Goal: Task Accomplishment & Management: Manage account settings

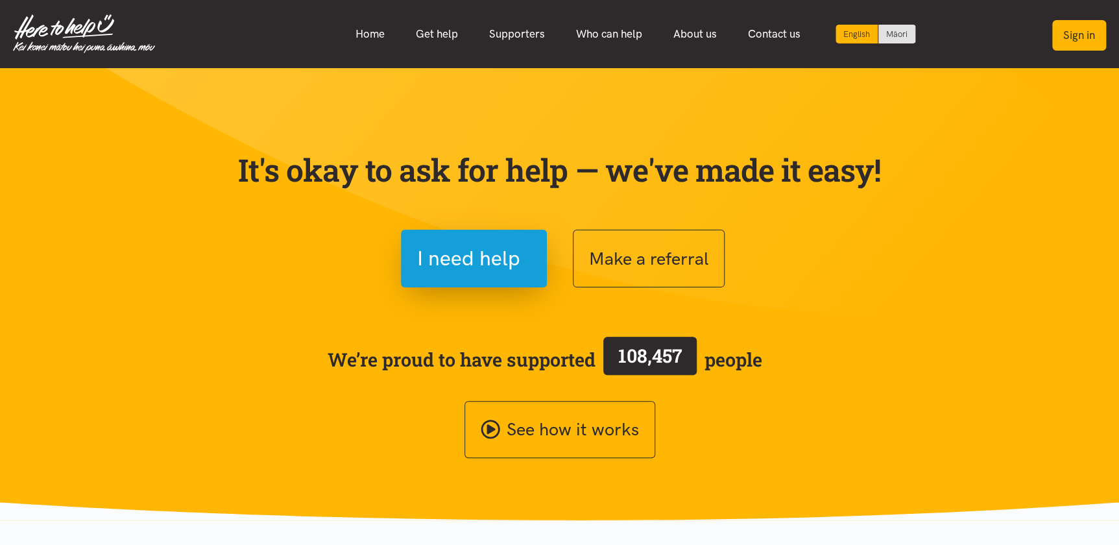
click at [1089, 32] on button "Sign in" at bounding box center [1079, 35] width 54 height 30
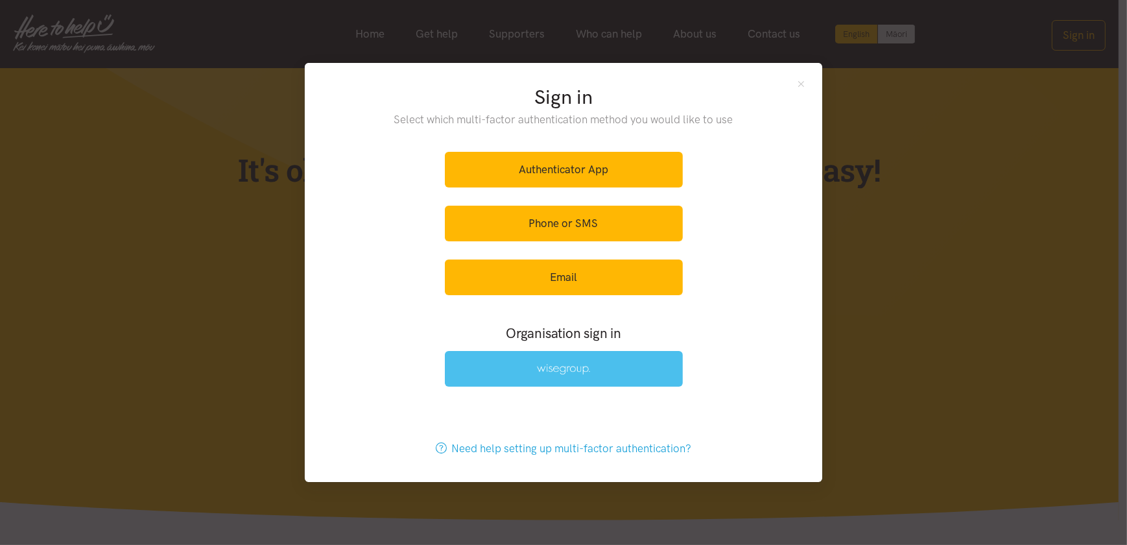
click at [559, 363] on link at bounding box center [564, 369] width 238 height 36
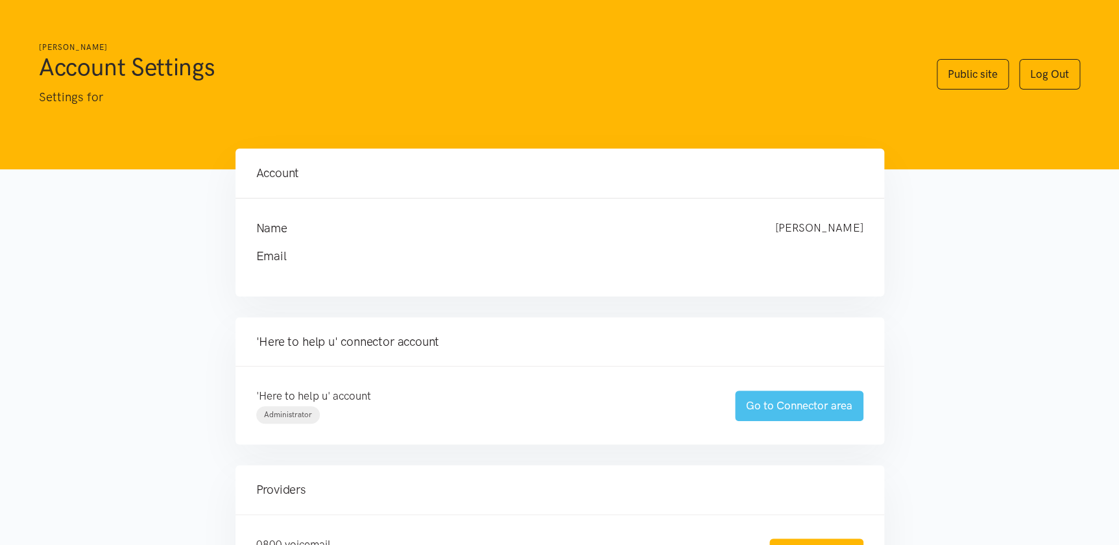
click at [772, 402] on link "Go to Connector area" at bounding box center [799, 406] width 128 height 30
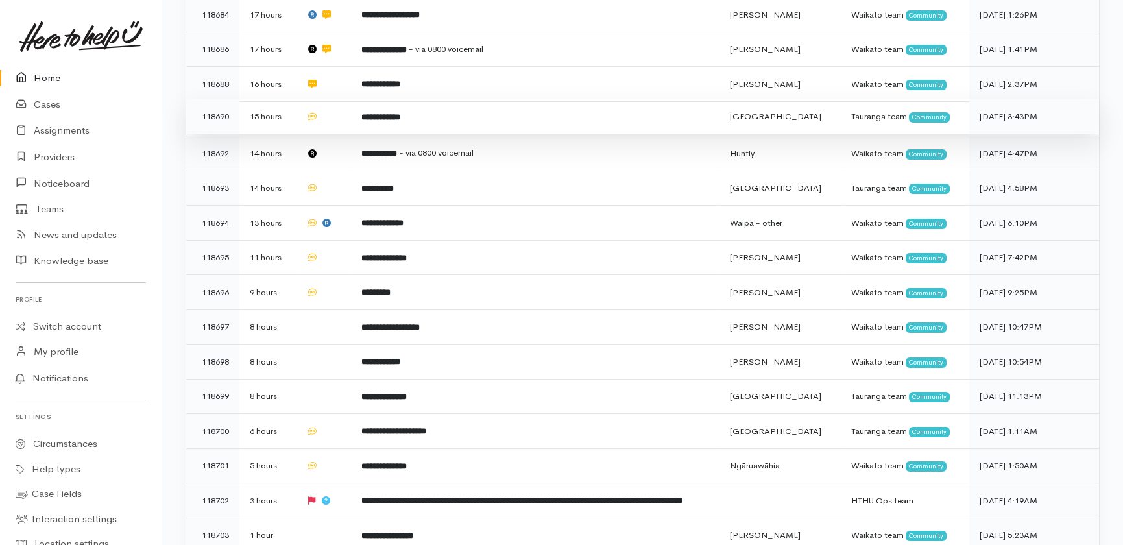
scroll to position [381, 0]
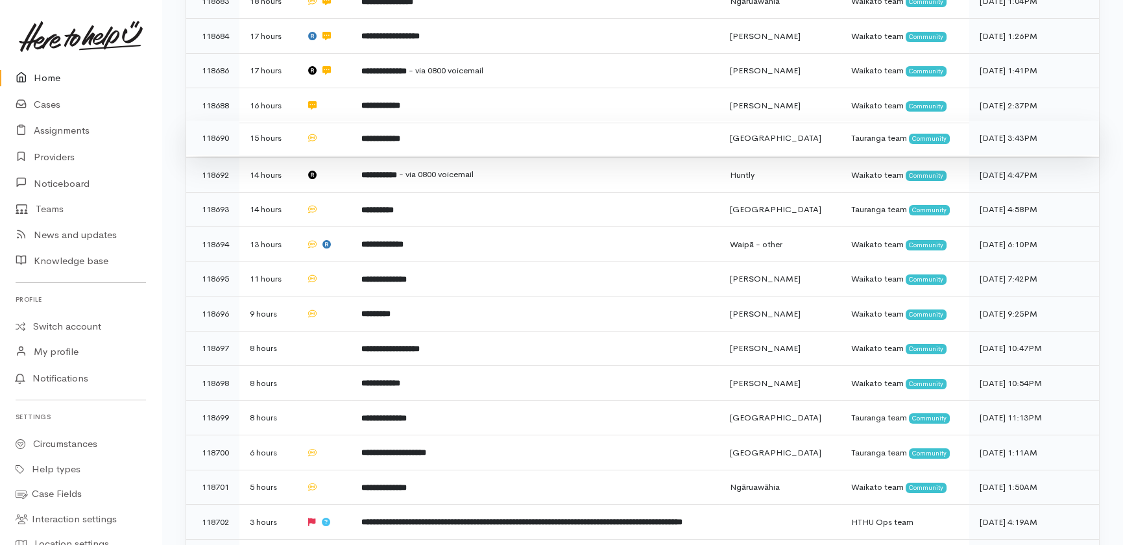
click at [327, 156] on td at bounding box center [323, 138] width 54 height 35
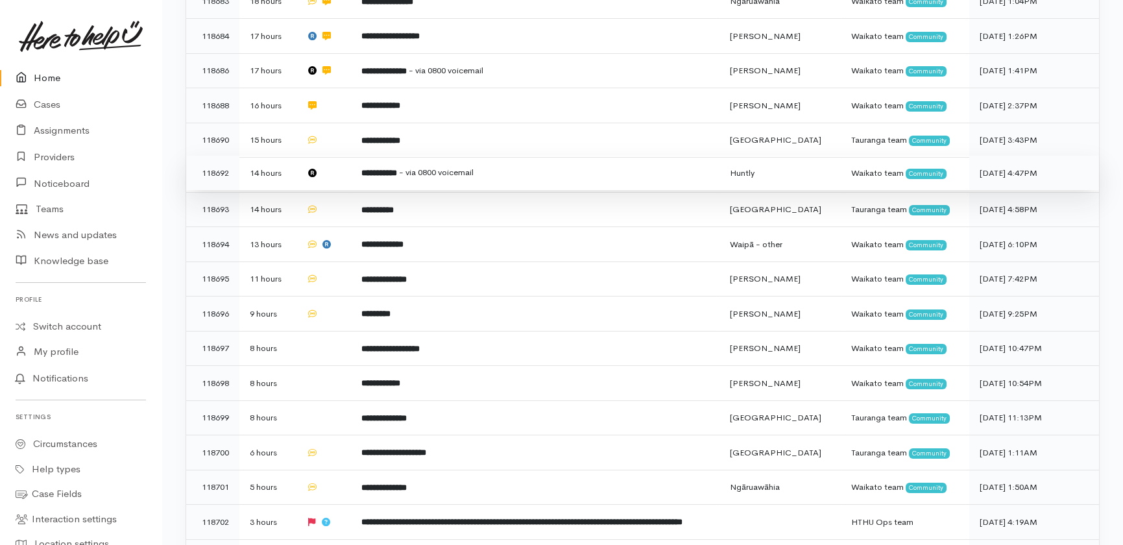
click at [328, 191] on td at bounding box center [323, 173] width 54 height 35
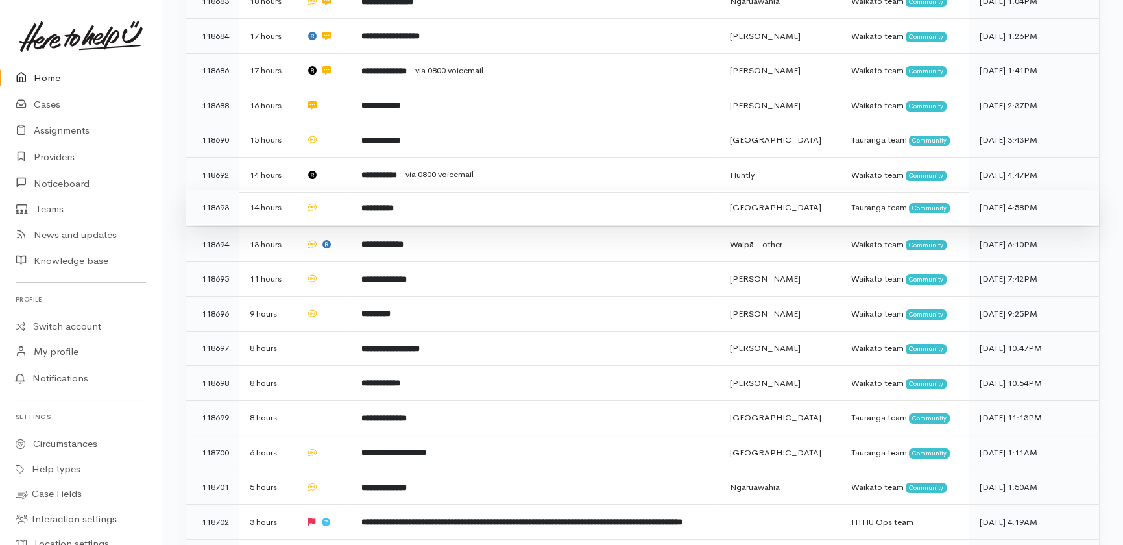
click at [322, 225] on td at bounding box center [323, 207] width 54 height 35
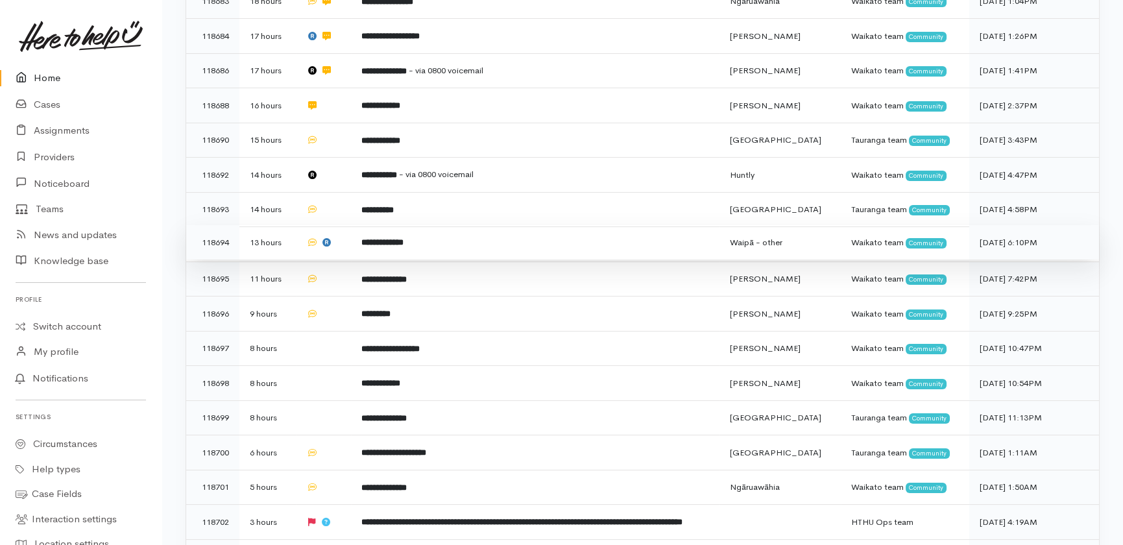
click at [334, 260] on td at bounding box center [323, 242] width 54 height 35
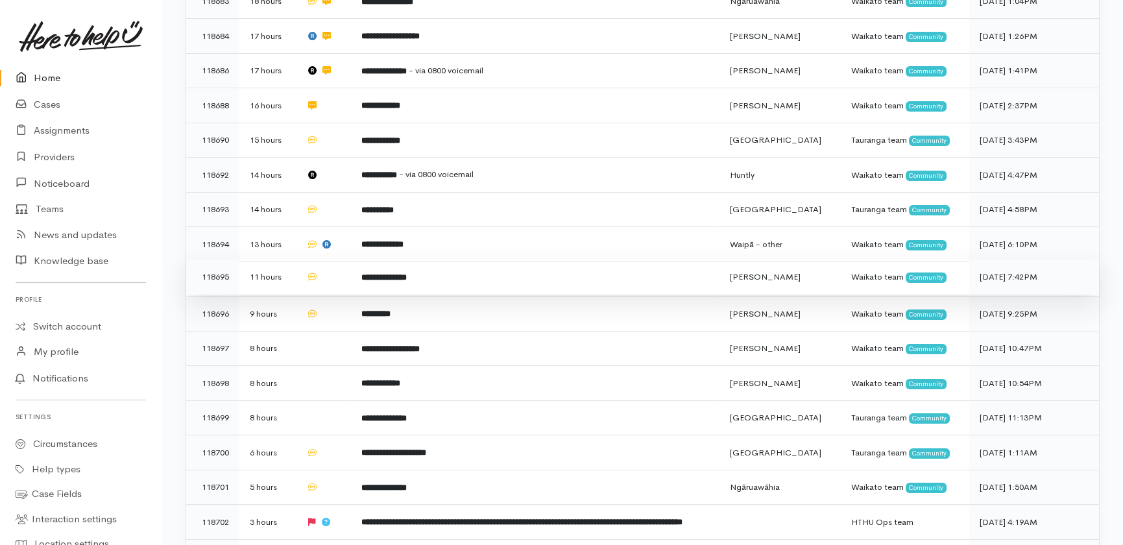
click at [330, 295] on td at bounding box center [323, 276] width 54 height 35
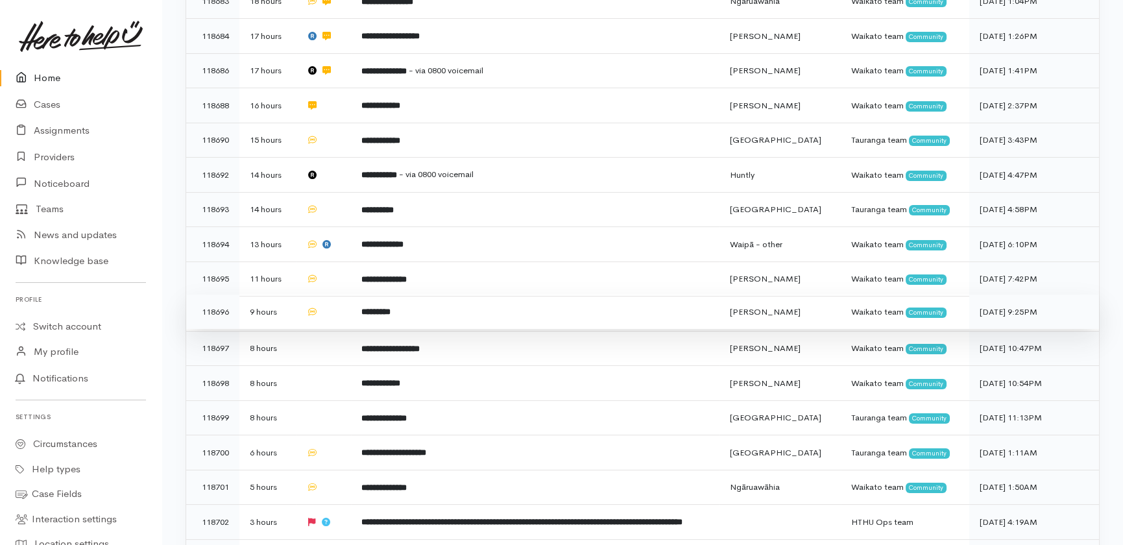
click at [329, 330] on td at bounding box center [323, 312] width 54 height 35
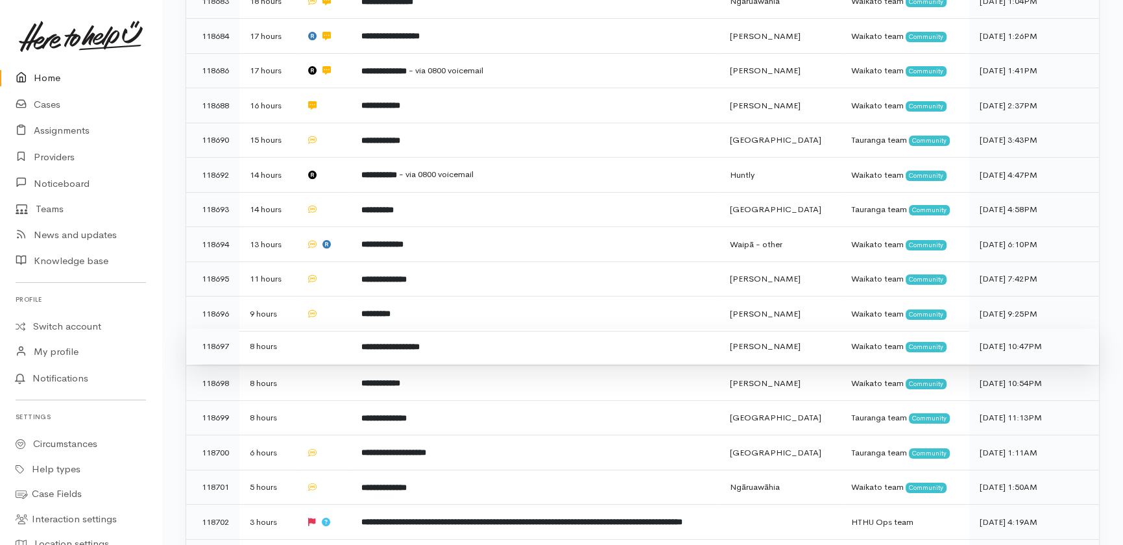
click at [313, 364] on td at bounding box center [323, 346] width 54 height 35
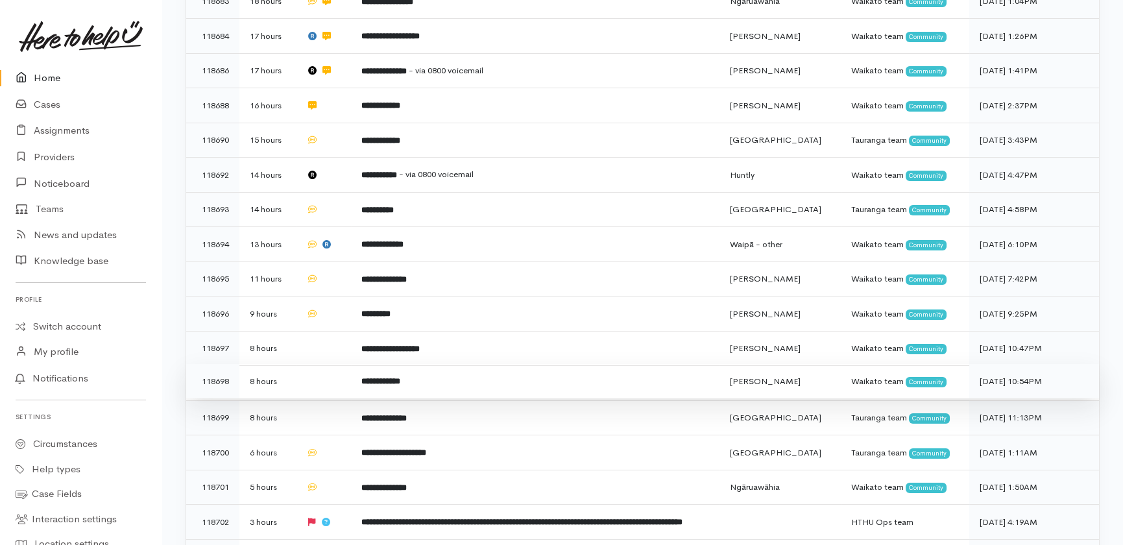
click at [311, 399] on td at bounding box center [323, 381] width 54 height 35
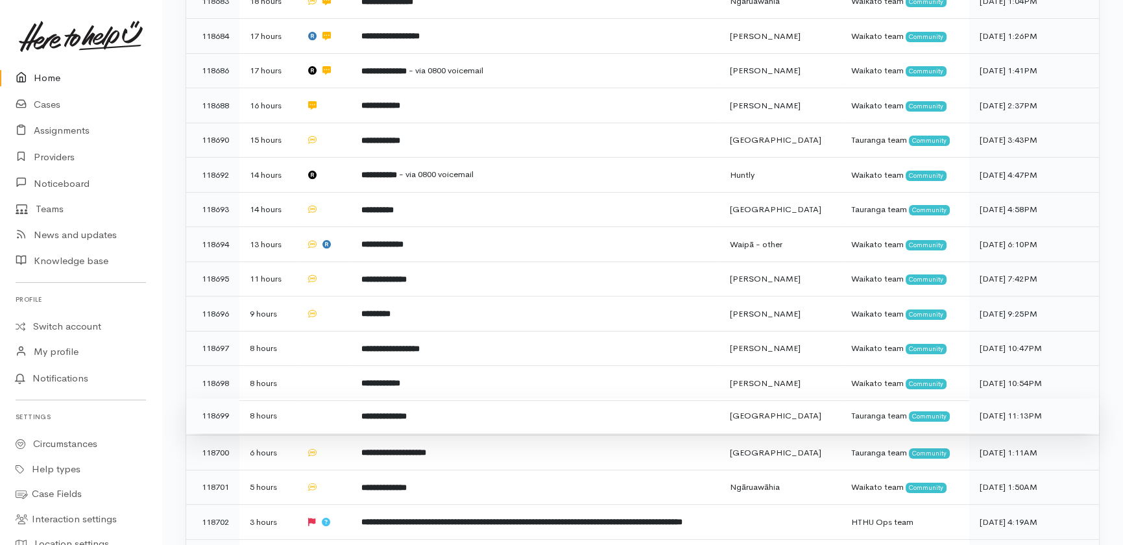
click at [311, 433] on td at bounding box center [323, 415] width 54 height 35
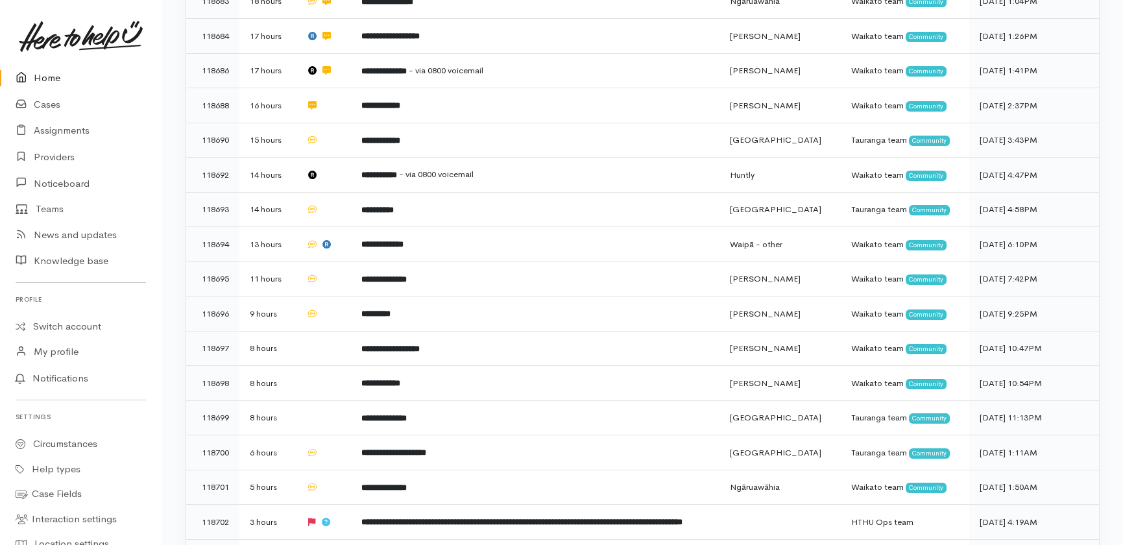
click at [46, 77] on link "Home" at bounding box center [81, 78] width 162 height 27
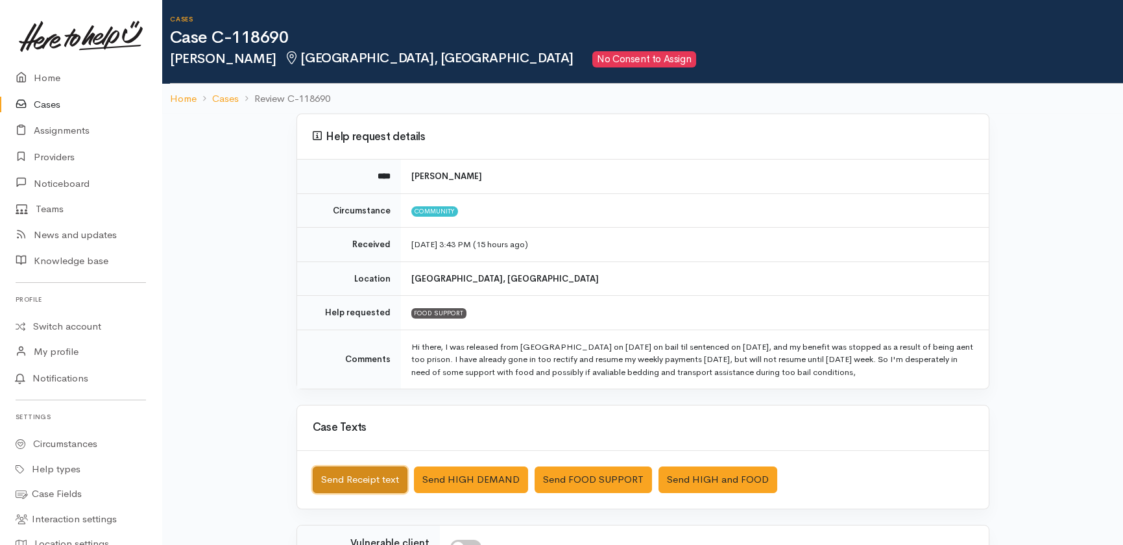
click at [346, 474] on button "Send Receipt text" at bounding box center [360, 479] width 95 height 27
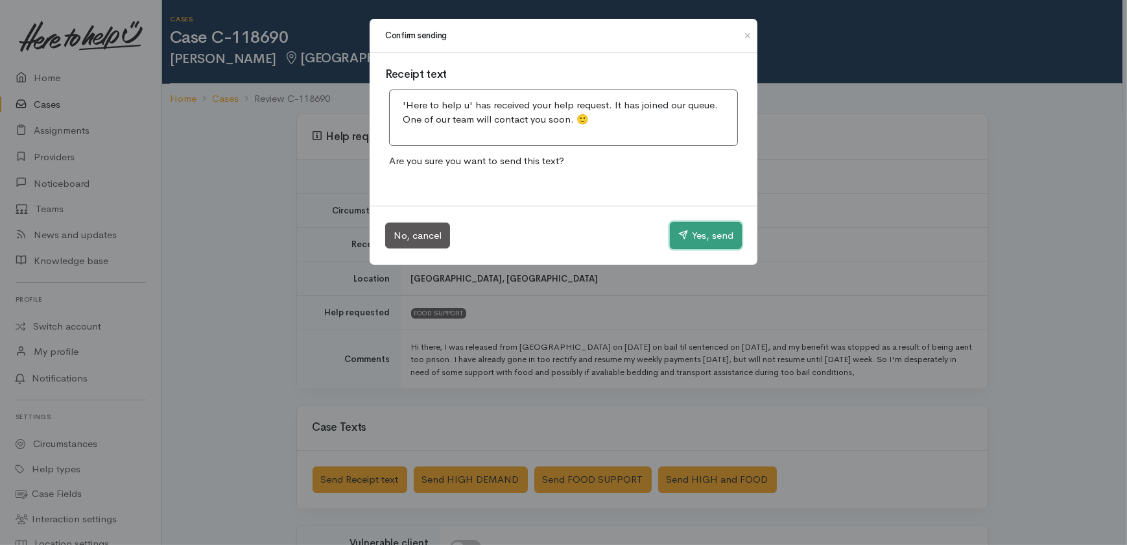
click at [700, 240] on button "Yes, send" at bounding box center [706, 235] width 72 height 27
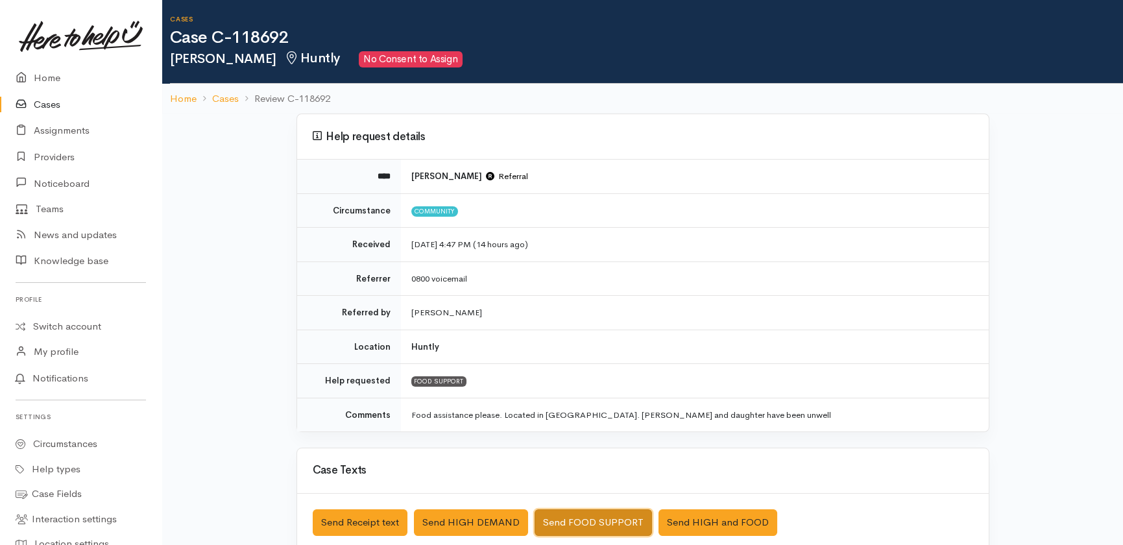
click at [588, 512] on button "Send FOOD SUPPORT" at bounding box center [593, 522] width 117 height 27
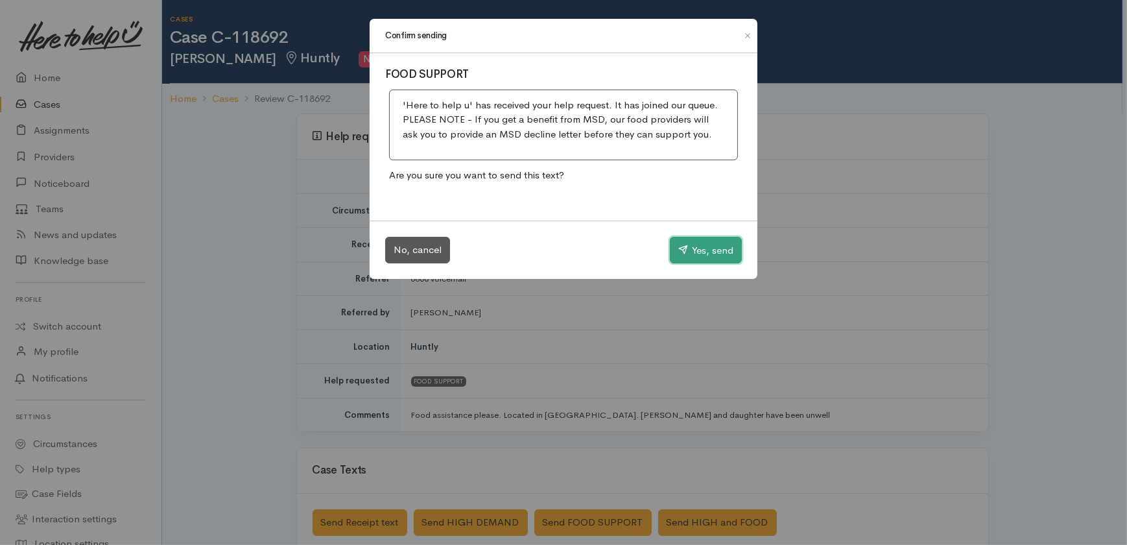
click at [720, 256] on button "Yes, send" at bounding box center [706, 250] width 72 height 27
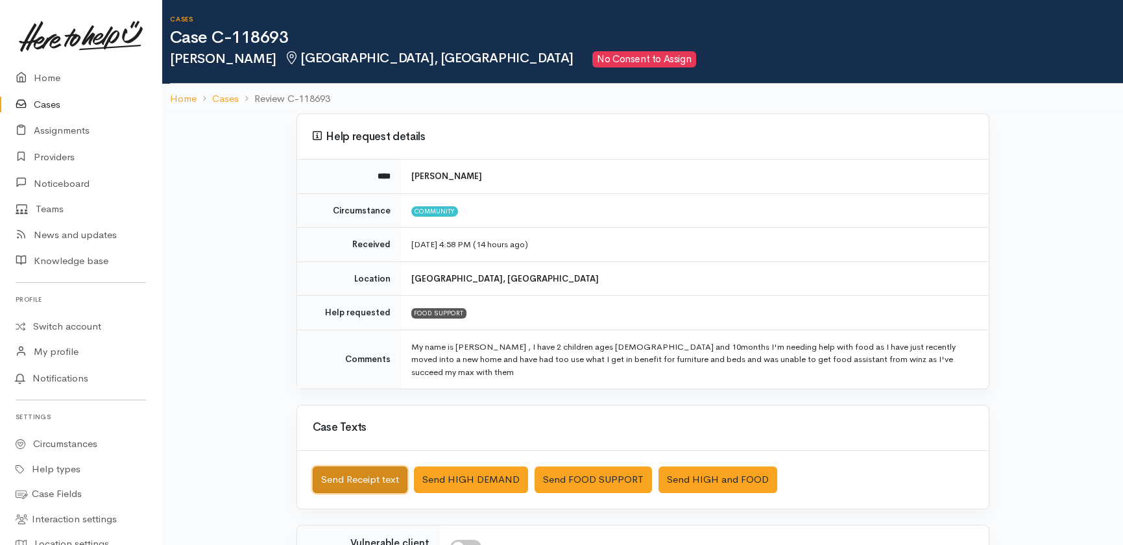
click at [353, 466] on button "Send Receipt text" at bounding box center [360, 479] width 95 height 27
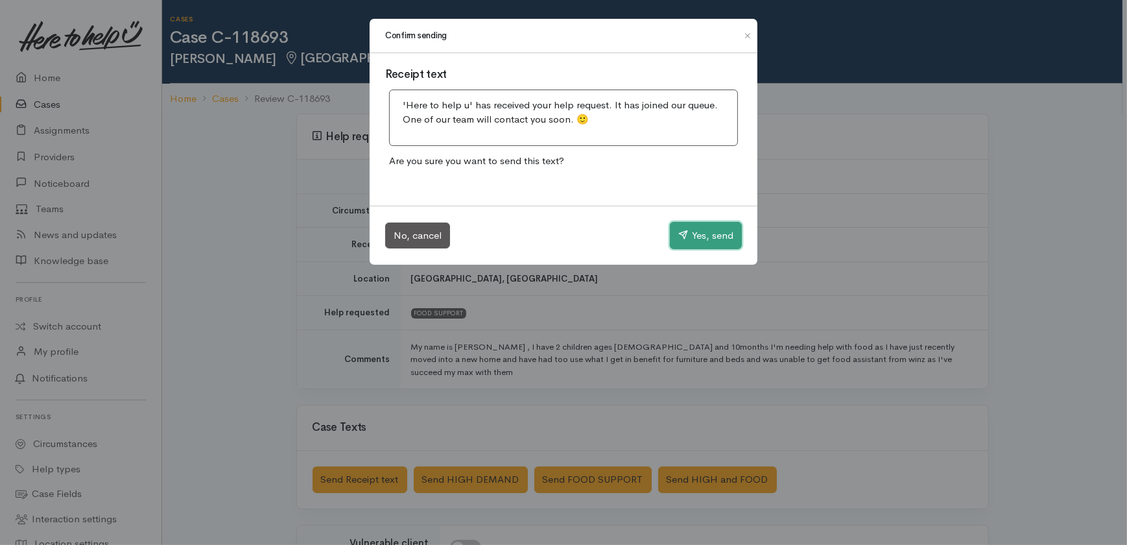
click at [693, 229] on button "Yes, send" at bounding box center [706, 235] width 72 height 27
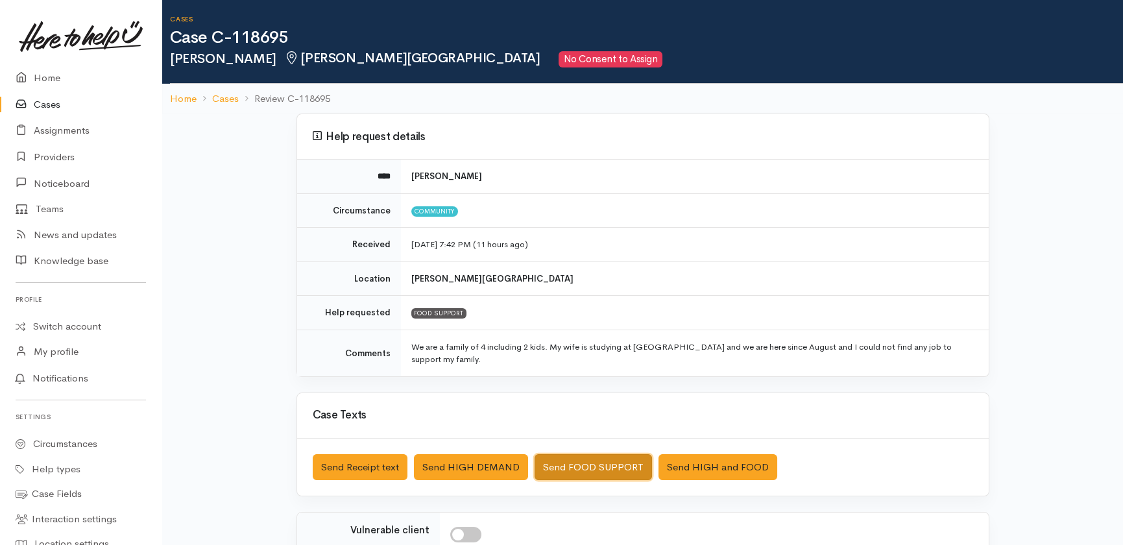
click at [591, 467] on button "Send FOOD SUPPORT" at bounding box center [593, 467] width 117 height 27
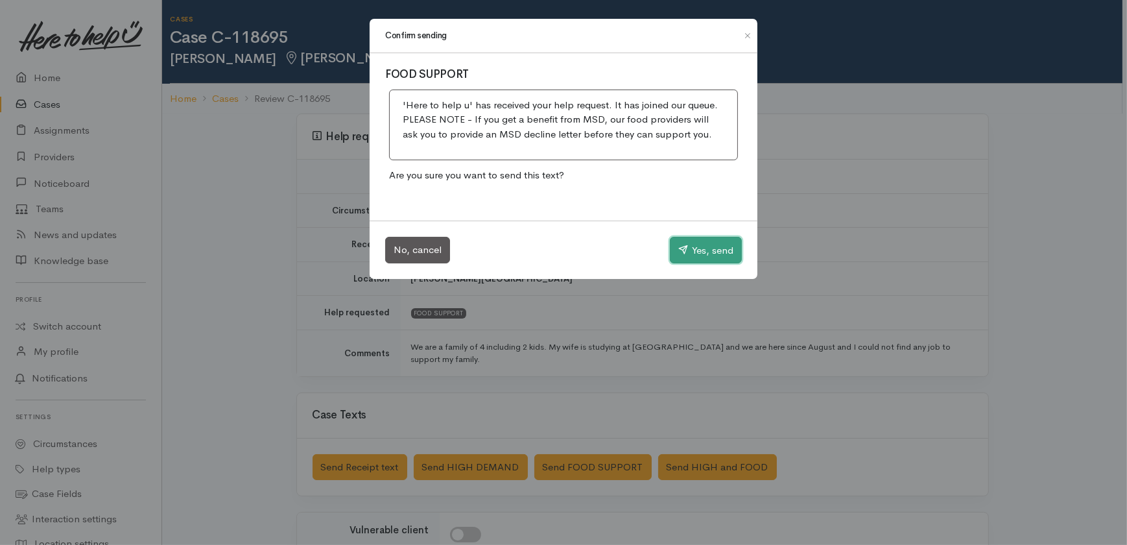
click at [712, 247] on button "Yes, send" at bounding box center [706, 250] width 72 height 27
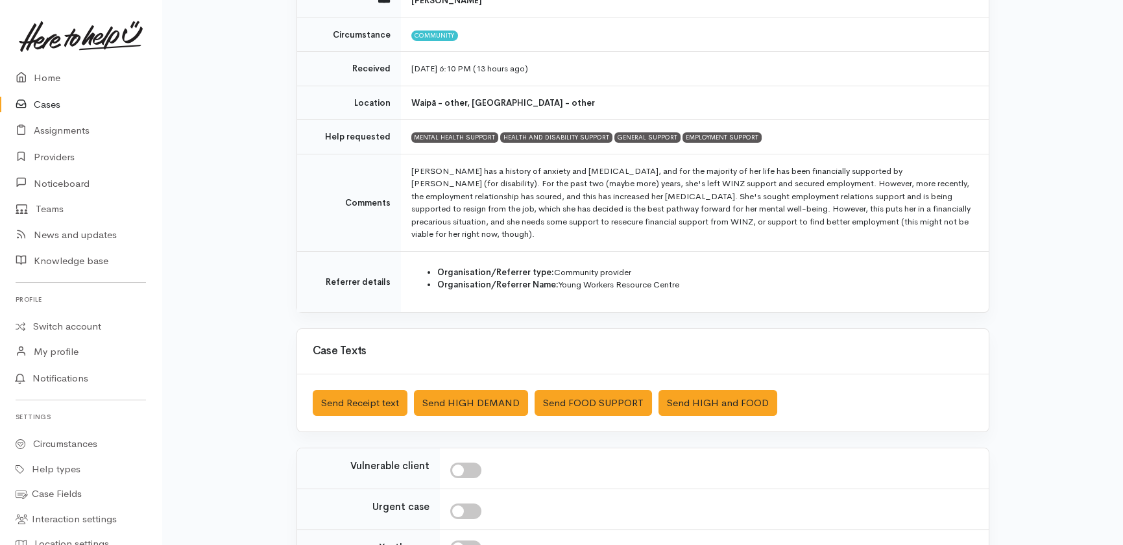
scroll to position [176, 0]
click at [371, 389] on button "Send Receipt text" at bounding box center [360, 402] width 95 height 27
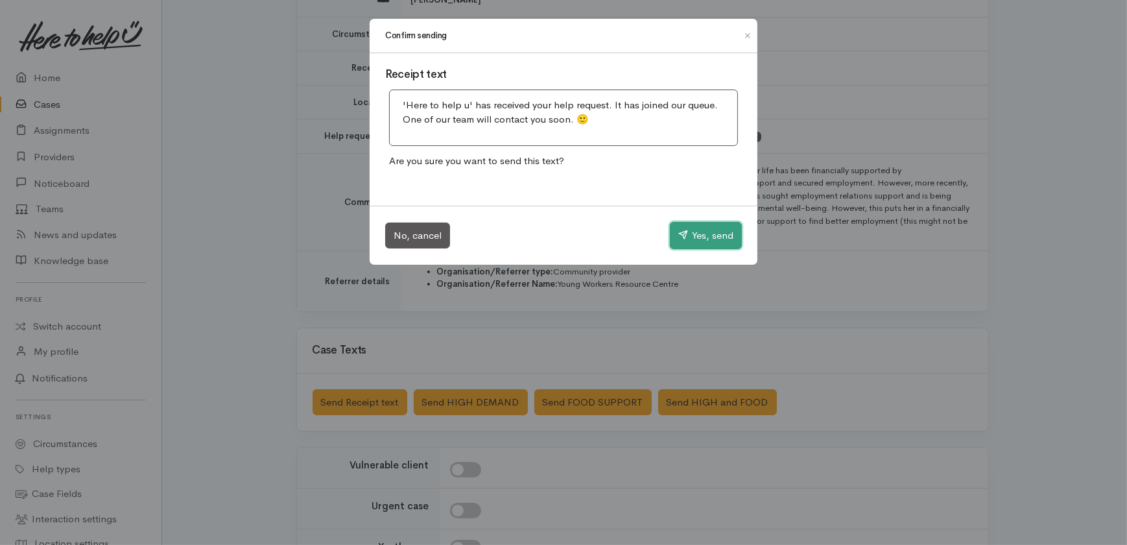
drag, startPoint x: 709, startPoint y: 234, endPoint x: 668, endPoint y: 287, distance: 67.6
click at [708, 237] on button "Yes, send" at bounding box center [706, 235] width 72 height 27
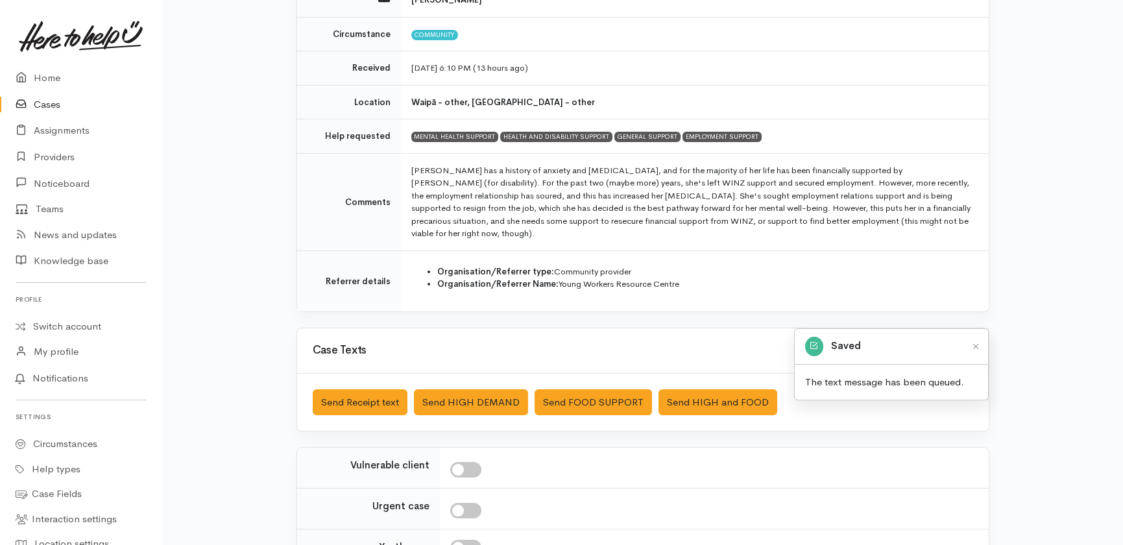
click at [468, 462] on input "checkbox" at bounding box center [465, 470] width 31 height 16
checkbox input "true"
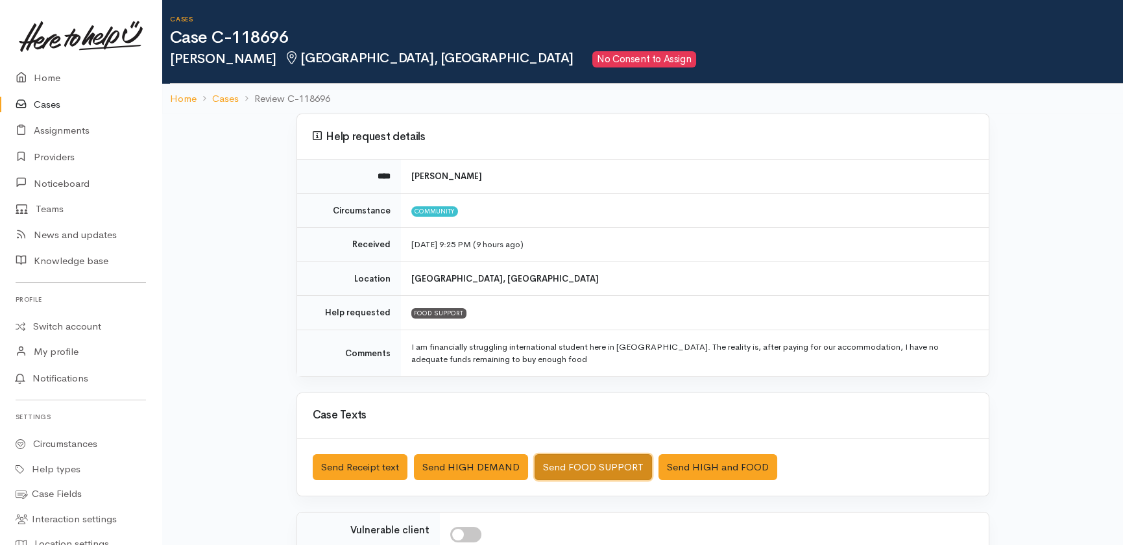
click at [622, 464] on button "Send FOOD SUPPORT" at bounding box center [593, 467] width 117 height 27
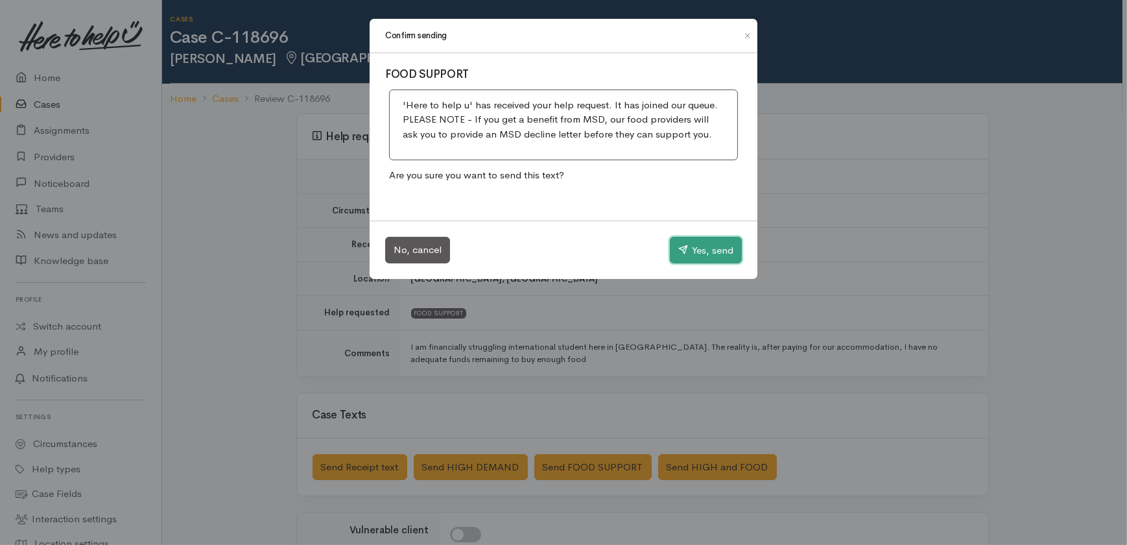
click at [696, 243] on button "Yes, send" at bounding box center [706, 250] width 72 height 27
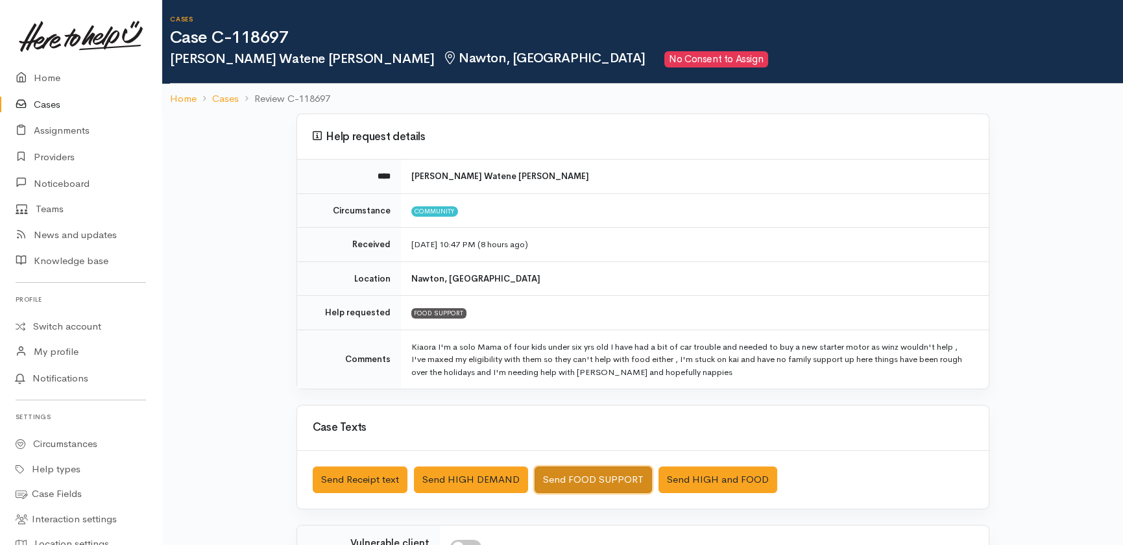
click at [596, 481] on button "Send FOOD SUPPORT" at bounding box center [593, 479] width 117 height 27
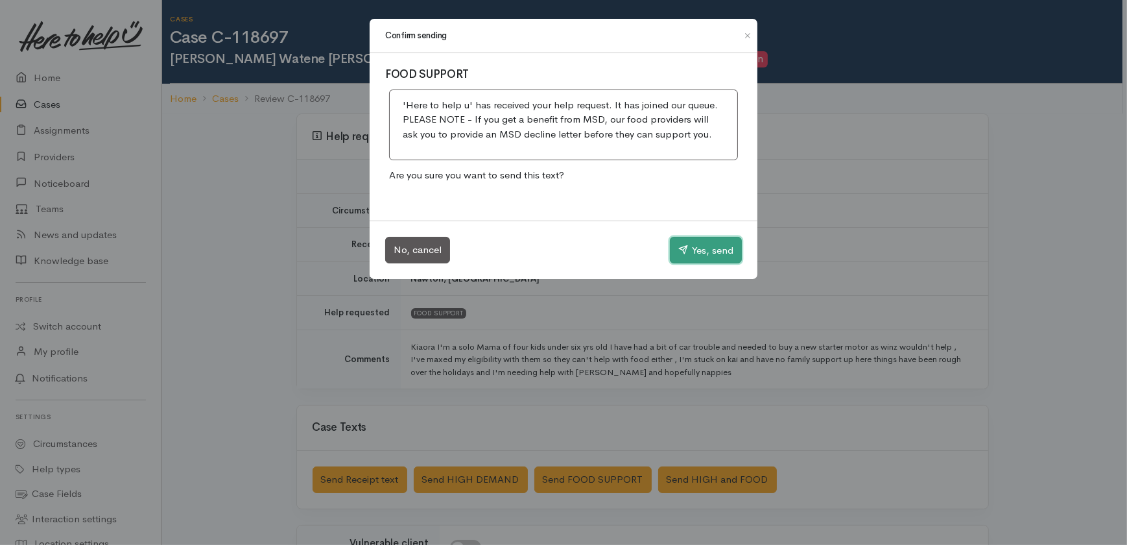
drag, startPoint x: 701, startPoint y: 247, endPoint x: 708, endPoint y: 237, distance: 11.6
click at [702, 247] on button "Yes, send" at bounding box center [706, 250] width 72 height 27
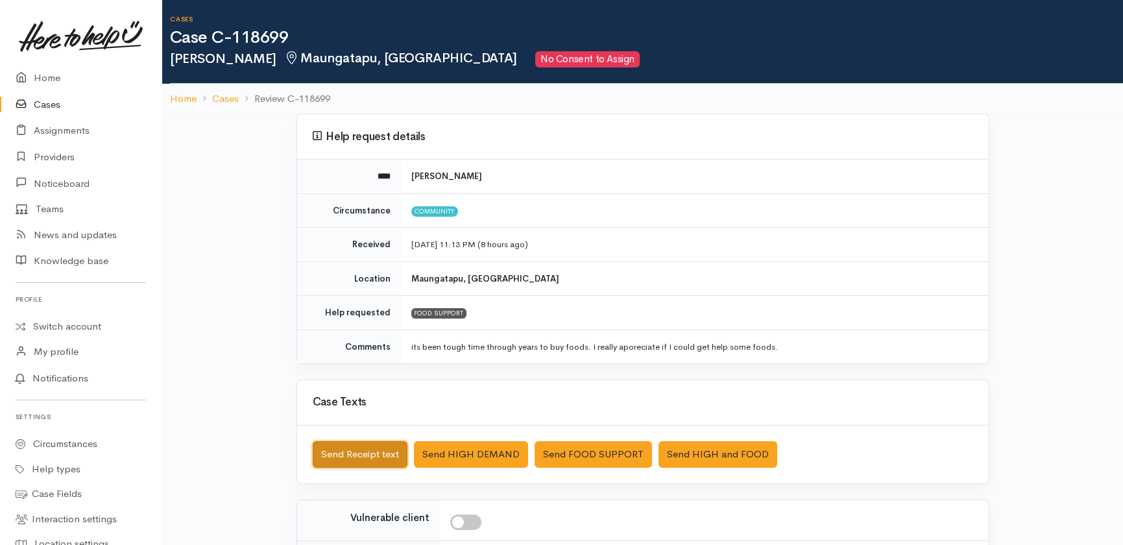
click at [348, 458] on button "Send Receipt text" at bounding box center [360, 454] width 95 height 27
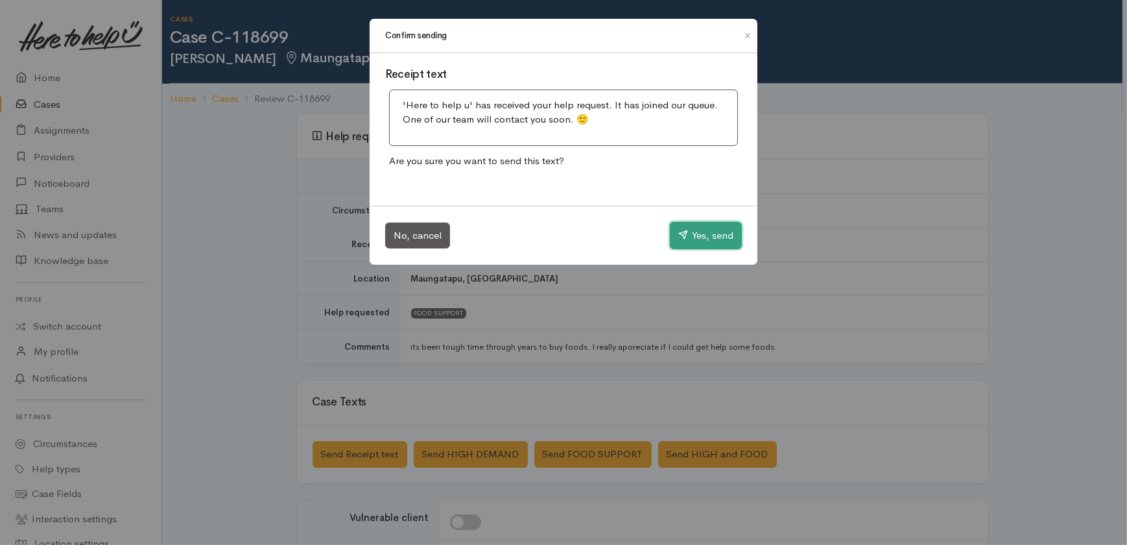
click at [713, 227] on button "Yes, send" at bounding box center [706, 235] width 72 height 27
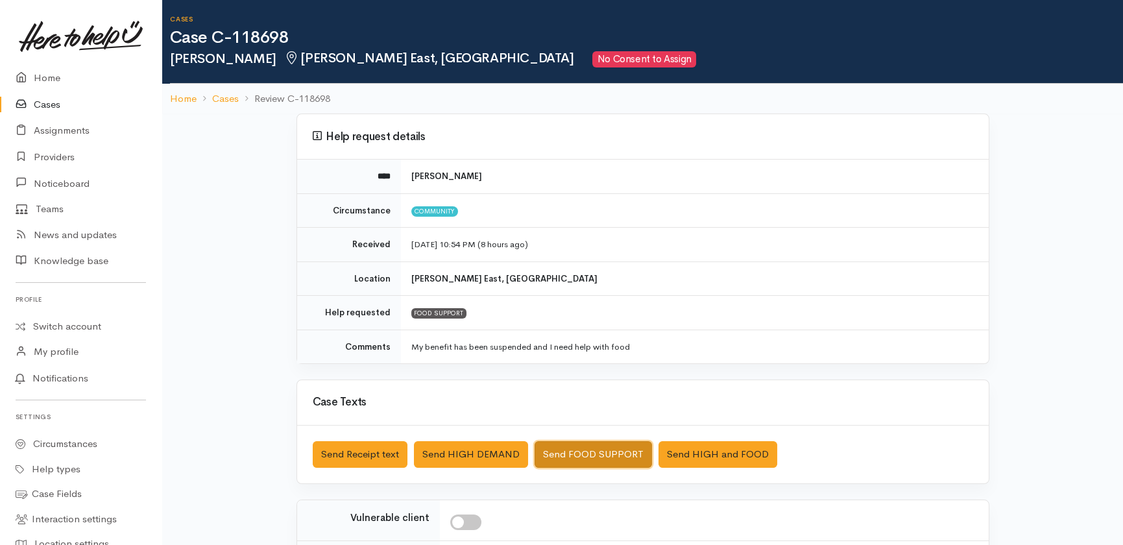
click at [595, 454] on button "Send FOOD SUPPORT" at bounding box center [593, 454] width 117 height 27
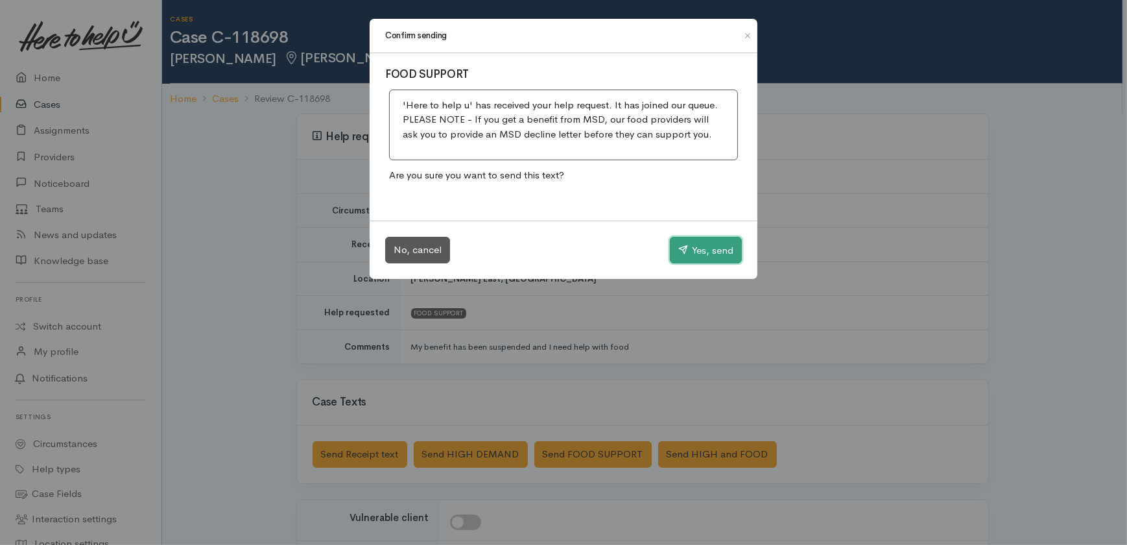
drag, startPoint x: 706, startPoint y: 250, endPoint x: 716, endPoint y: 234, distance: 19.2
click at [706, 251] on button "Yes, send" at bounding box center [706, 250] width 72 height 27
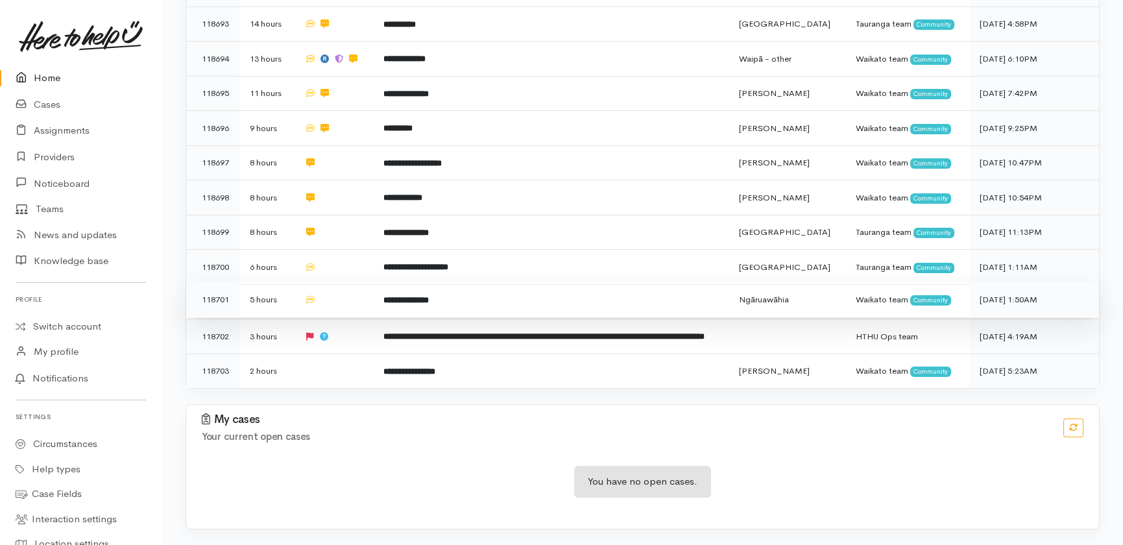
scroll to position [734, 0]
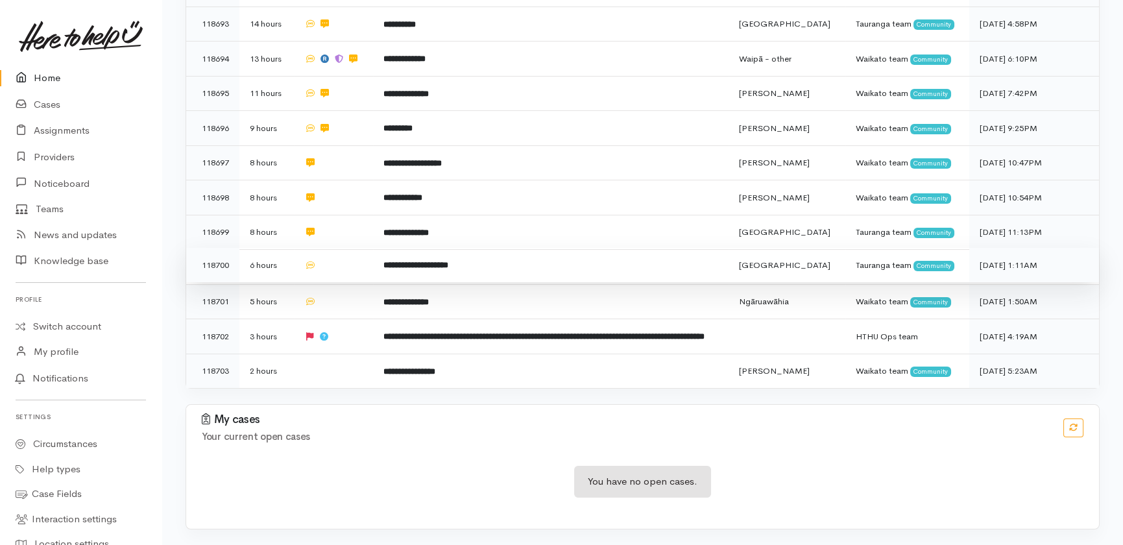
click at [338, 248] on td at bounding box center [333, 265] width 79 height 35
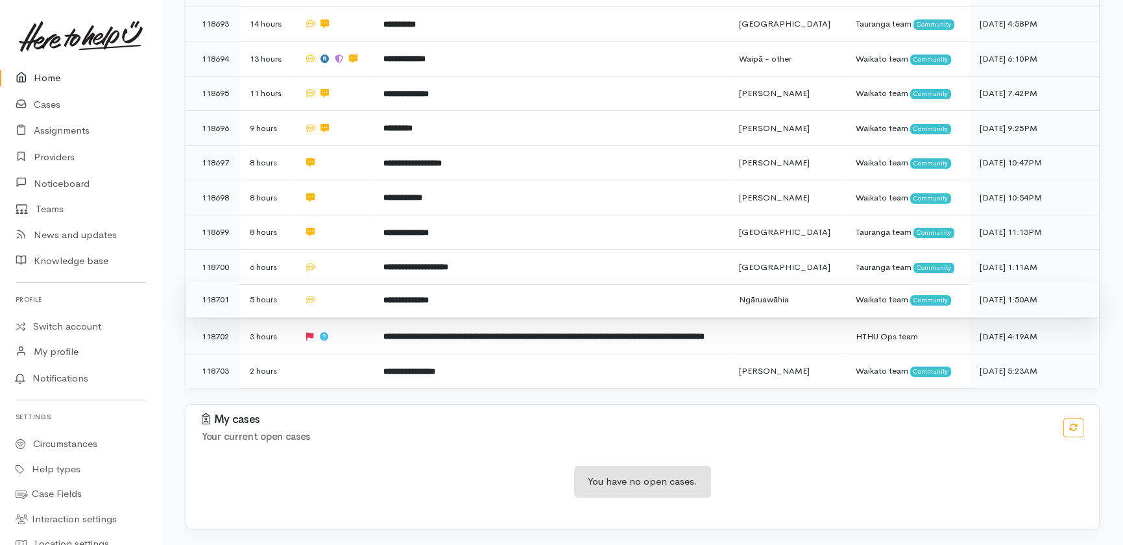
click at [326, 282] on td at bounding box center [333, 299] width 79 height 35
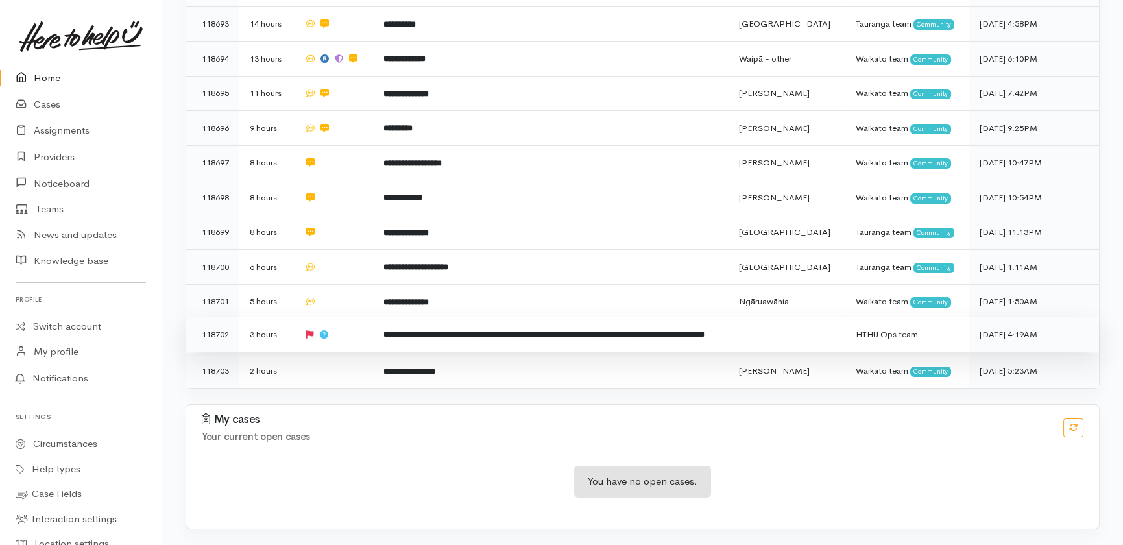
click at [333, 329] on td at bounding box center [333, 334] width 79 height 35
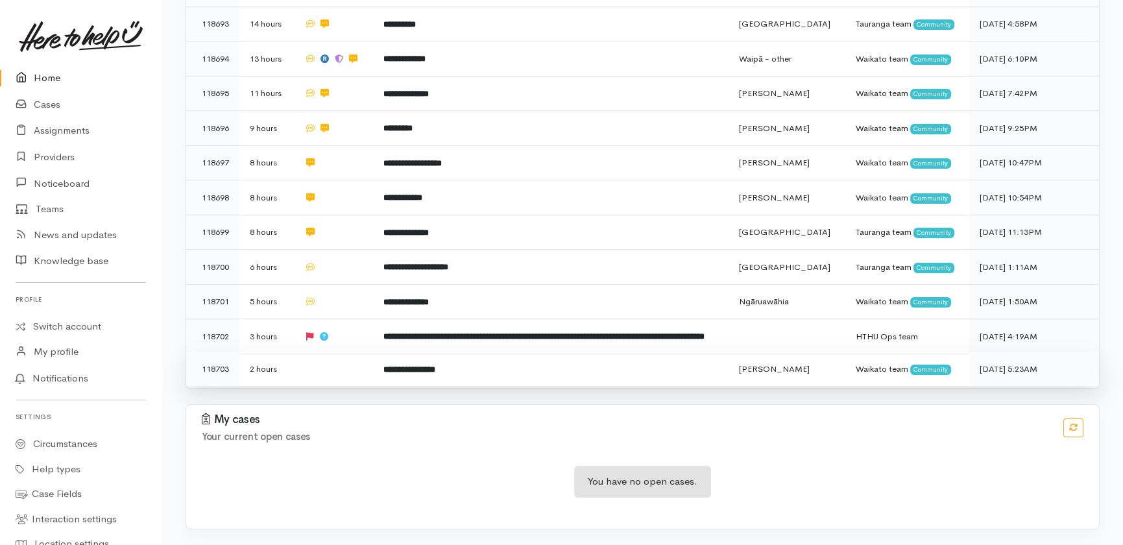
click at [326, 378] on td at bounding box center [333, 369] width 79 height 34
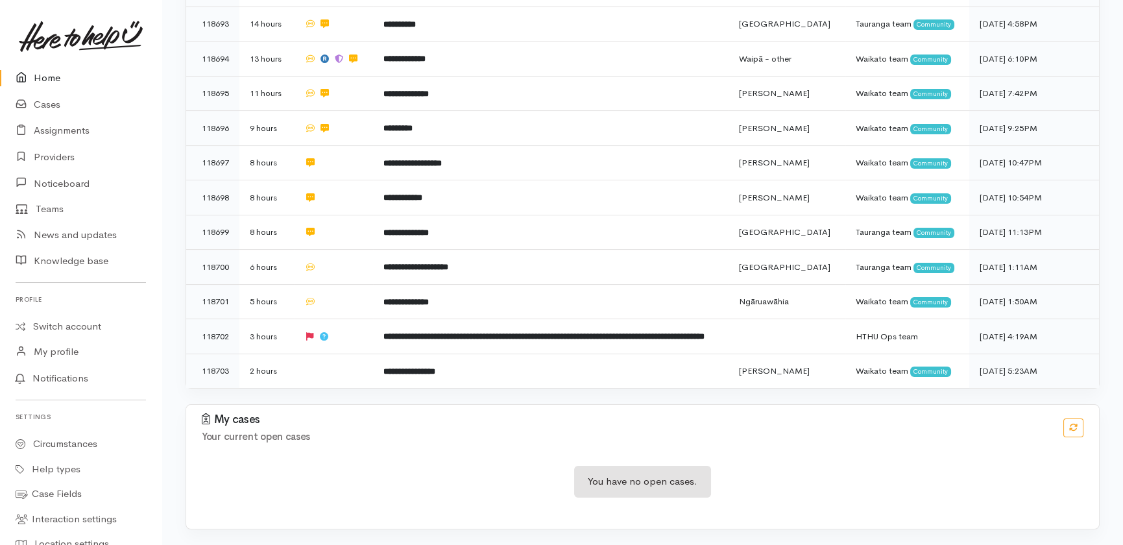
click at [38, 77] on link "Home" at bounding box center [81, 78] width 162 height 27
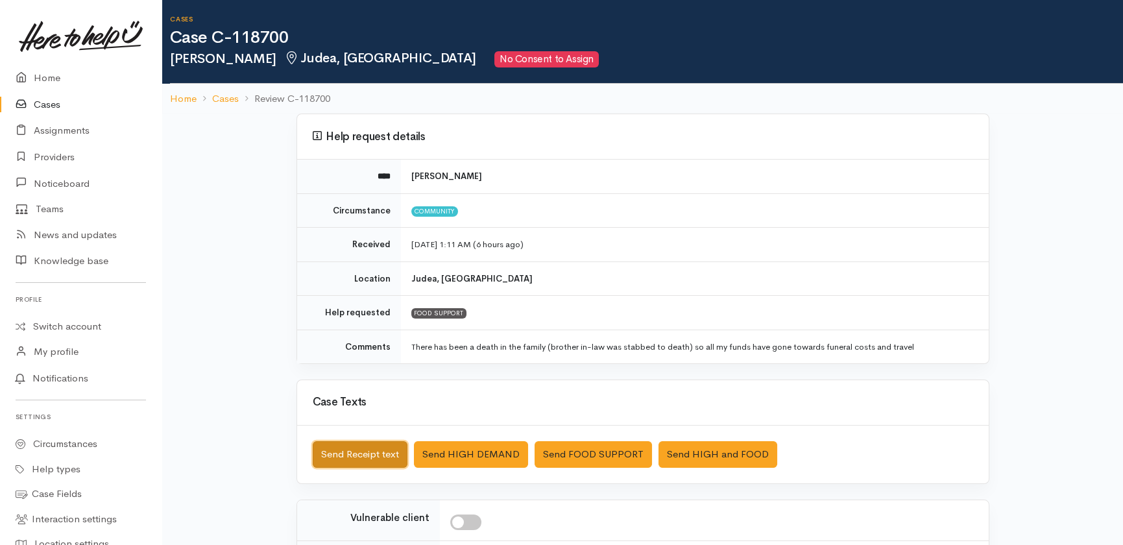
click at [354, 451] on button "Send Receipt text" at bounding box center [360, 454] width 95 height 27
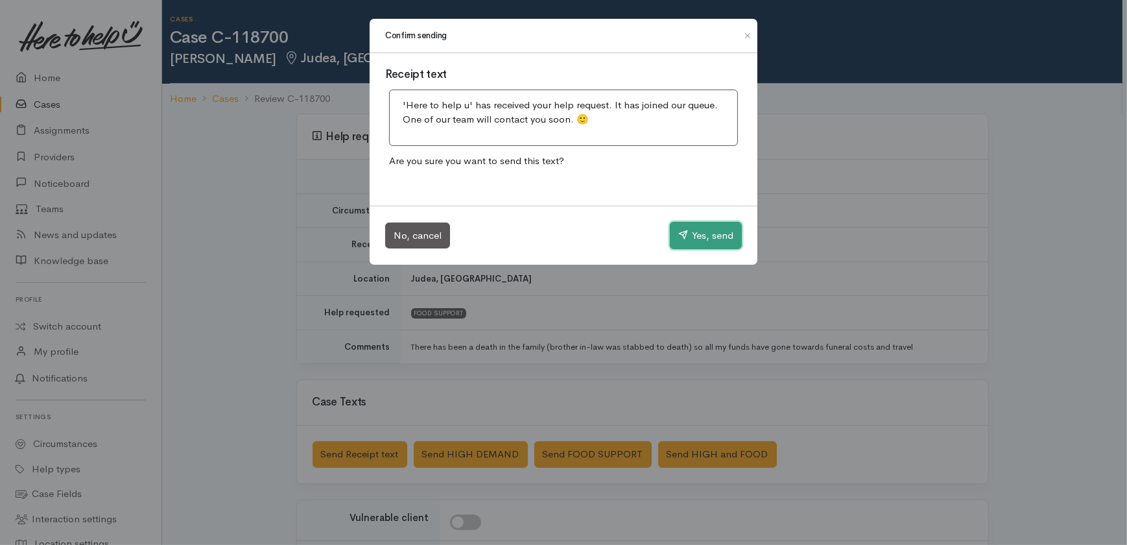
click at [725, 229] on button "Yes, send" at bounding box center [706, 235] width 72 height 27
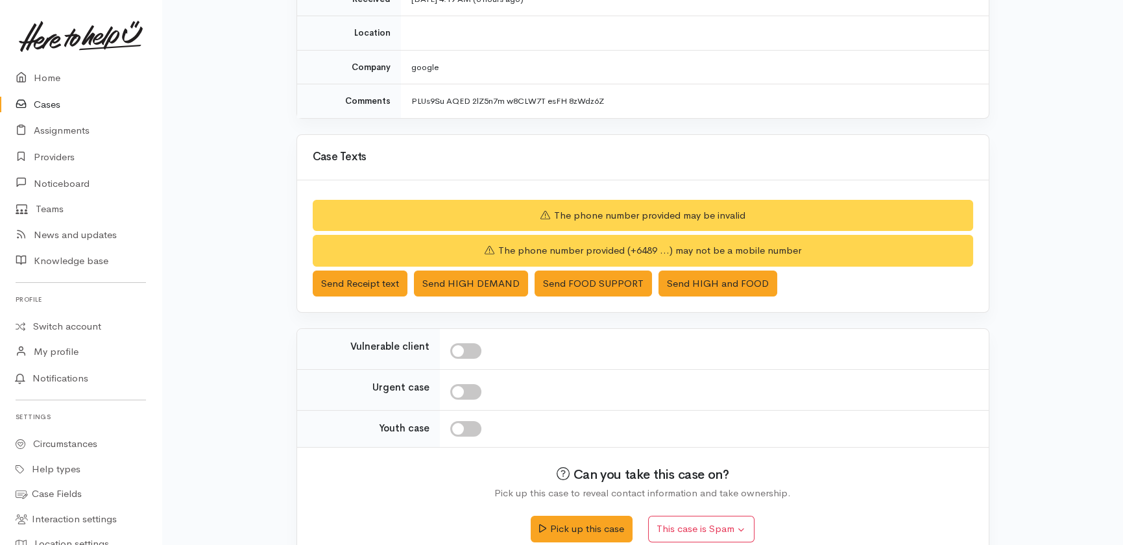
scroll to position [231, 0]
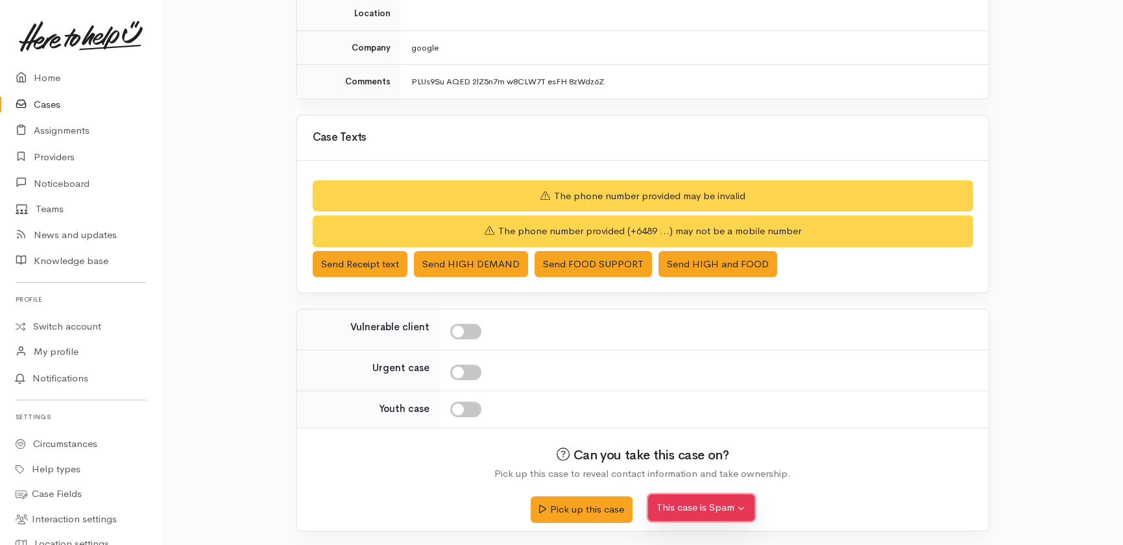
click at [710, 504] on button "This case is Spam" at bounding box center [701, 507] width 106 height 27
click at [726, 480] on button "Yes, cancel this case as spam" at bounding box center [735, 478] width 173 height 20
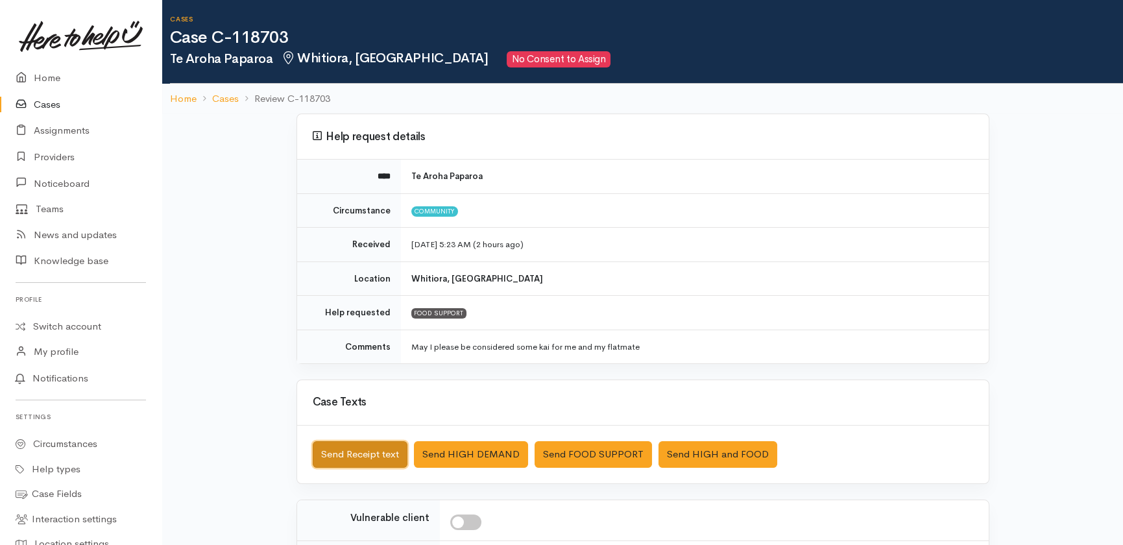
click at [363, 455] on button "Send Receipt text" at bounding box center [360, 454] width 95 height 27
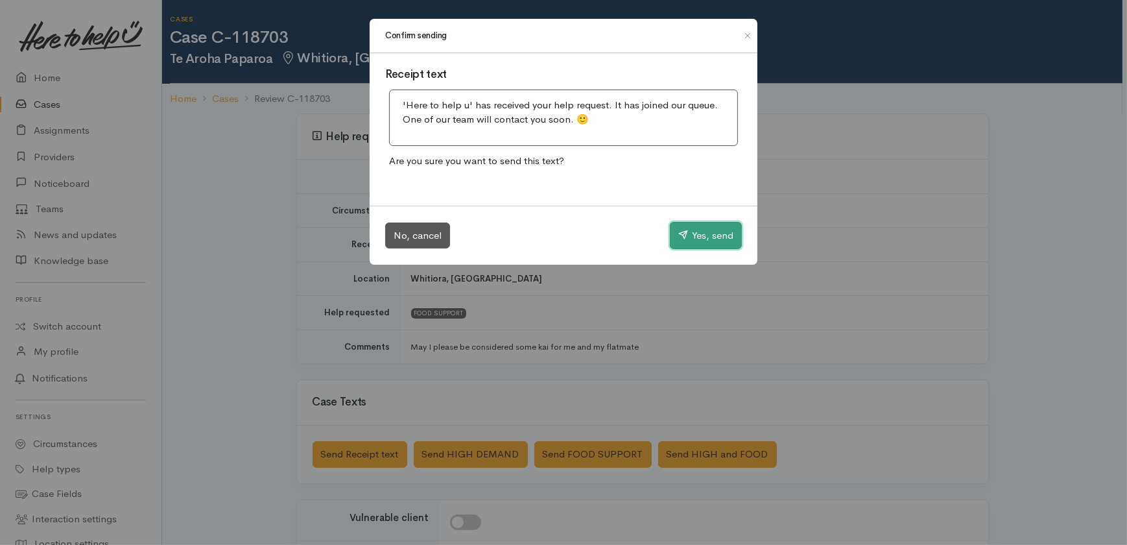
click at [707, 234] on button "Yes, send" at bounding box center [706, 235] width 72 height 27
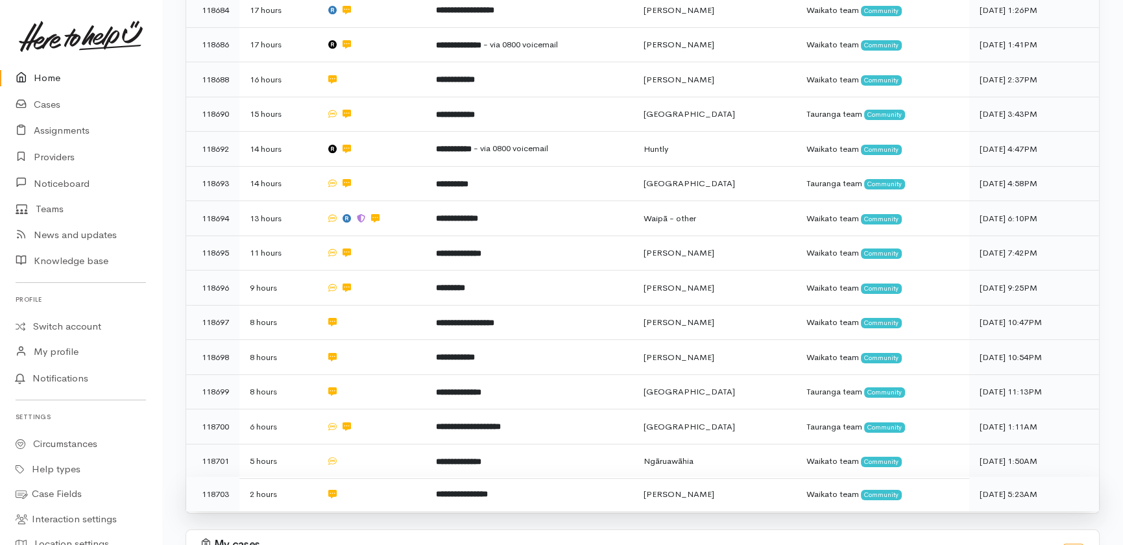
scroll to position [474, 0]
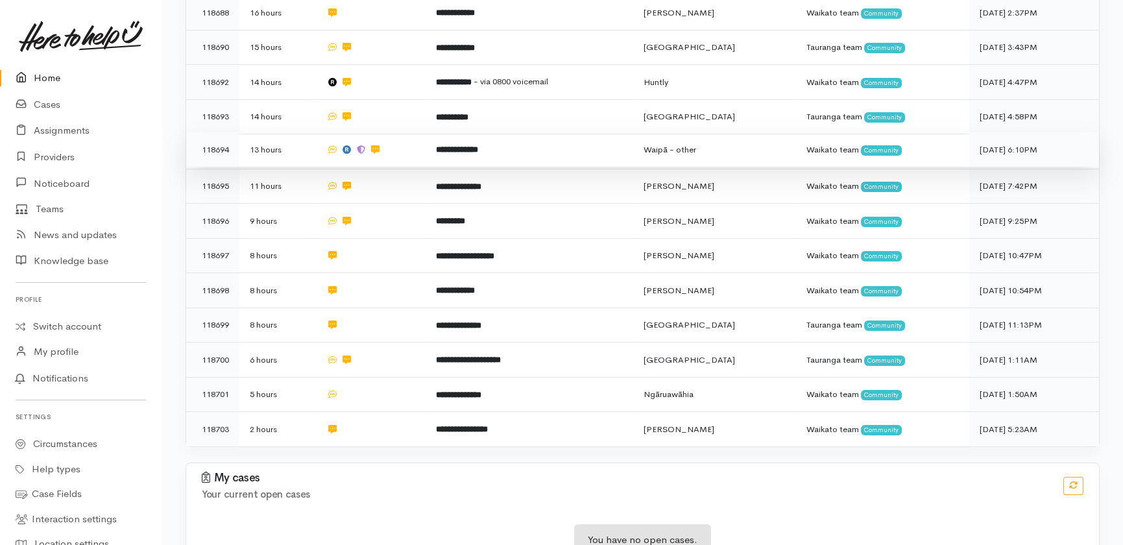
click at [533, 132] on td "**********" at bounding box center [529, 149] width 207 height 35
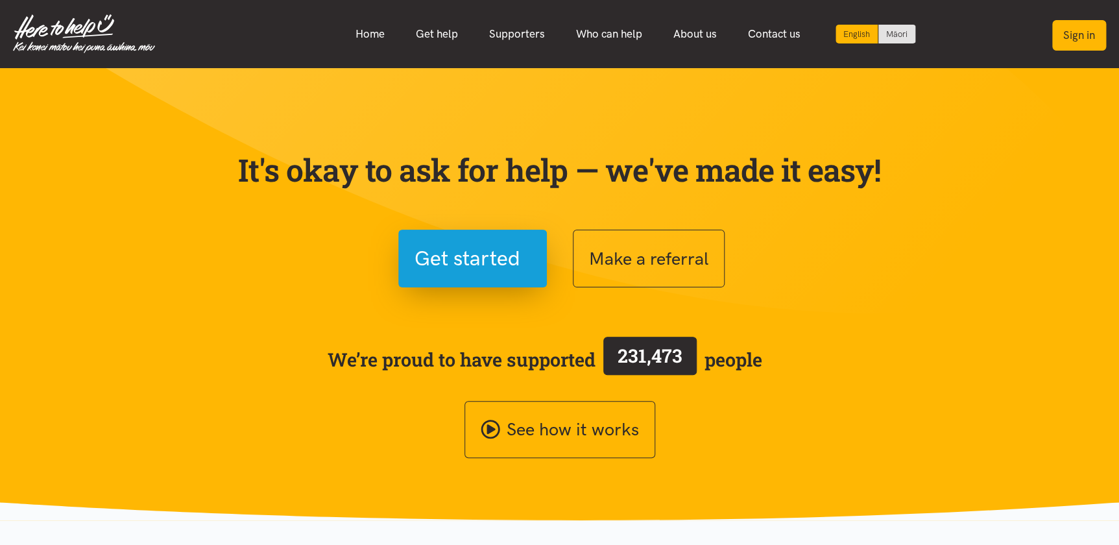
click at [1067, 36] on button "Sign in" at bounding box center [1079, 35] width 54 height 30
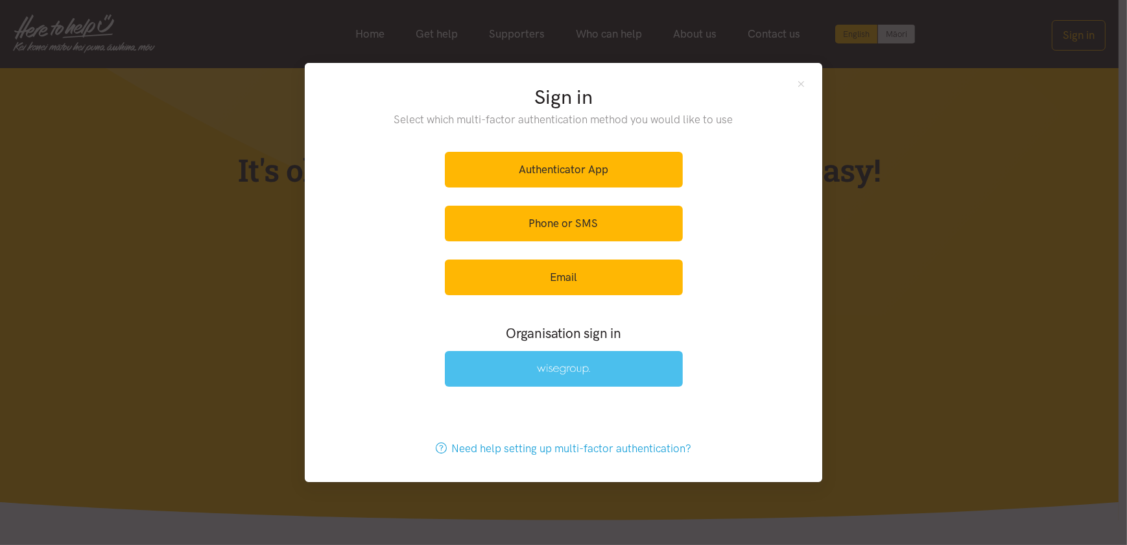
click at [546, 370] on img at bounding box center [563, 369] width 53 height 11
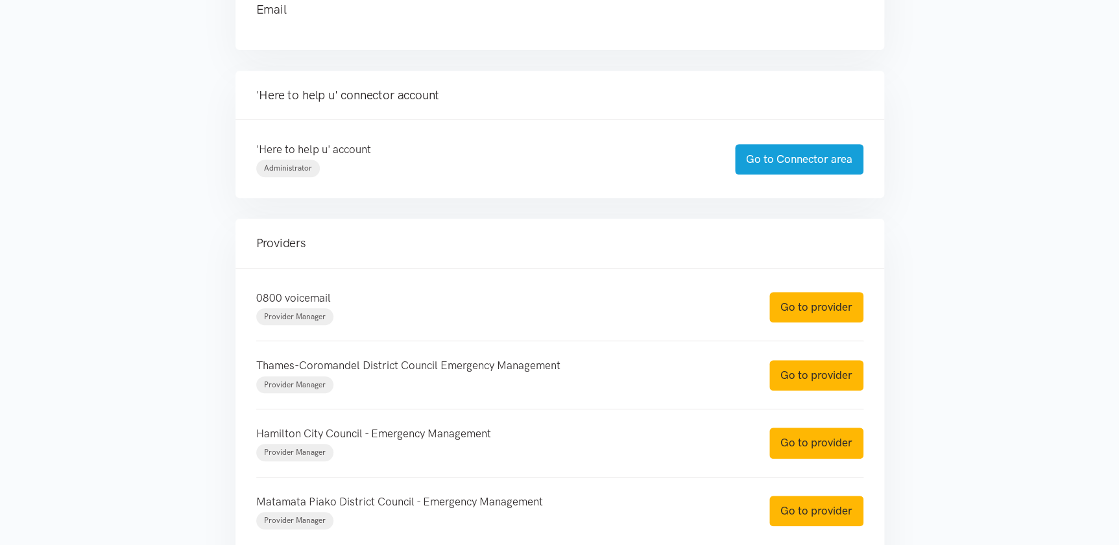
scroll to position [222, 0]
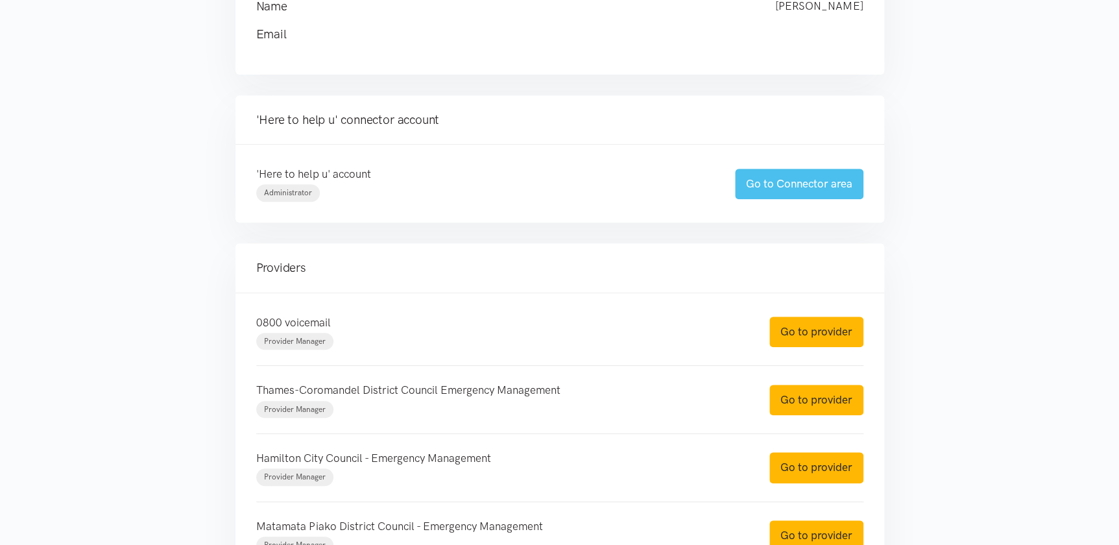
click at [772, 176] on link "Go to Connector area" at bounding box center [799, 184] width 128 height 30
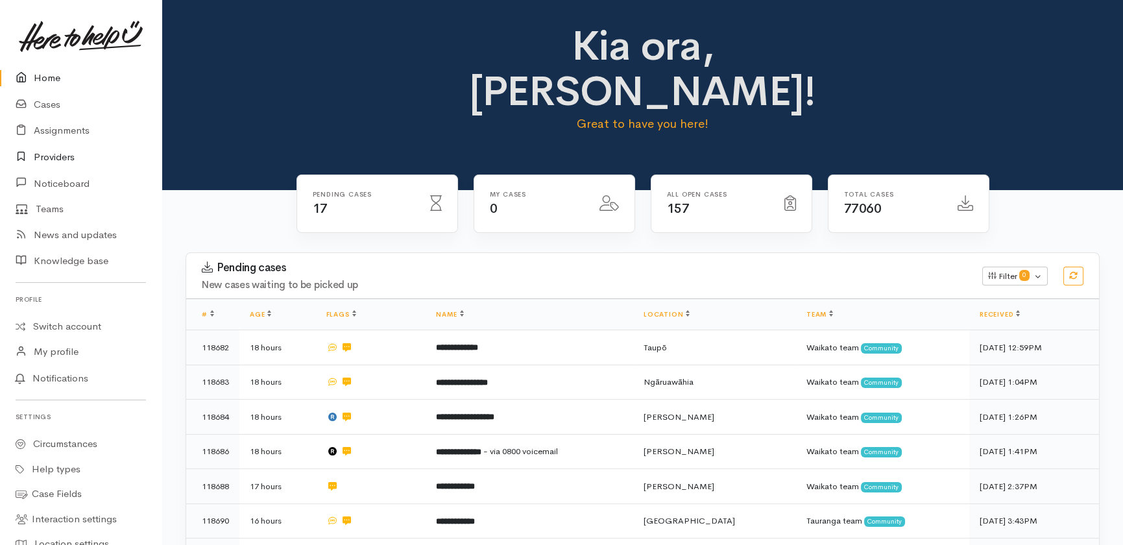
click at [64, 160] on link "Providers" at bounding box center [81, 157] width 162 height 27
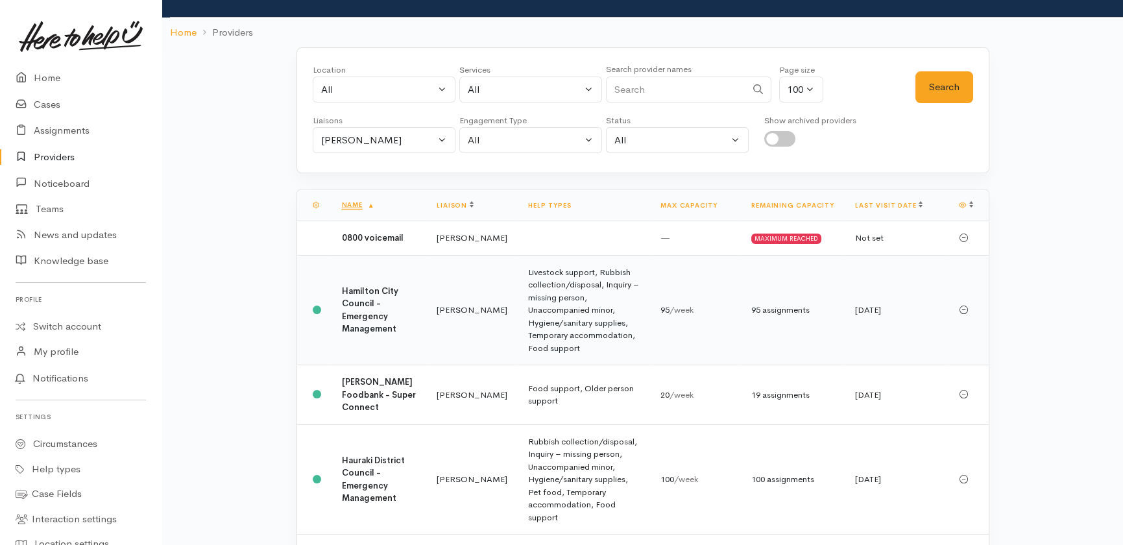
scroll to position [58, 0]
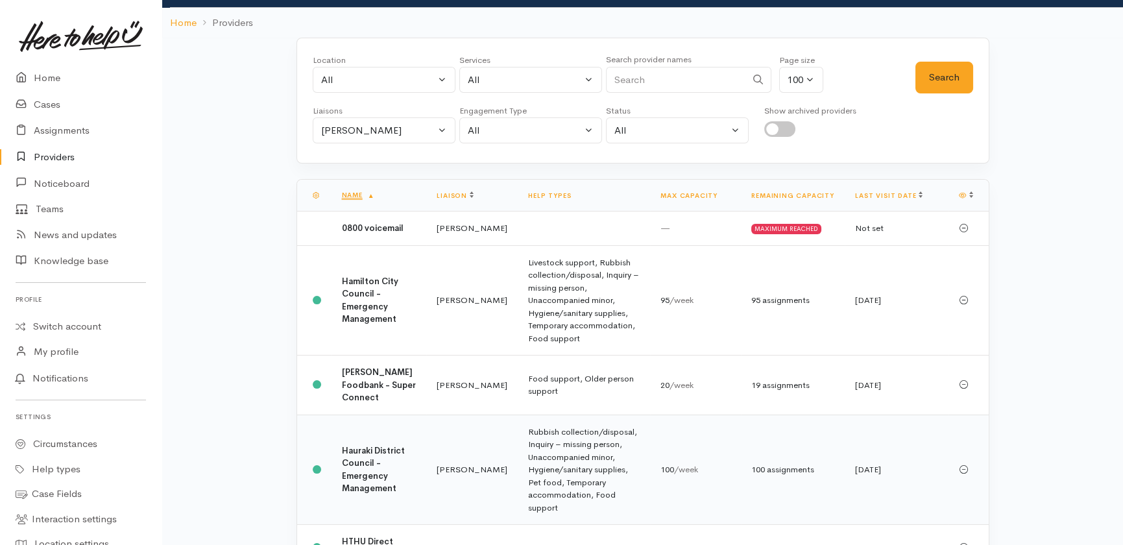
click at [374, 471] on b "Hauraki District Council - Emergency Management" at bounding box center [373, 469] width 63 height 49
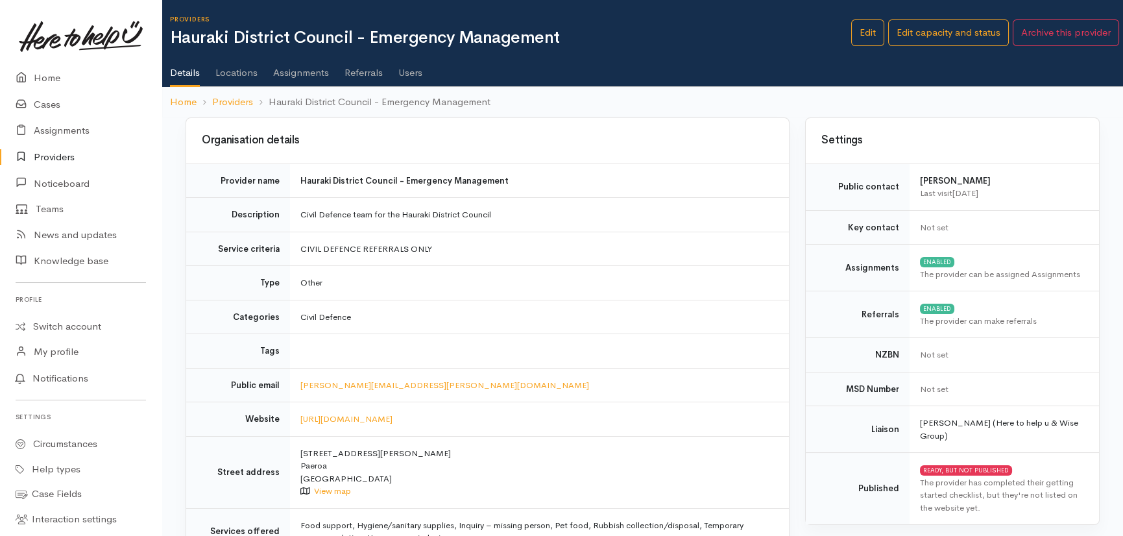
click at [410, 69] on link "Users" at bounding box center [410, 68] width 24 height 36
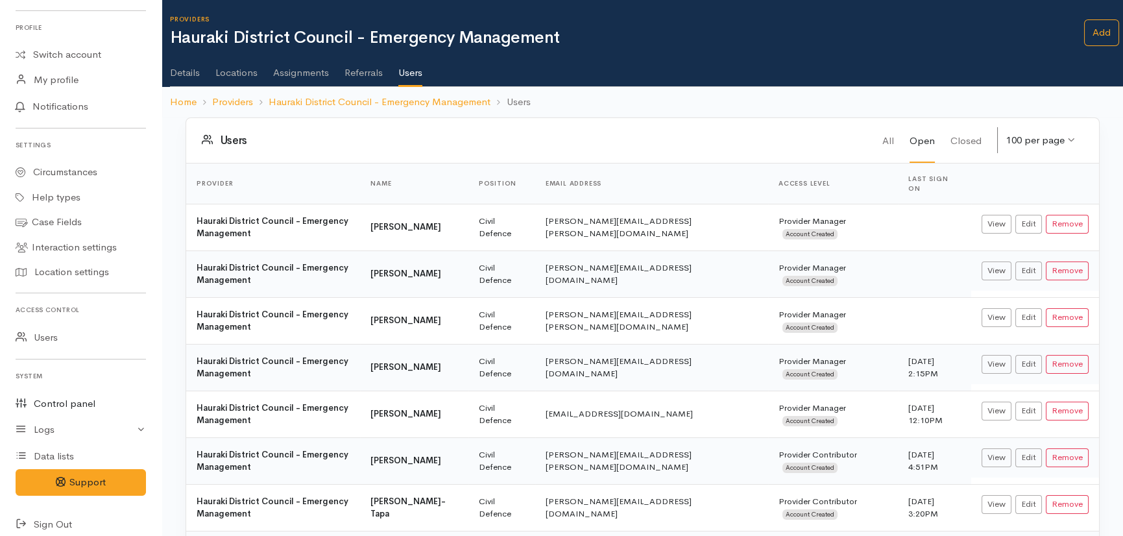
scroll to position [280, 0]
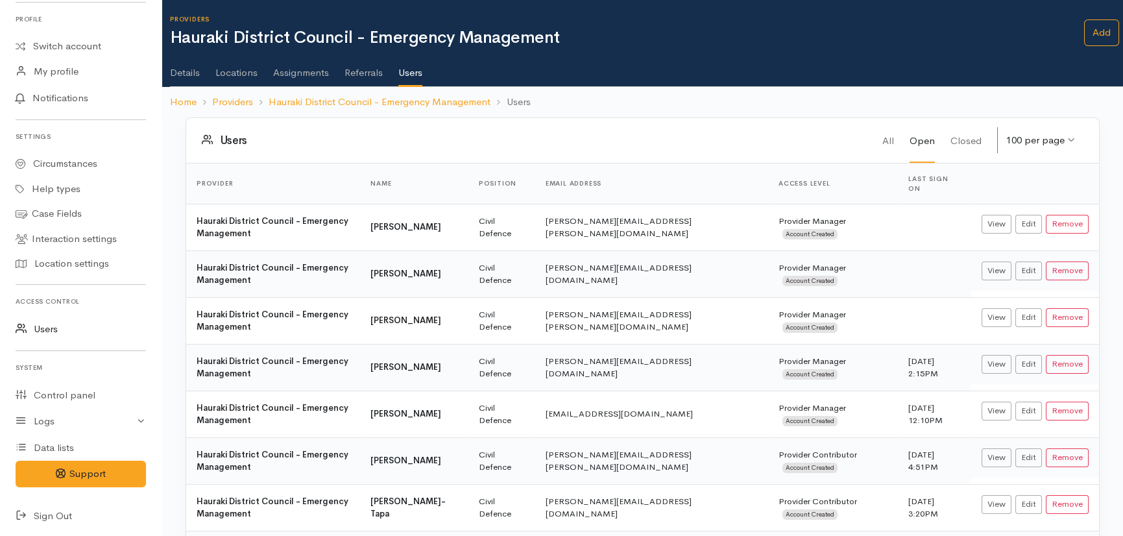
click at [50, 329] on link "Users" at bounding box center [81, 329] width 162 height 27
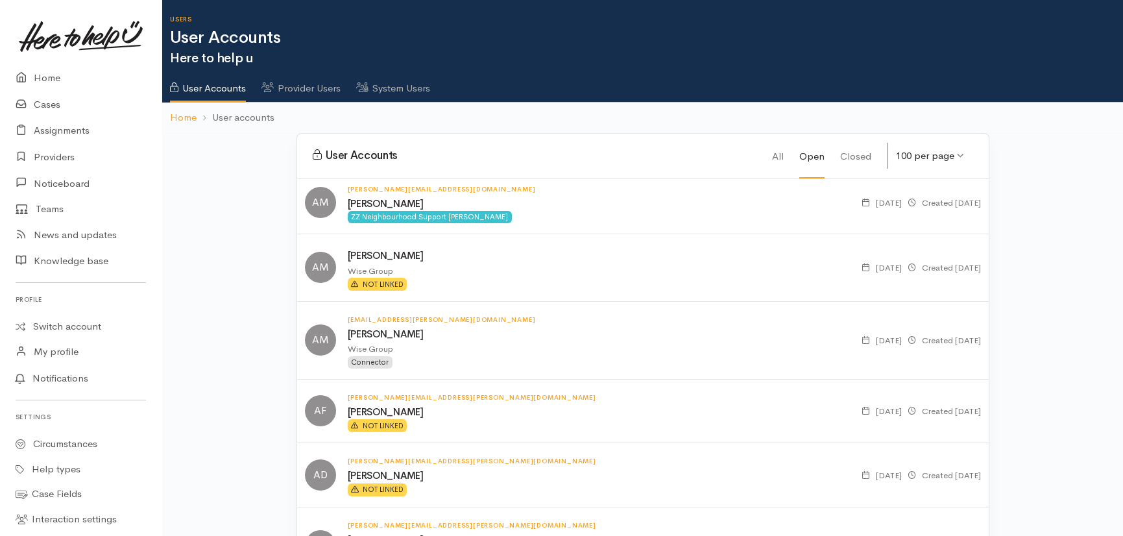
click at [399, 86] on link "System Users" at bounding box center [393, 84] width 74 height 36
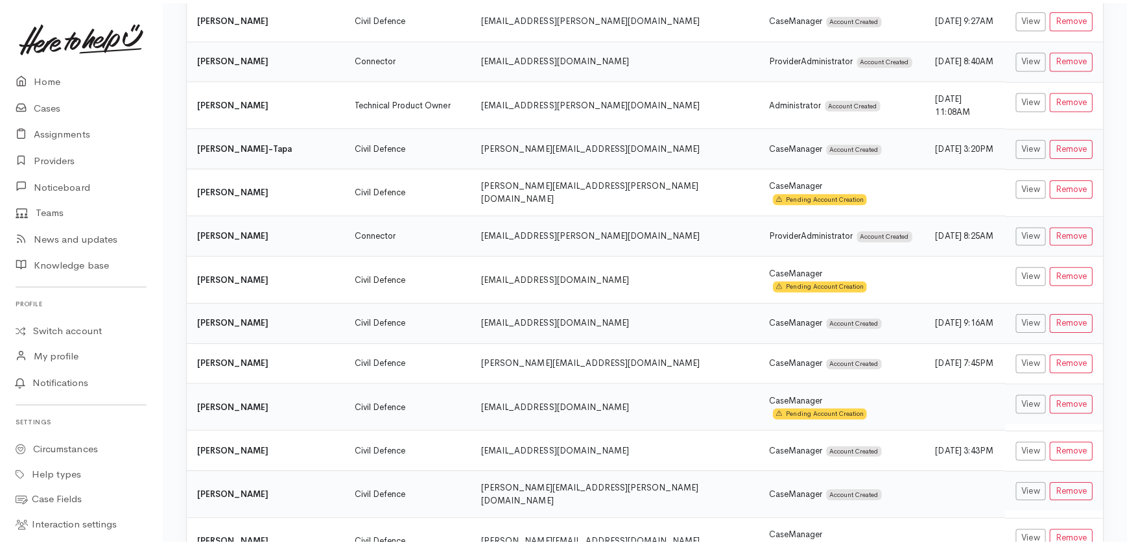
scroll to position [3126, 0]
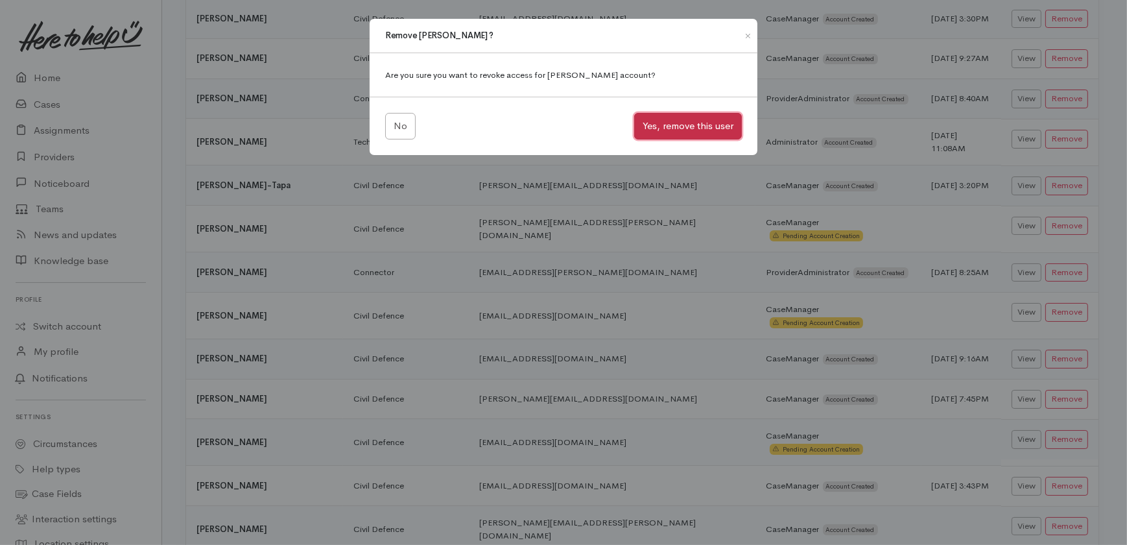
click at [683, 123] on button "Yes, remove this user" at bounding box center [688, 126] width 108 height 27
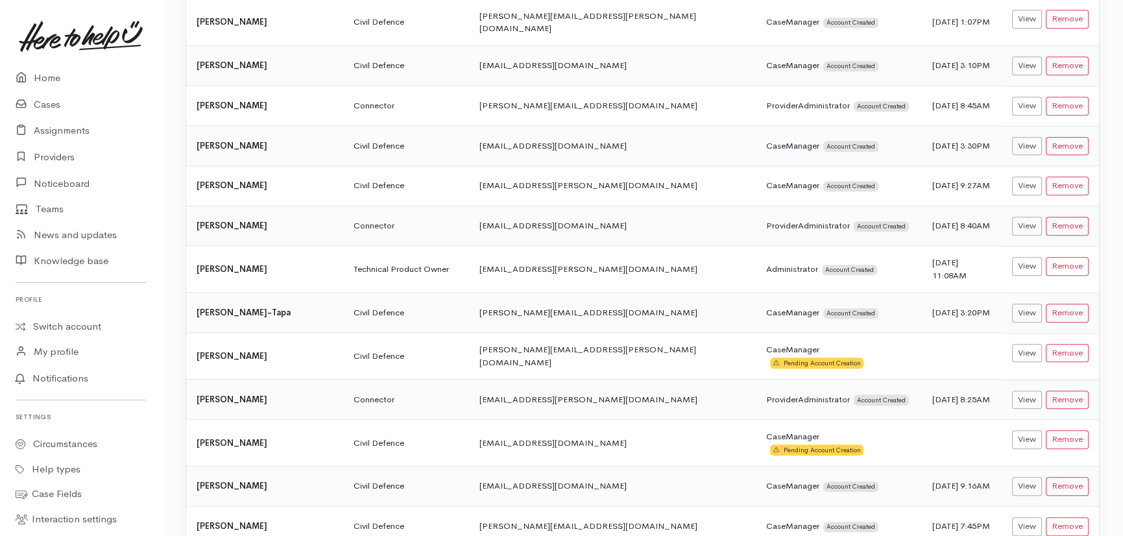
scroll to position [3185, 0]
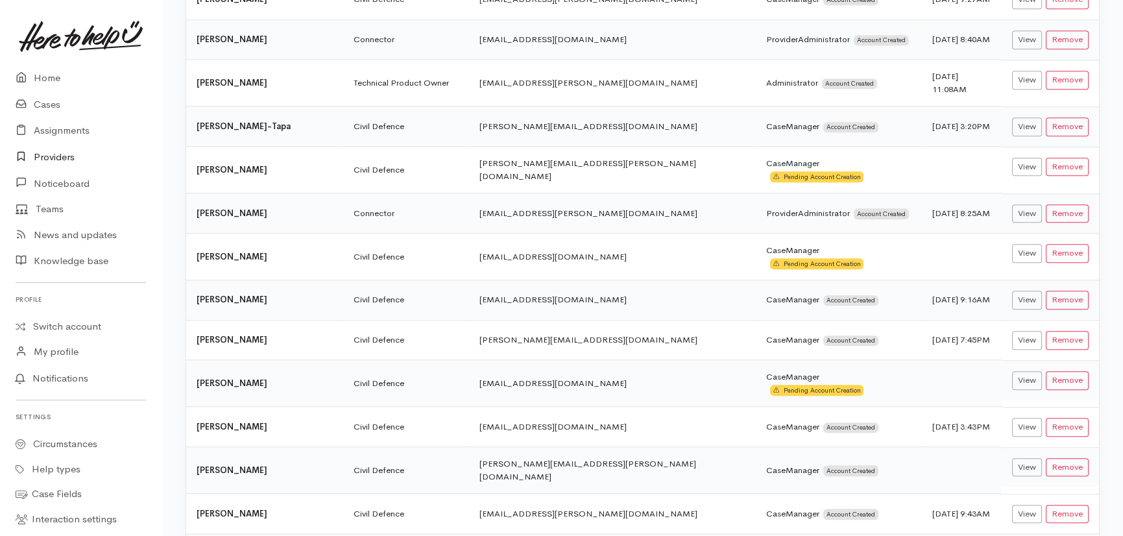
click at [51, 155] on link "Providers" at bounding box center [81, 157] width 162 height 27
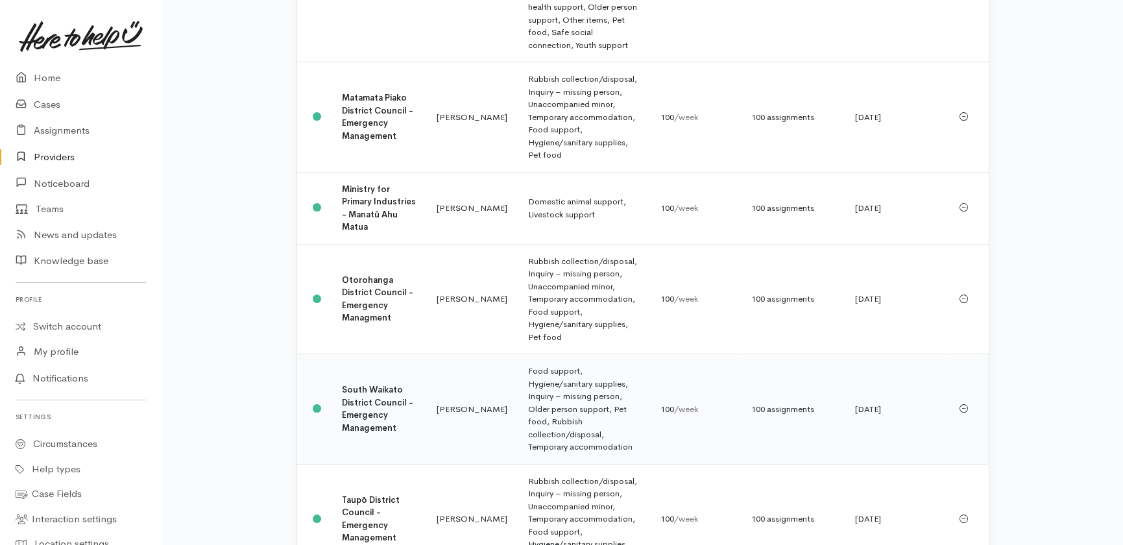
scroll to position [884, 0]
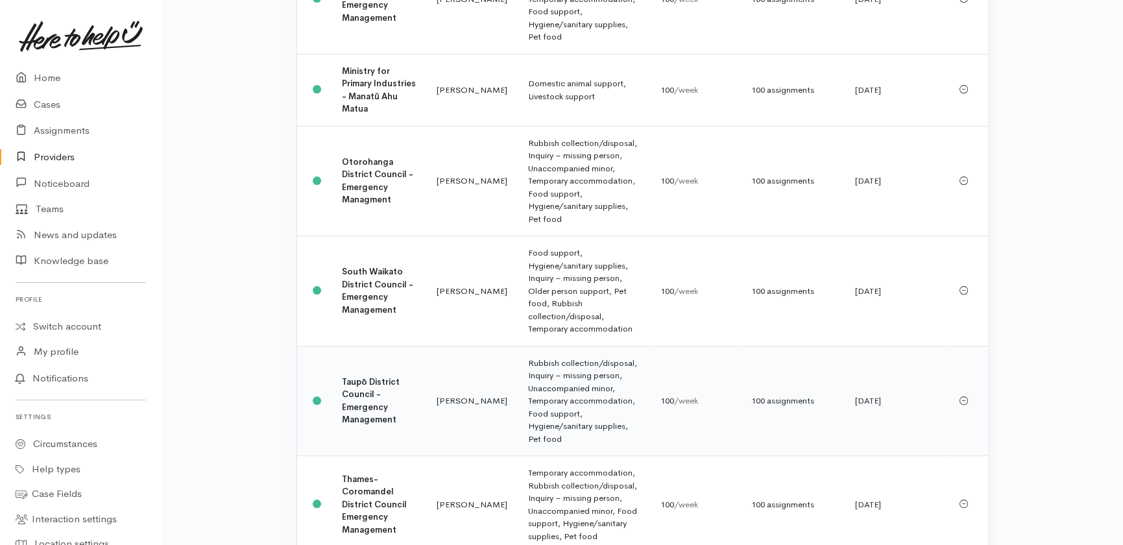
click at [368, 376] on b "Taupō District Council - Emergency Management" at bounding box center [371, 400] width 58 height 49
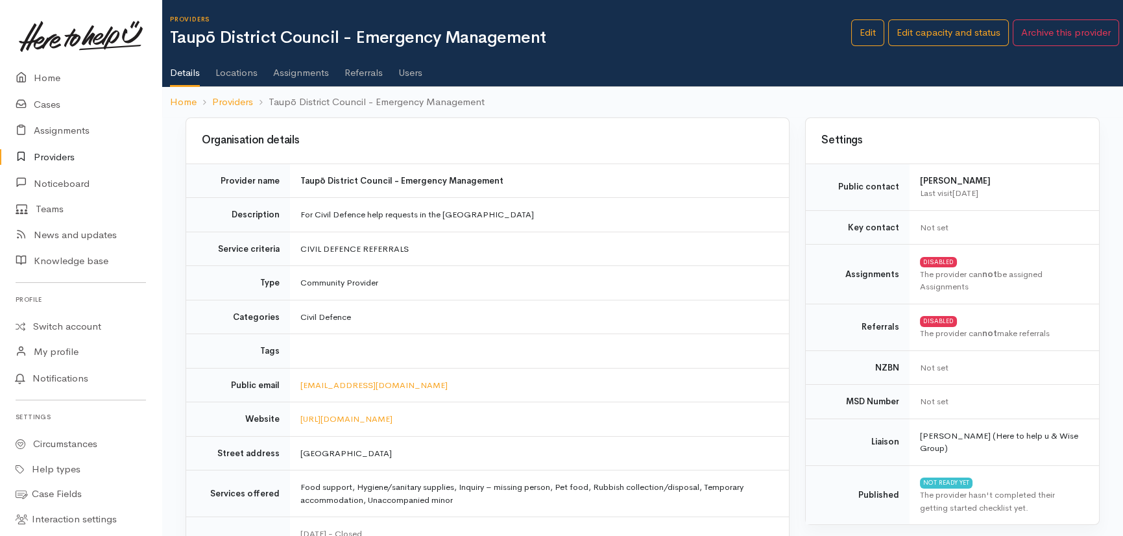
click at [411, 73] on link "Users" at bounding box center [410, 68] width 24 height 36
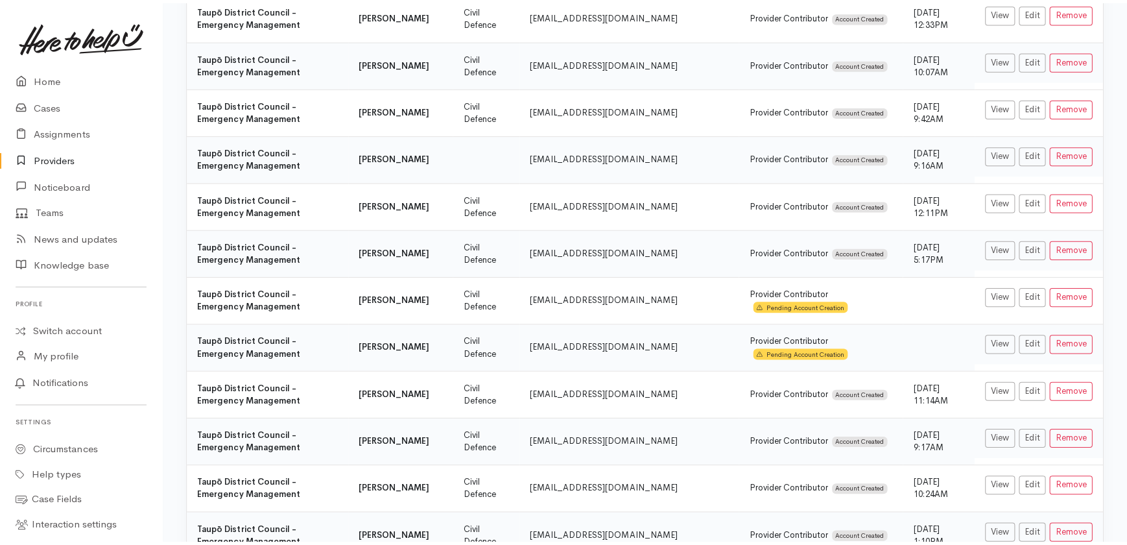
scroll to position [707, 0]
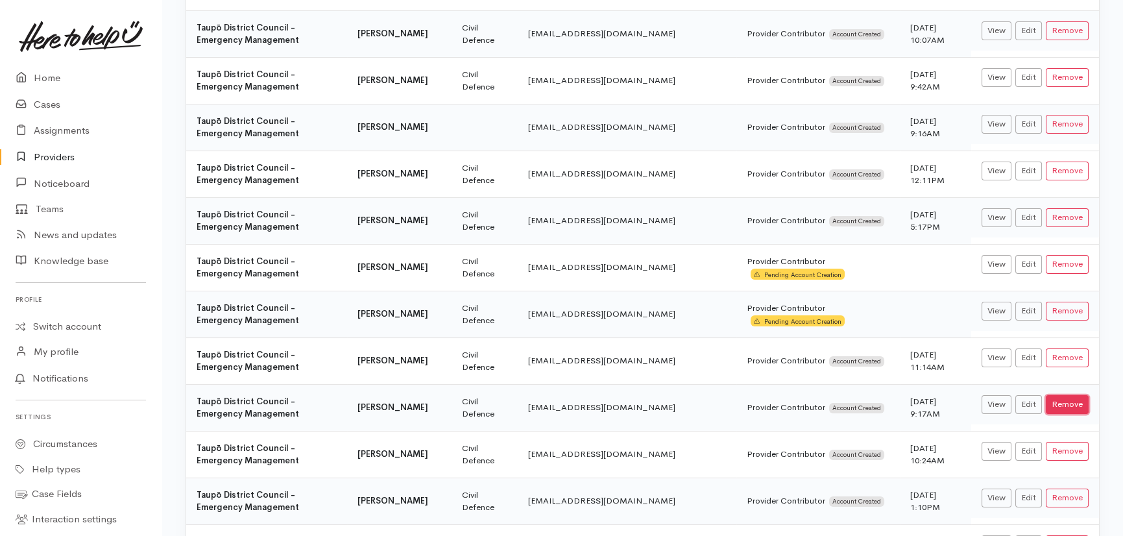
click at [1067, 395] on button "Remove" at bounding box center [1067, 404] width 43 height 19
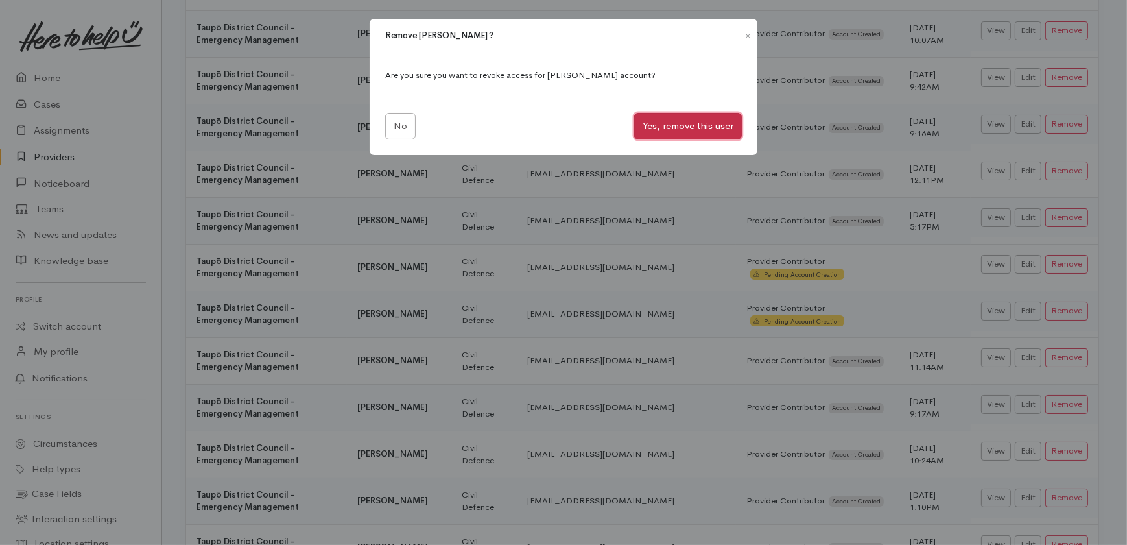
click at [699, 126] on button "Yes, remove this user" at bounding box center [688, 126] width 108 height 27
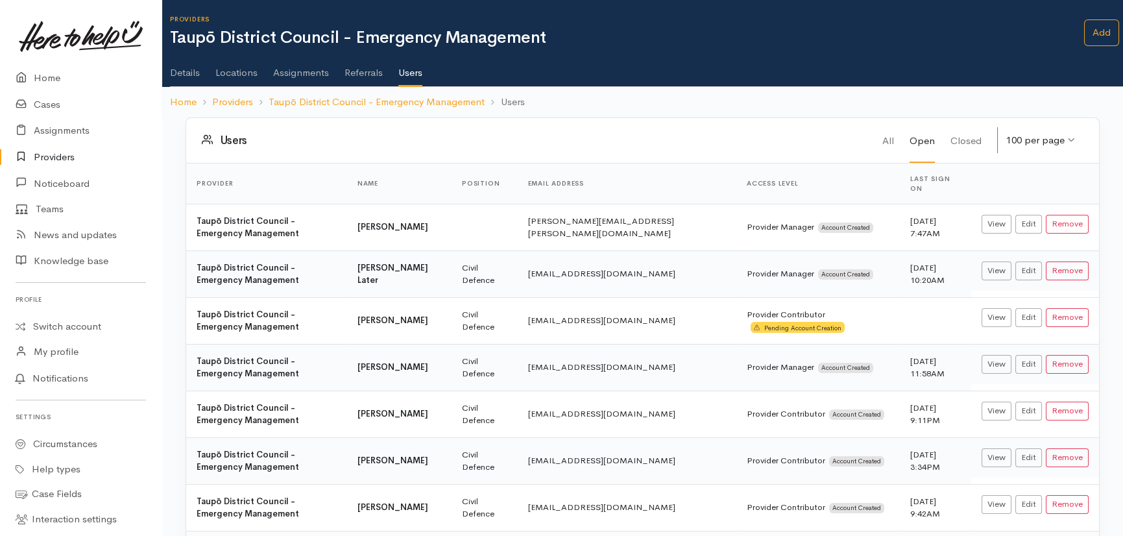
click at [389, 176] on th "Name" at bounding box center [399, 183] width 104 height 41
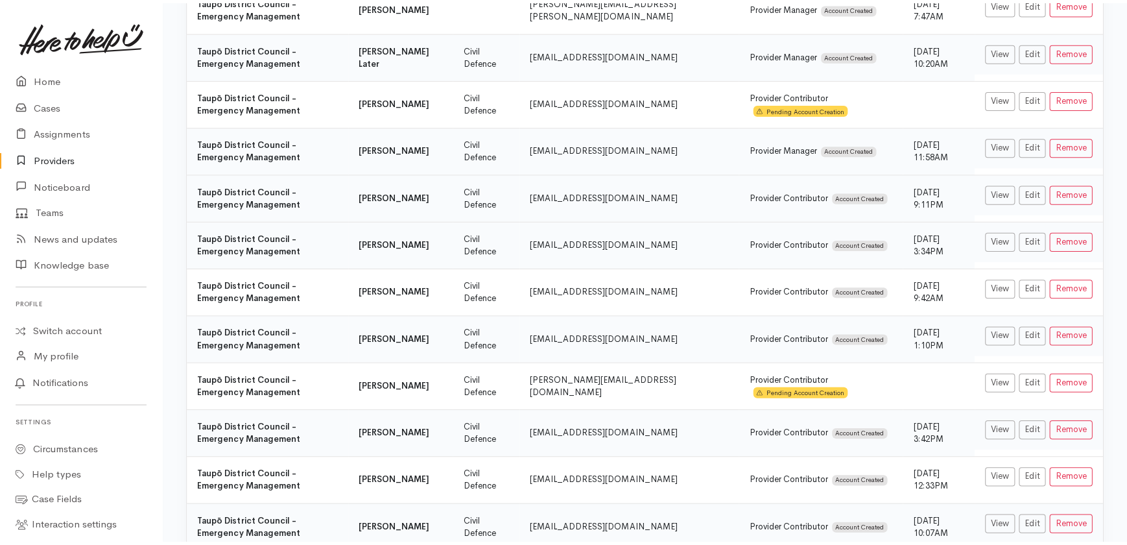
scroll to position [235, 0]
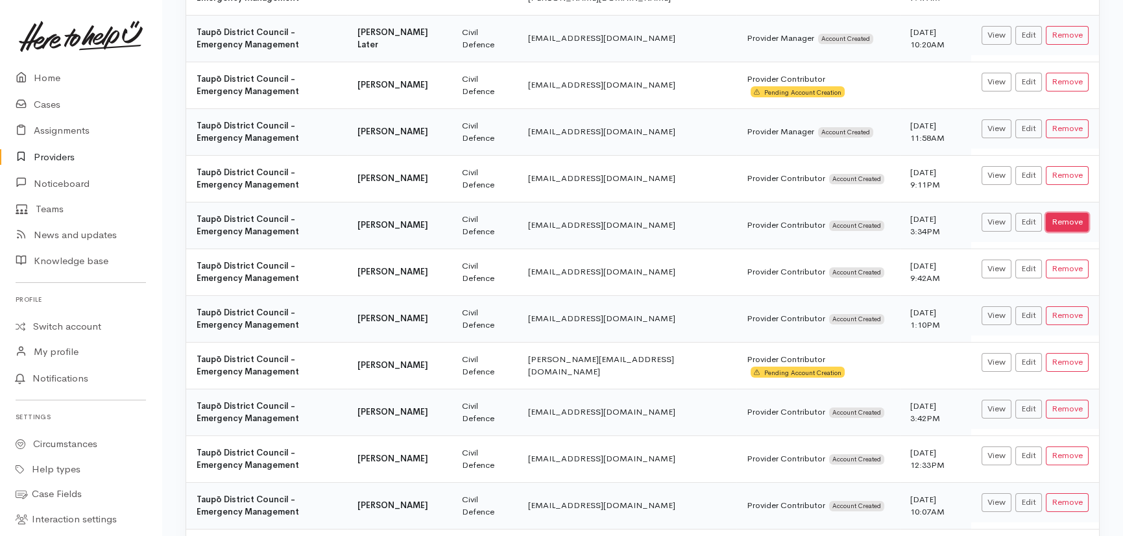
click at [1065, 213] on button "Remove" at bounding box center [1067, 222] width 43 height 19
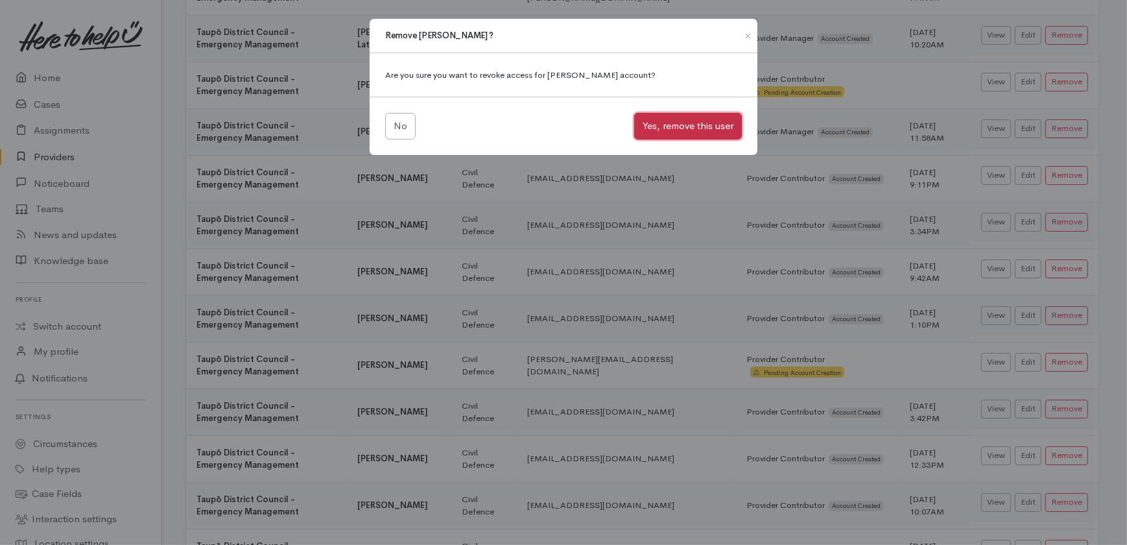
click at [688, 119] on button "Yes, remove this user" at bounding box center [688, 126] width 108 height 27
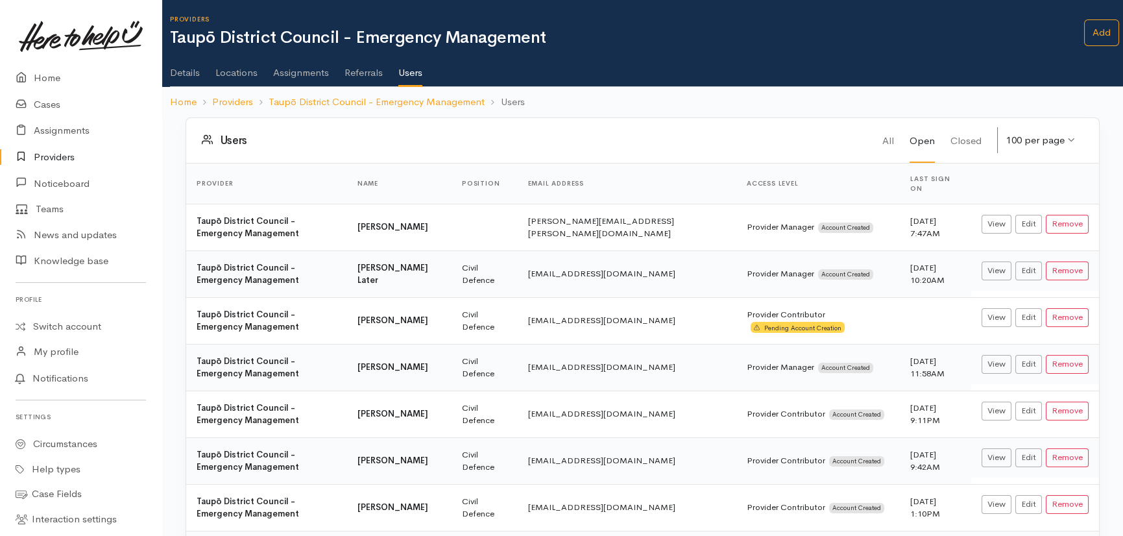
click at [47, 152] on link "Providers" at bounding box center [81, 157] width 162 height 27
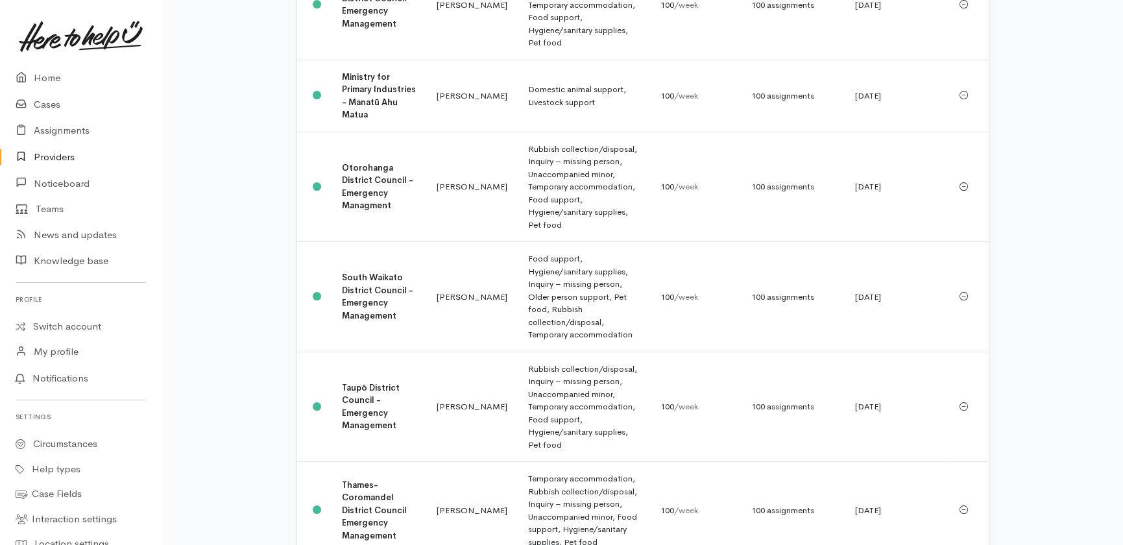
scroll to position [1055, 0]
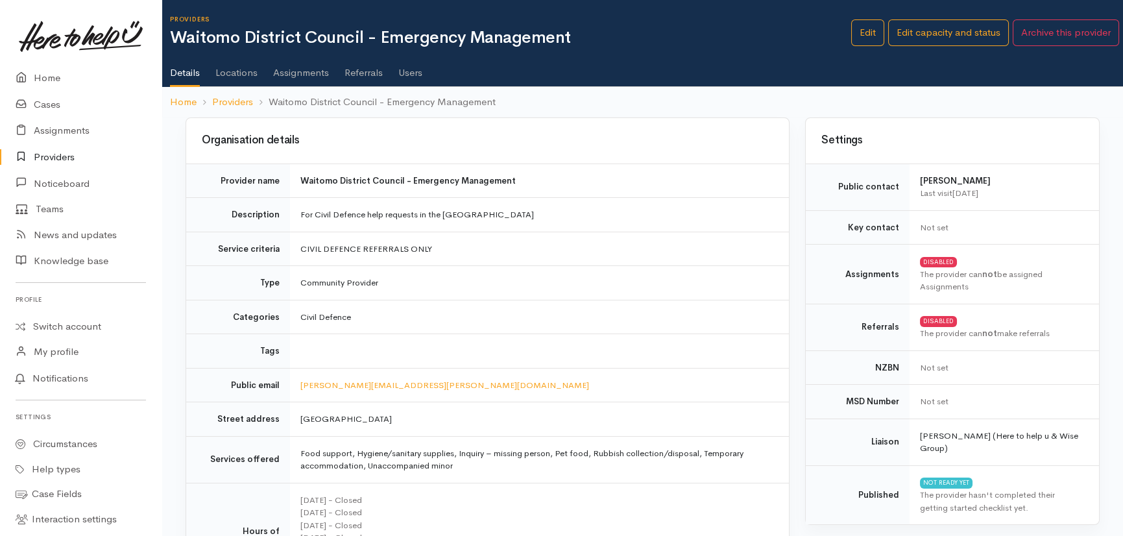
click at [409, 73] on link "Users" at bounding box center [410, 68] width 24 height 36
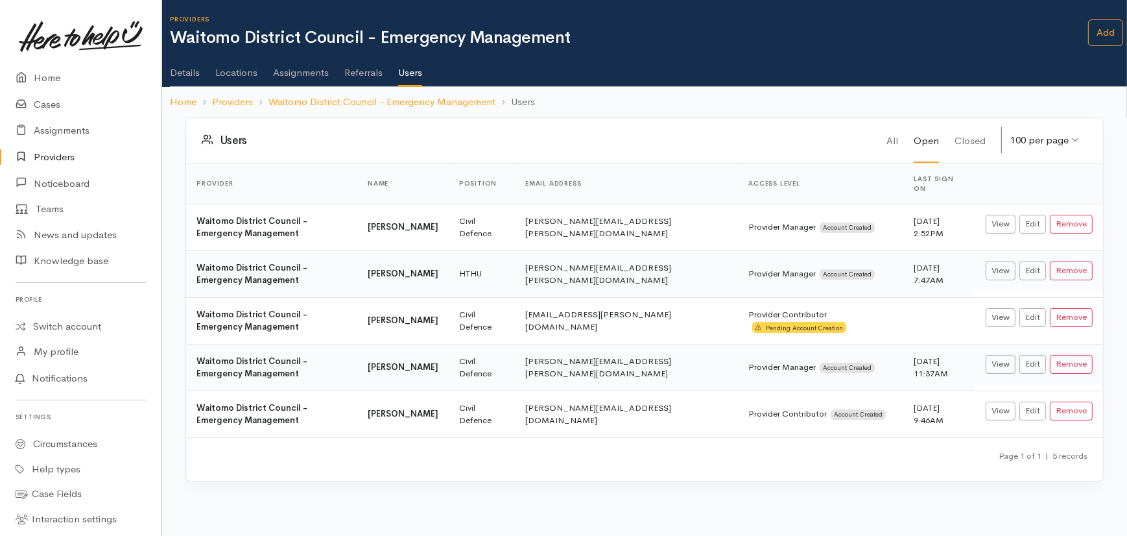
click at [62, 158] on link "Providers" at bounding box center [81, 157] width 162 height 27
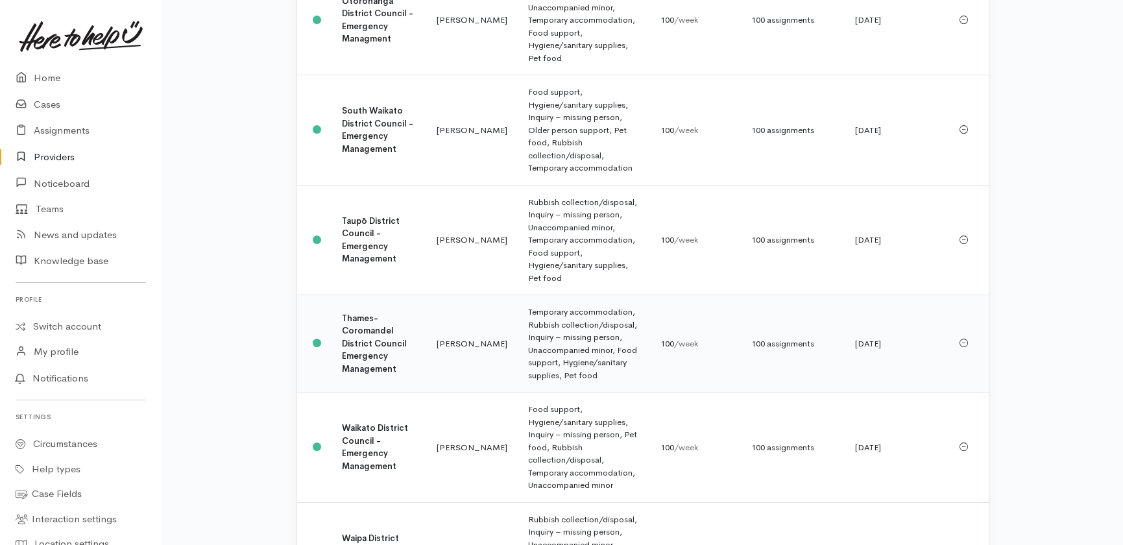
scroll to position [1055, 0]
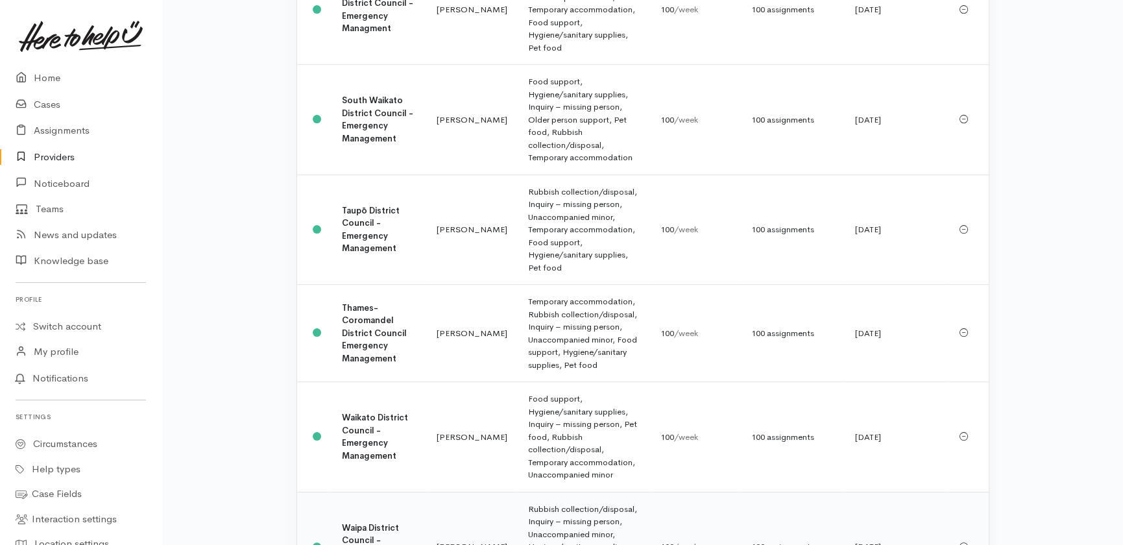
click at [377, 492] on td "Waipa District Council - Emergency Management" at bounding box center [378, 547] width 95 height 110
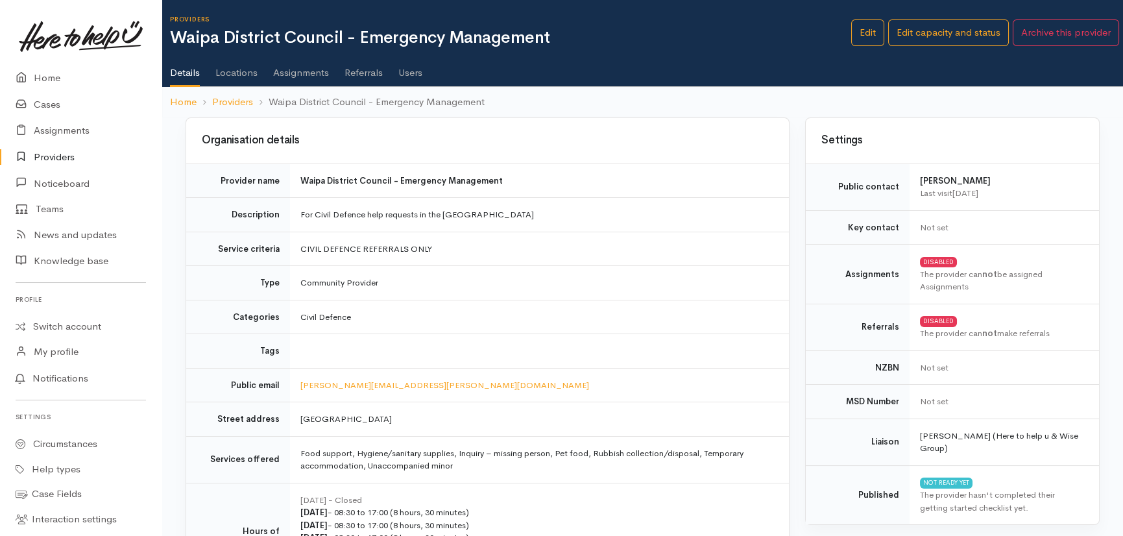
click at [415, 73] on link "Users" at bounding box center [410, 68] width 24 height 36
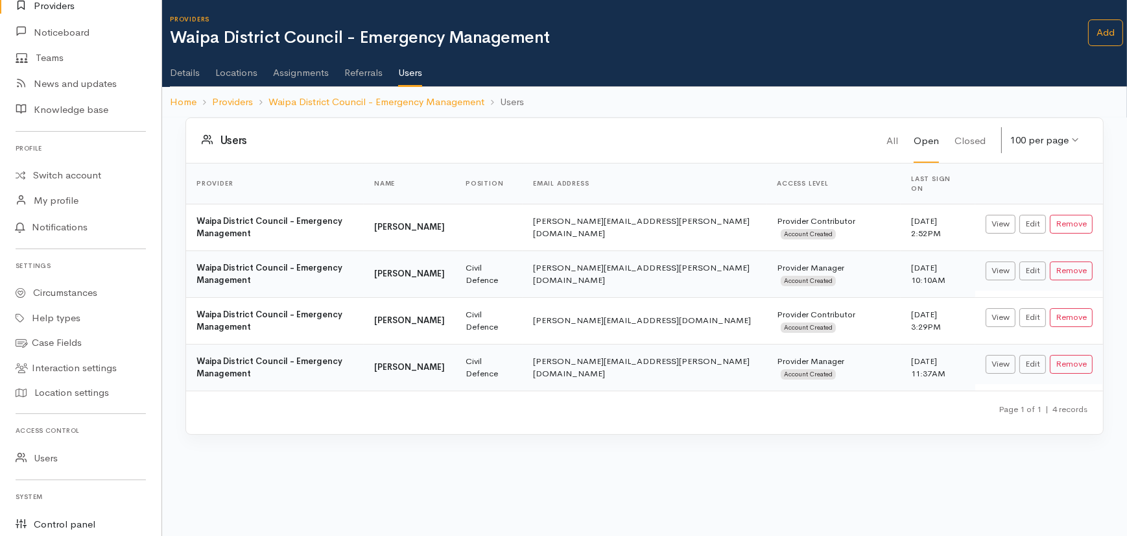
scroll to position [280, 0]
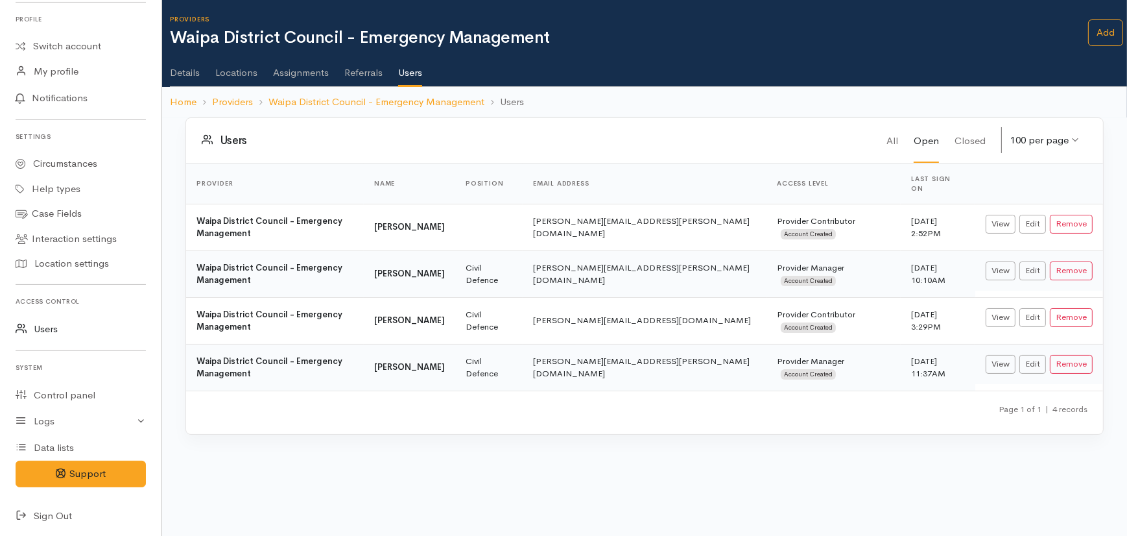
click at [40, 329] on link "Users" at bounding box center [81, 329] width 162 height 27
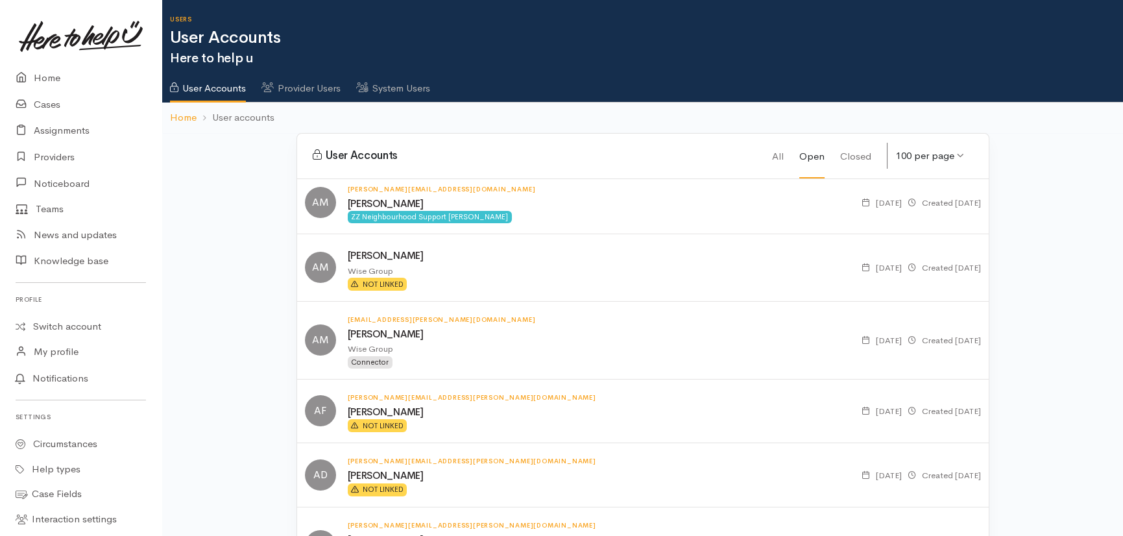
click at [422, 91] on link "System Users" at bounding box center [393, 84] width 74 height 36
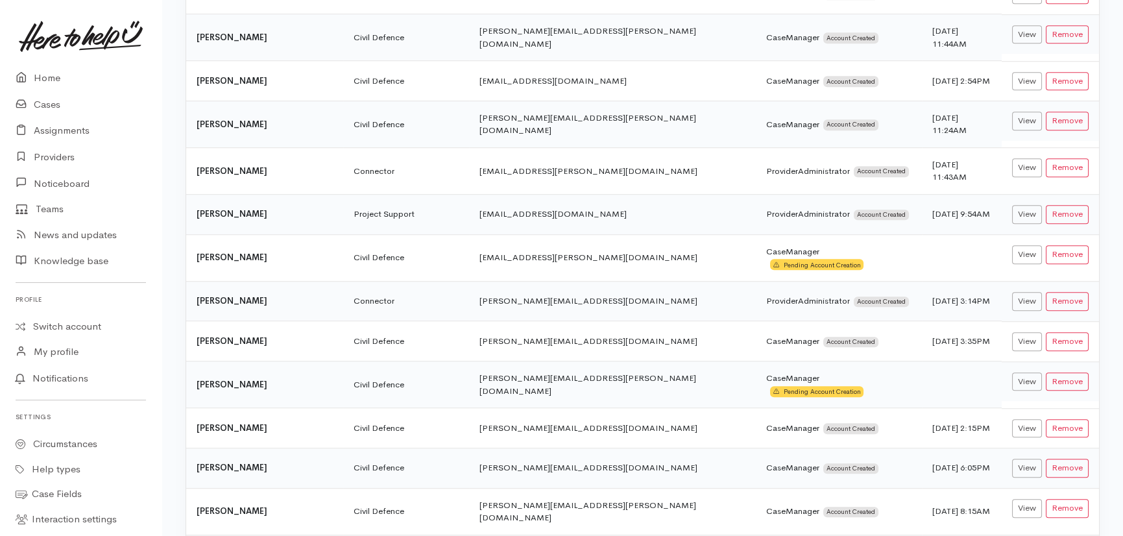
scroll to position [2271, 0]
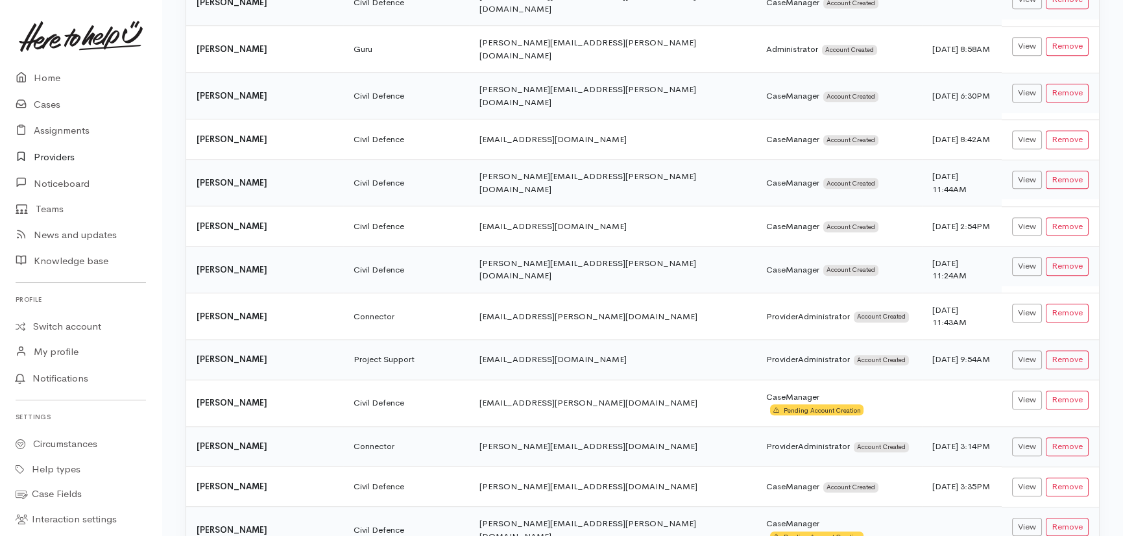
click at [55, 154] on link "Providers" at bounding box center [81, 157] width 162 height 27
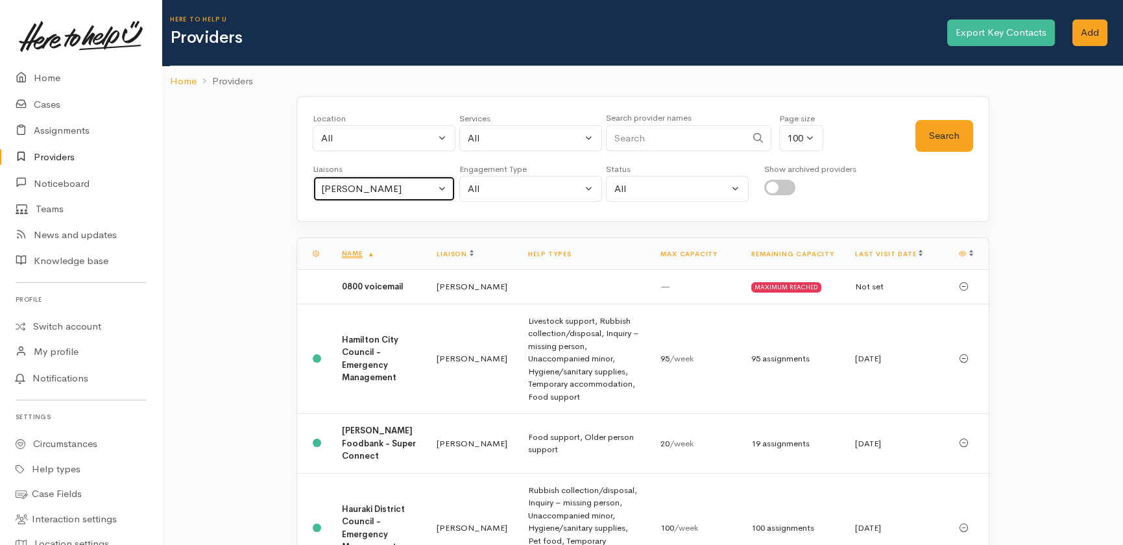
click at [413, 188] on div "Heather Moore" at bounding box center [378, 189] width 114 height 15
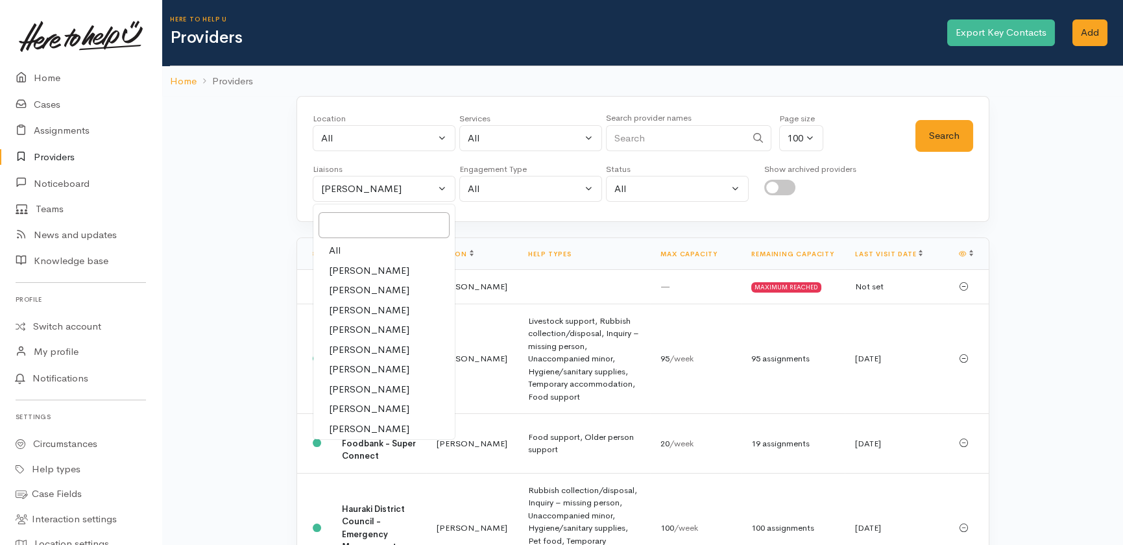
click at [335, 248] on span "All" at bounding box center [335, 250] width 12 height 15
select select "null"
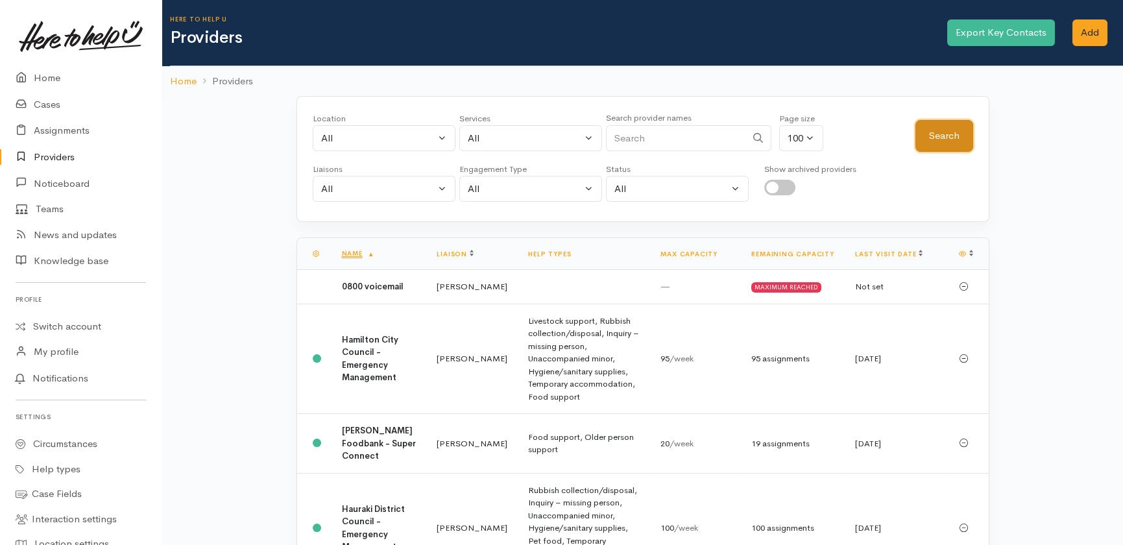
click at [944, 130] on button "Search" at bounding box center [944, 136] width 58 height 32
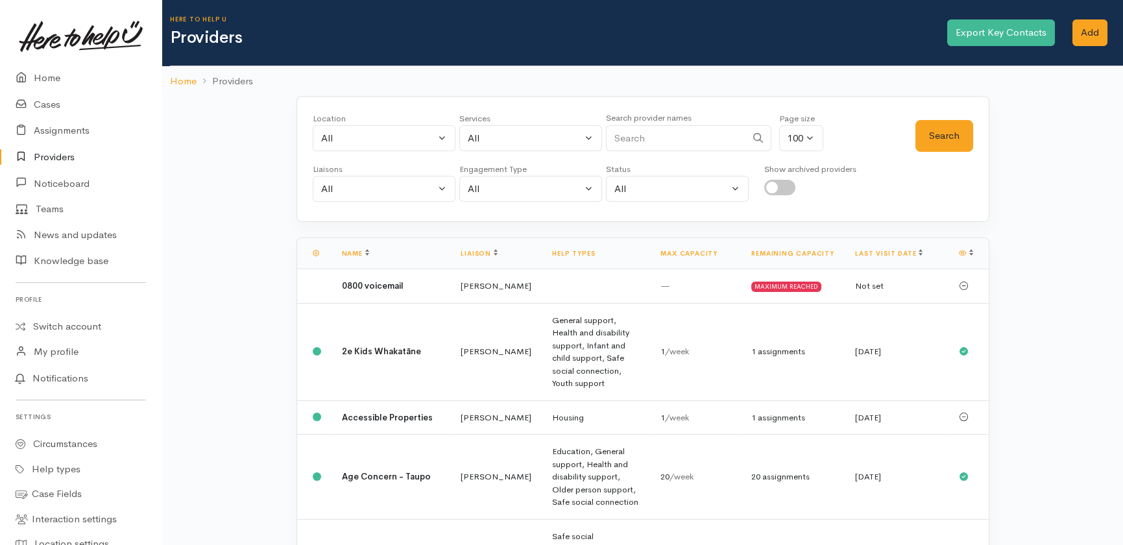
click at [789, 186] on input "checkbox" at bounding box center [779, 188] width 31 height 16
checkbox input "true"
click at [937, 142] on button "Search" at bounding box center [944, 136] width 58 height 32
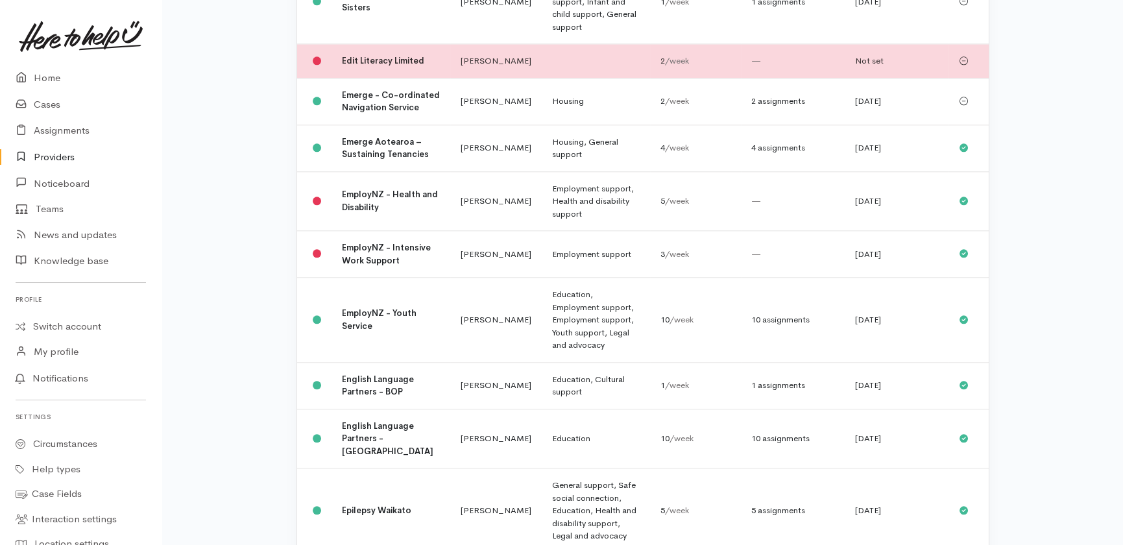
scroll to position [3807, 0]
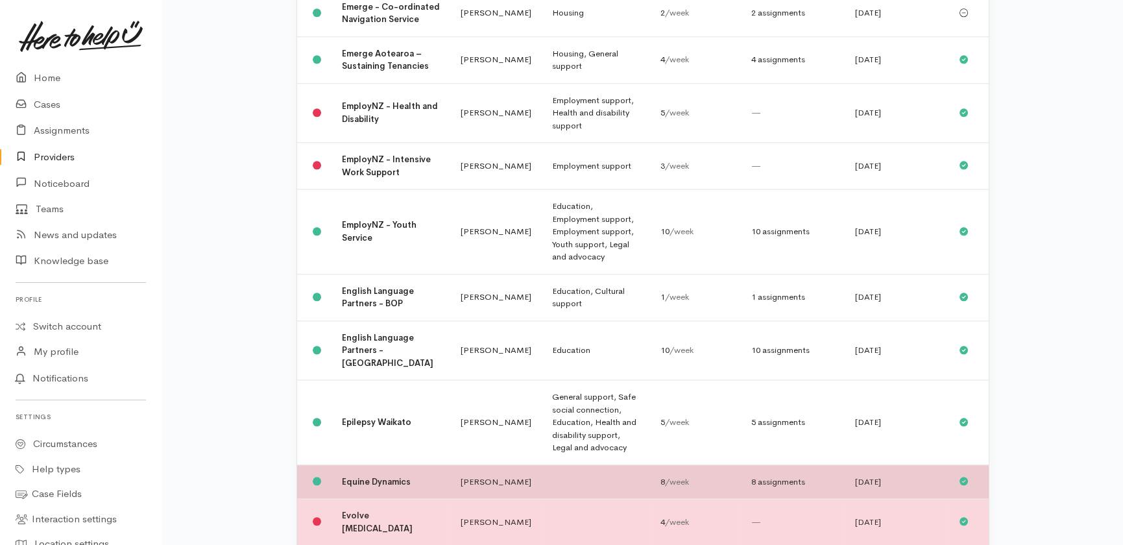
click at [474, 464] on td "Rachel Proctor" at bounding box center [495, 481] width 91 height 34
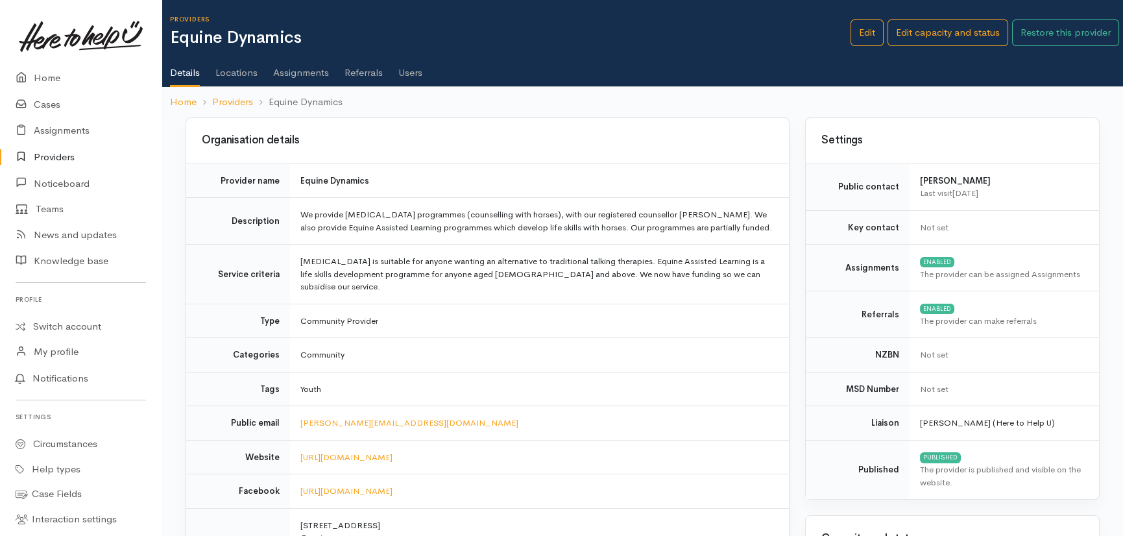
click at [414, 75] on link "Users" at bounding box center [410, 68] width 24 height 36
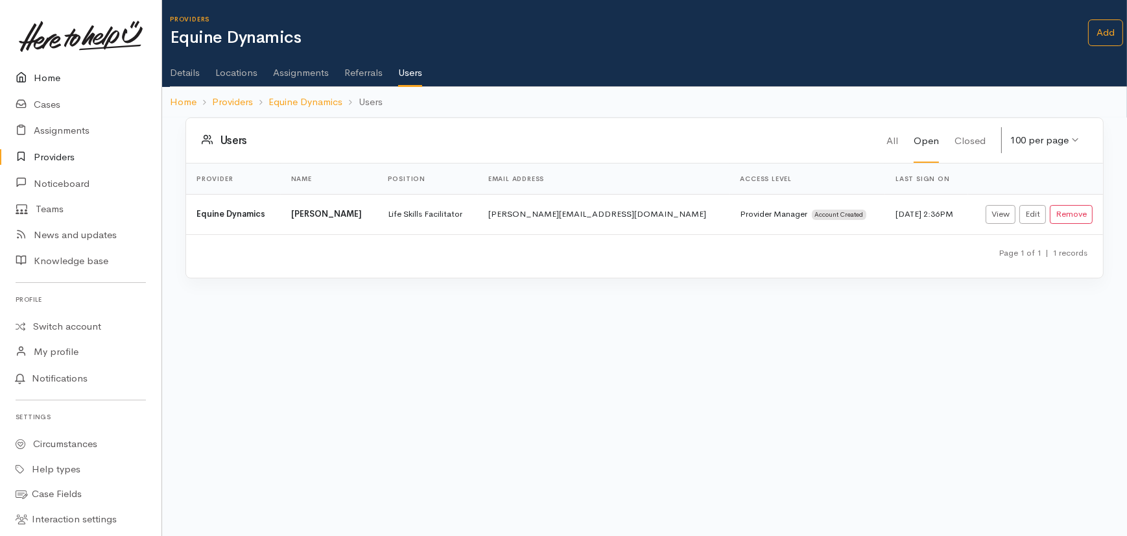
click at [47, 73] on link "Home" at bounding box center [81, 78] width 162 height 27
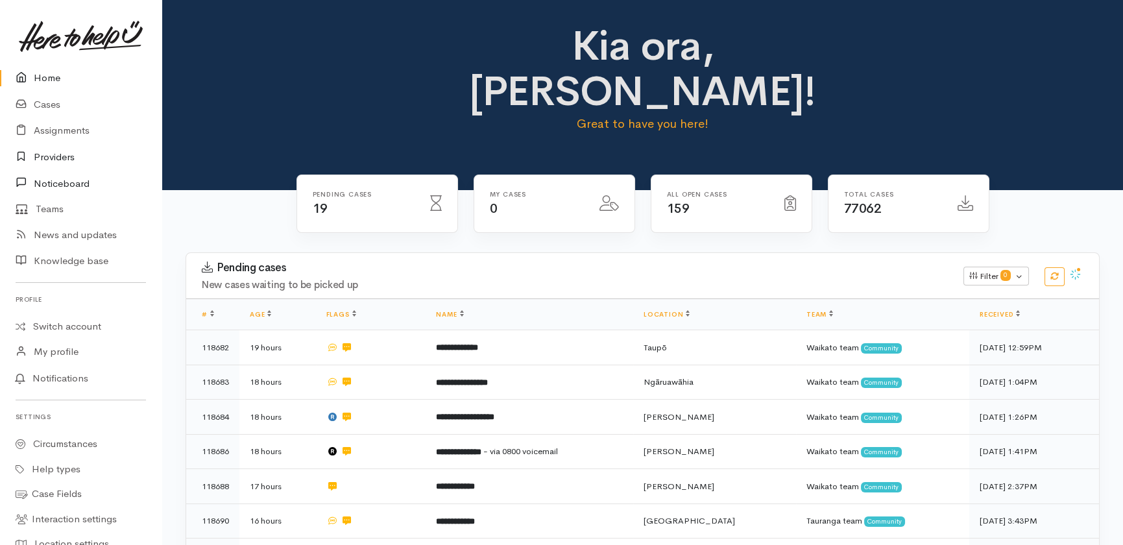
drag, startPoint x: 53, startPoint y: 155, endPoint x: 64, endPoint y: 182, distance: 29.2
click at [53, 155] on link "Providers" at bounding box center [81, 157] width 162 height 27
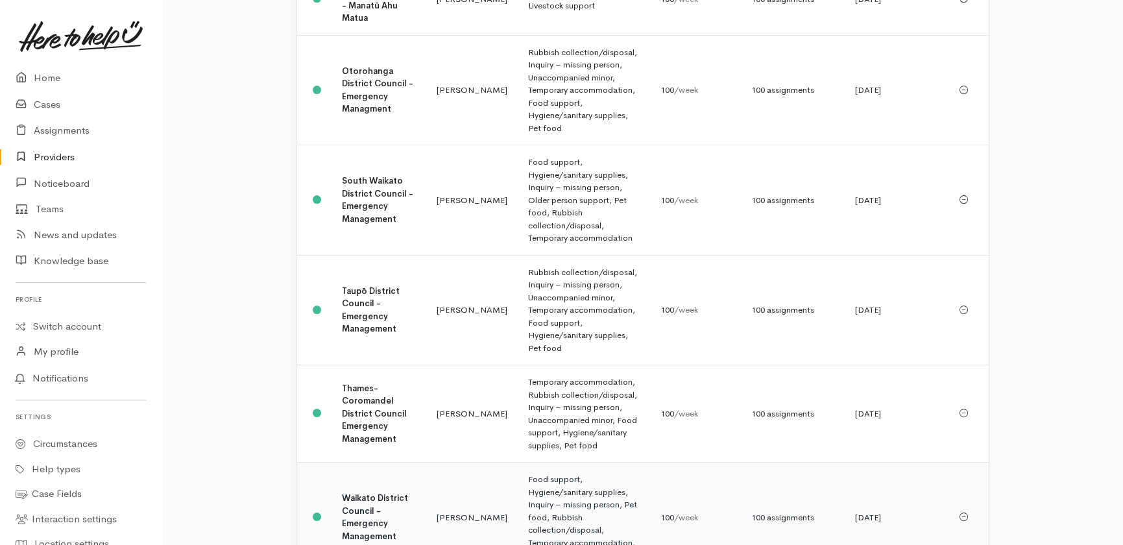
scroll to position [1055, 0]
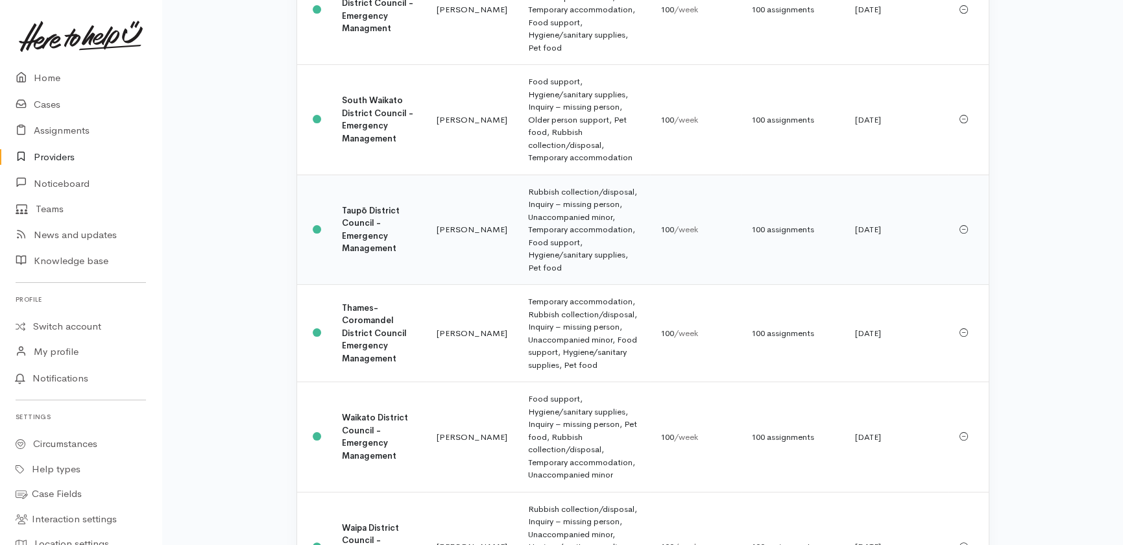
click at [361, 205] on b "Taupō District Council - Emergency Management" at bounding box center [371, 229] width 58 height 49
click at [367, 522] on b "Waipa District Council - Emergency Management" at bounding box center [370, 546] width 57 height 49
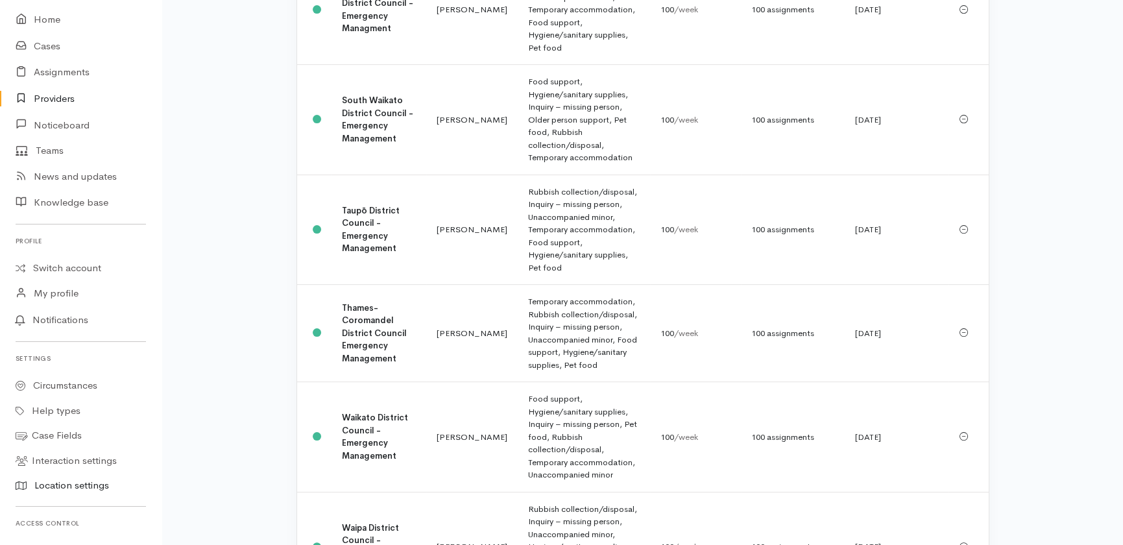
scroll to position [176, 0]
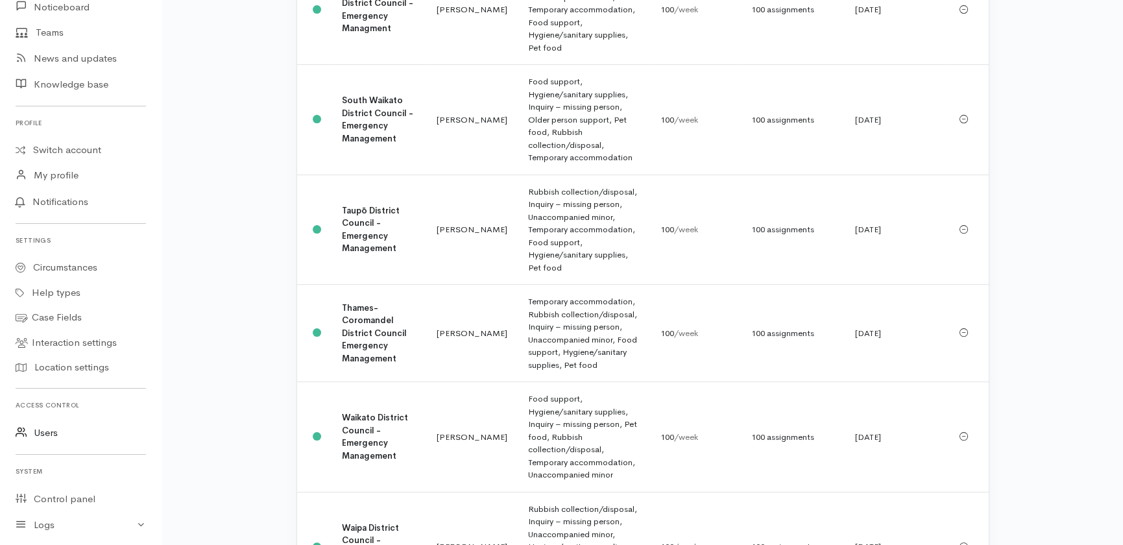
click at [38, 434] on link "Users" at bounding box center [81, 433] width 162 height 27
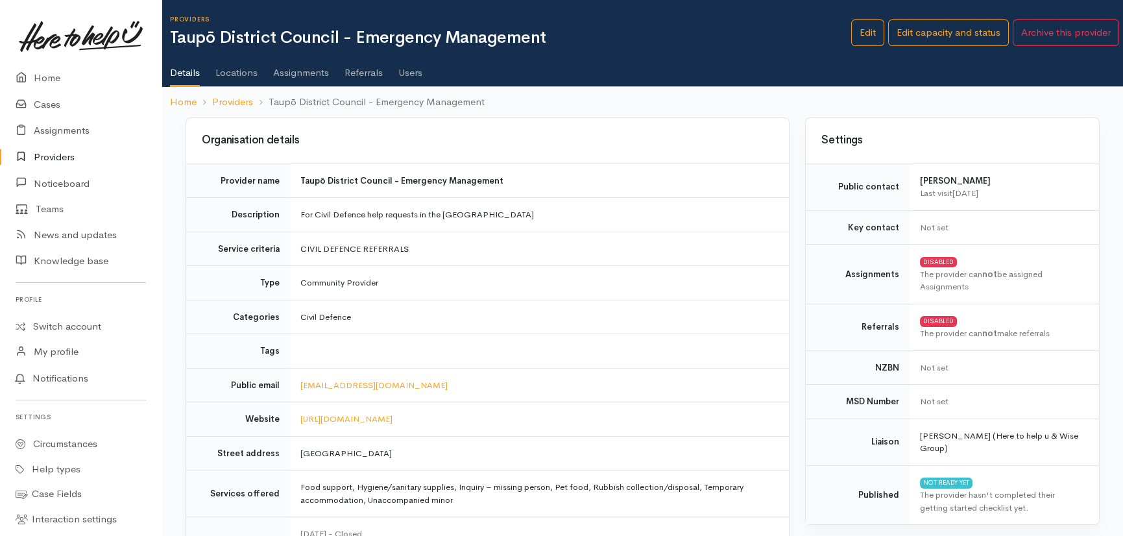
click at [407, 71] on link "Users" at bounding box center [410, 68] width 24 height 36
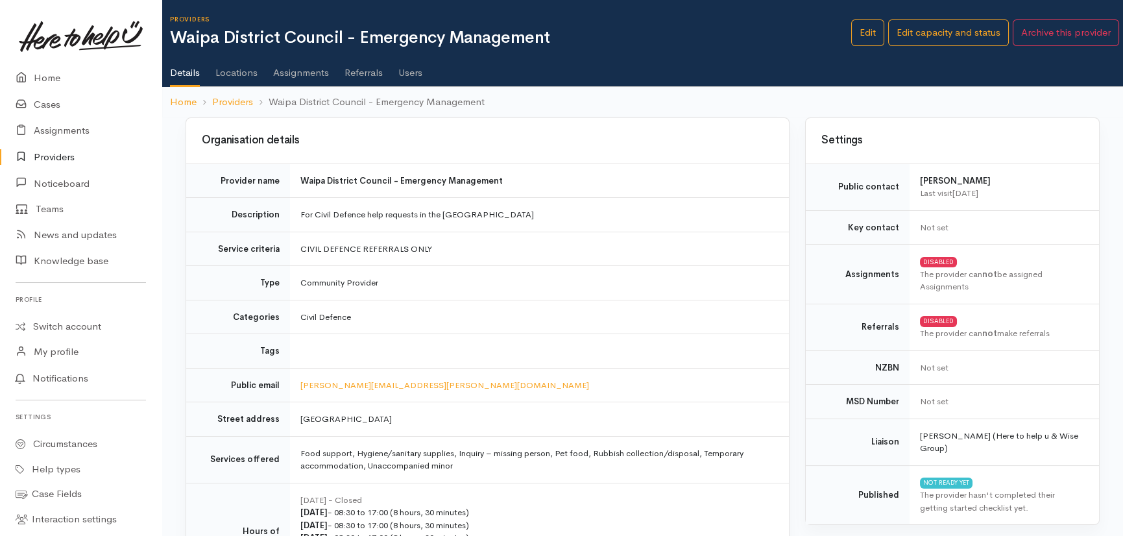
click at [400, 68] on link "Users" at bounding box center [410, 68] width 24 height 36
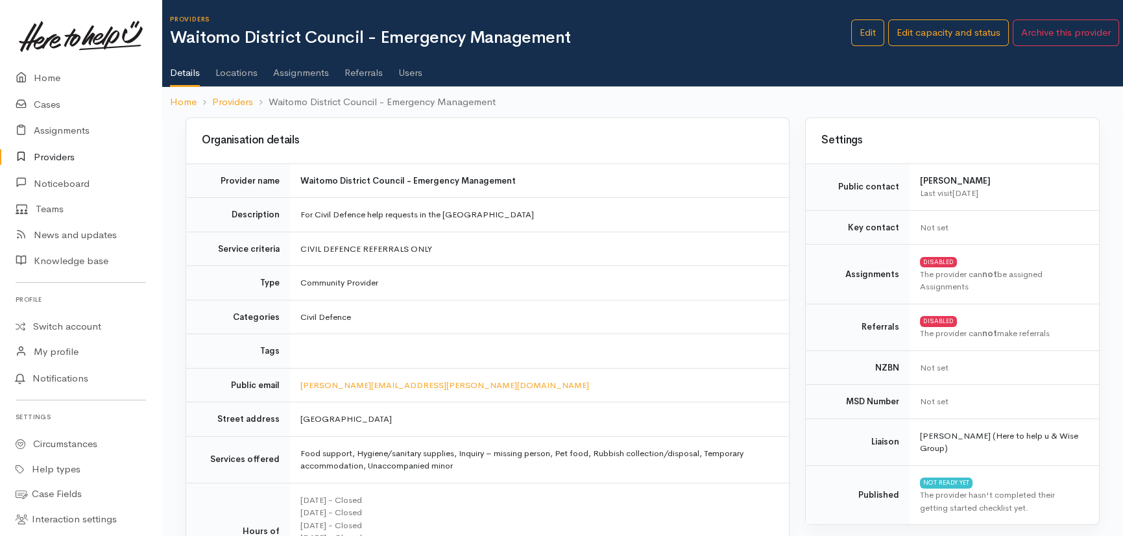
click at [412, 69] on link "Users" at bounding box center [410, 68] width 24 height 36
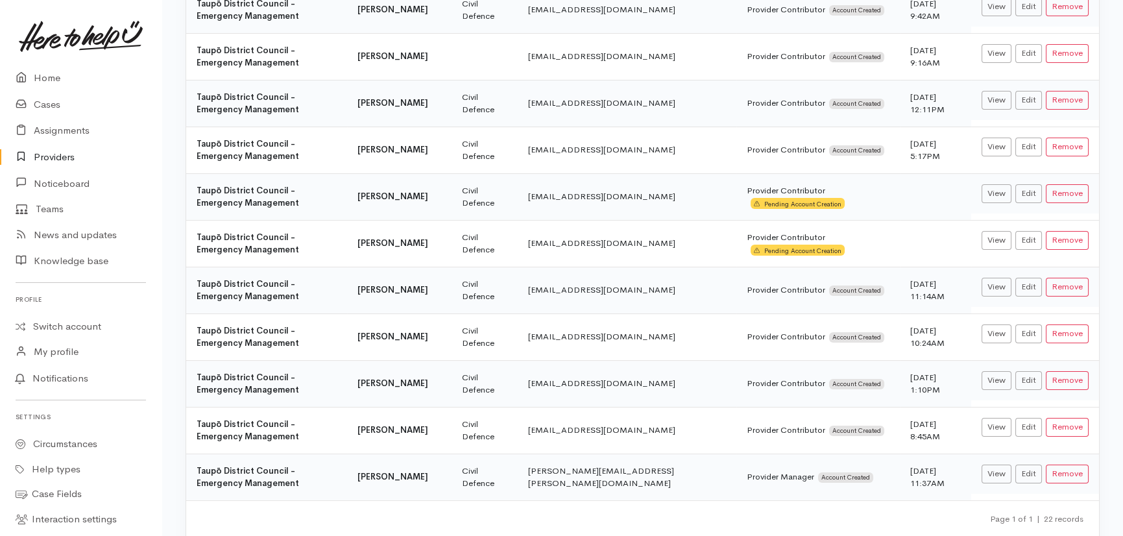
scroll to position [742, 0]
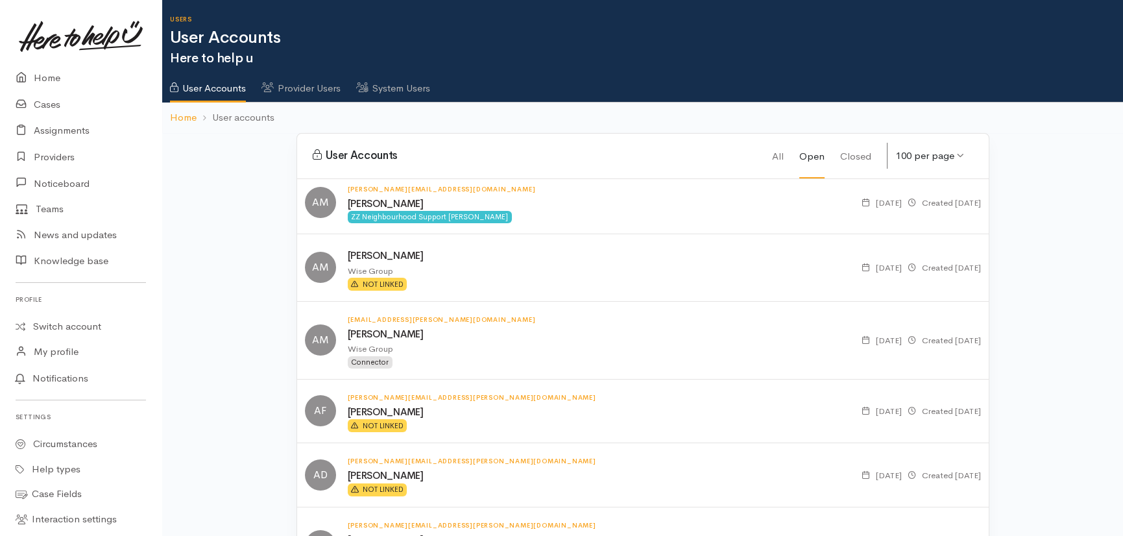
click at [404, 88] on link "System Users" at bounding box center [393, 84] width 74 height 36
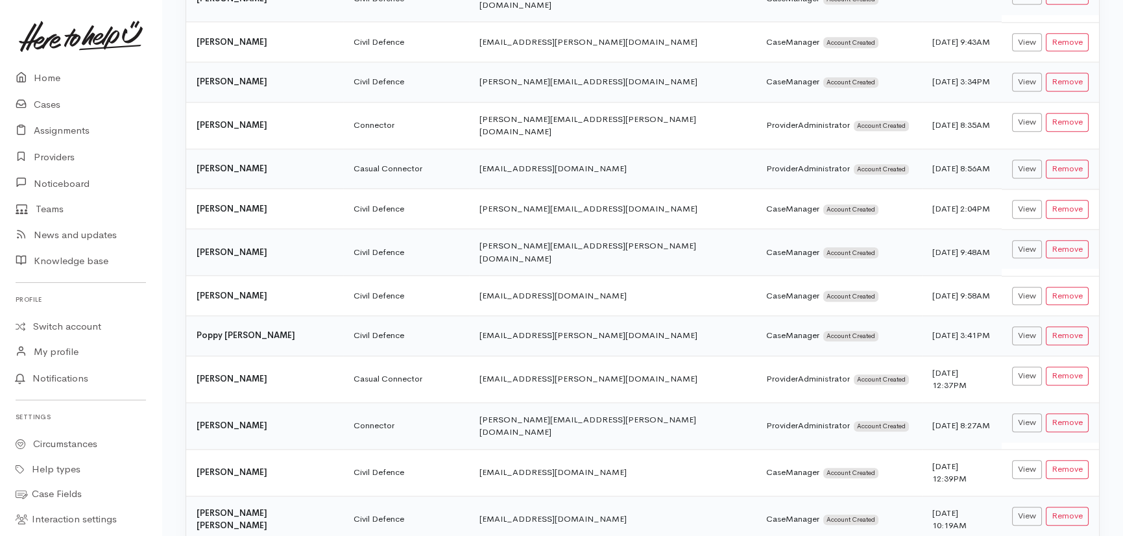
scroll to position [3730, 0]
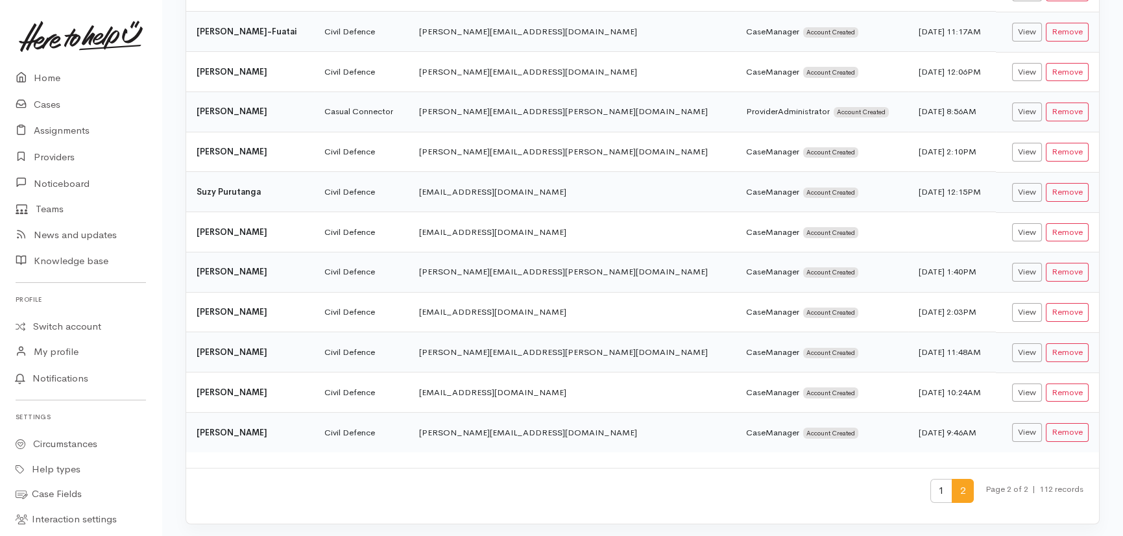
drag, startPoint x: 950, startPoint y: 483, endPoint x: 915, endPoint y: 512, distance: 45.6
click at [952, 484] on span "2" at bounding box center [963, 491] width 22 height 24
click at [45, 78] on link "Home" at bounding box center [81, 78] width 162 height 27
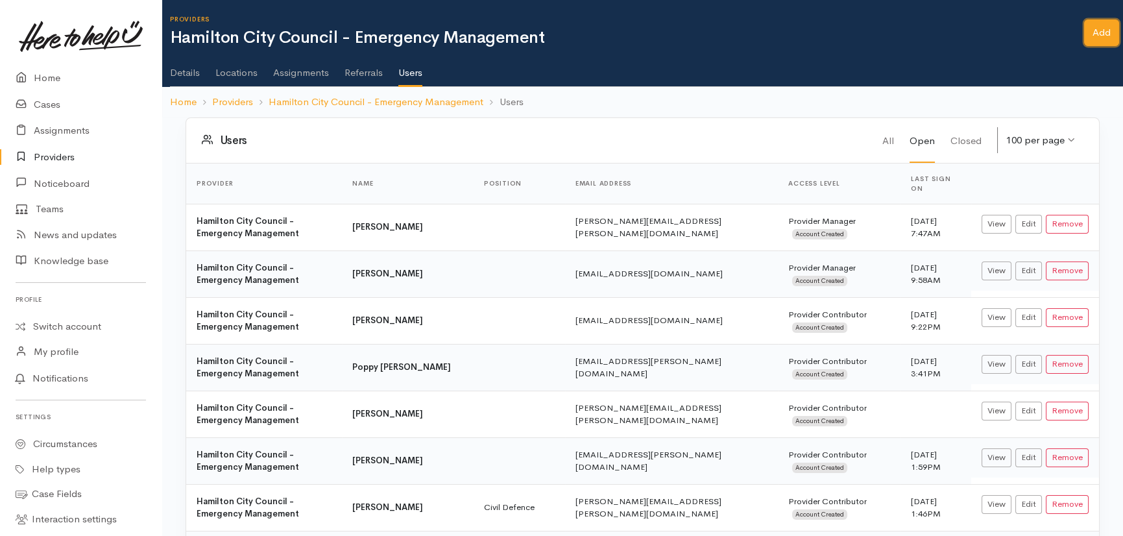
drag, startPoint x: 1105, startPoint y: 32, endPoint x: 1087, endPoint y: 36, distance: 17.9
click at [1103, 32] on link "Add" at bounding box center [1101, 32] width 35 height 27
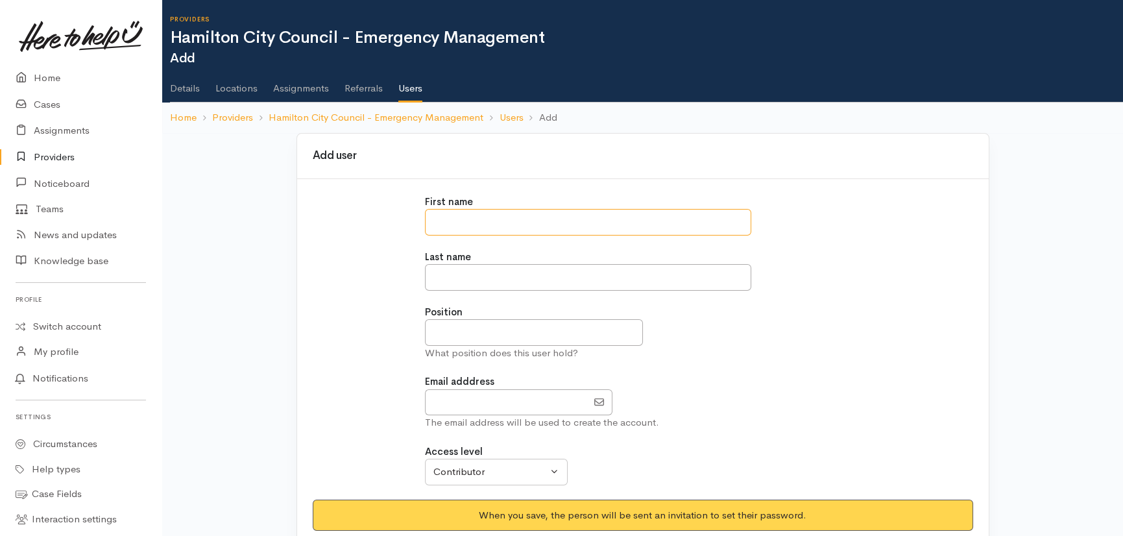
click at [501, 223] on input "text" at bounding box center [588, 222] width 326 height 27
paste input "**********"
type input "**********"
click at [487, 269] on input "text" at bounding box center [588, 277] width 326 height 27
type input "*********"
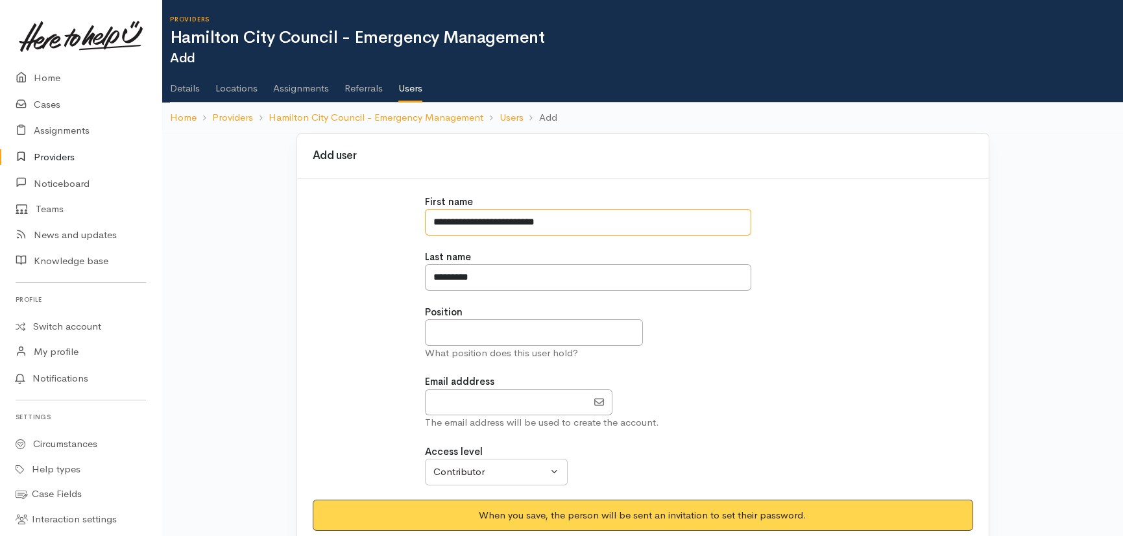
drag, startPoint x: 572, startPoint y: 222, endPoint x: 468, endPoint y: 225, distance: 103.2
click at [468, 225] on input "**********" at bounding box center [588, 222] width 326 height 27
type input "*******"
type input "**********"
click at [461, 396] on input "EmailAddress" at bounding box center [506, 402] width 162 height 27
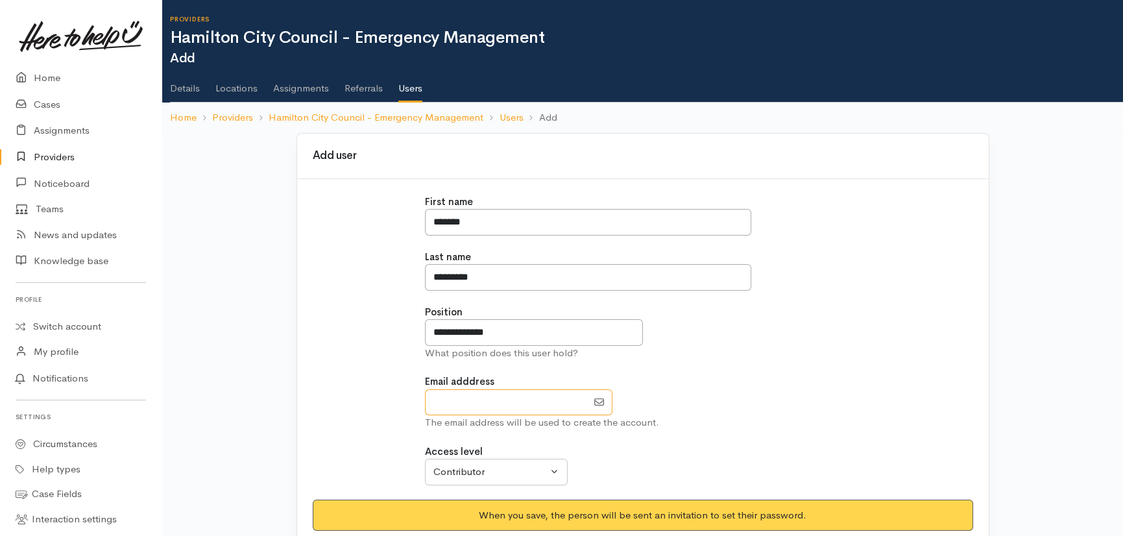
paste input "[PERSON_NAME] <[EMAIL_ADDRESS][DOMAIN_NAME]>"
click at [435, 401] on input "EmailAddress" at bounding box center [506, 402] width 162 height 27
click at [589, 398] on div at bounding box center [599, 402] width 26 height 27
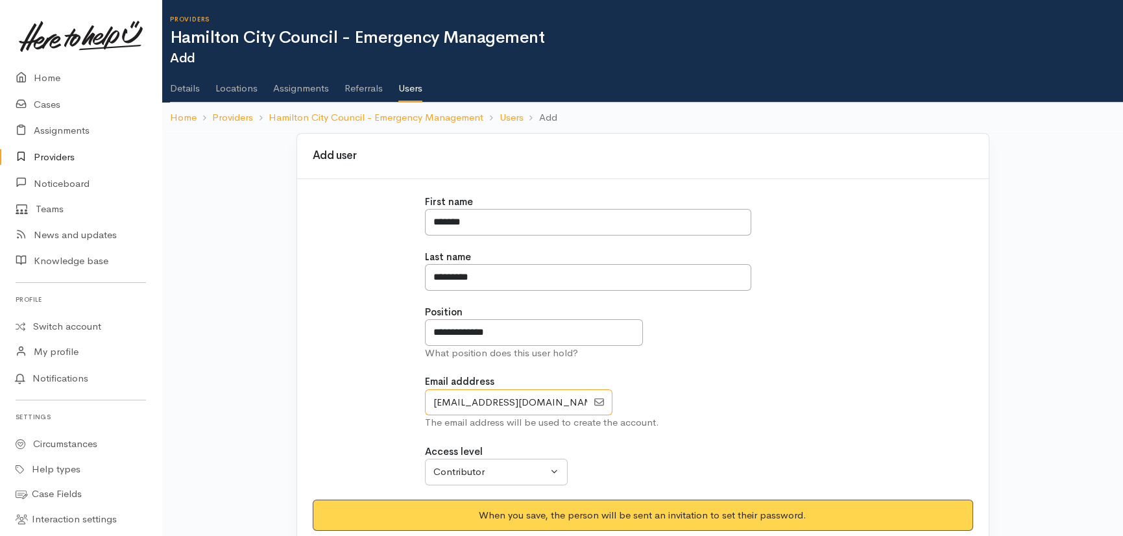
click at [586, 402] on input "EmailAddress" at bounding box center [506, 402] width 162 height 27
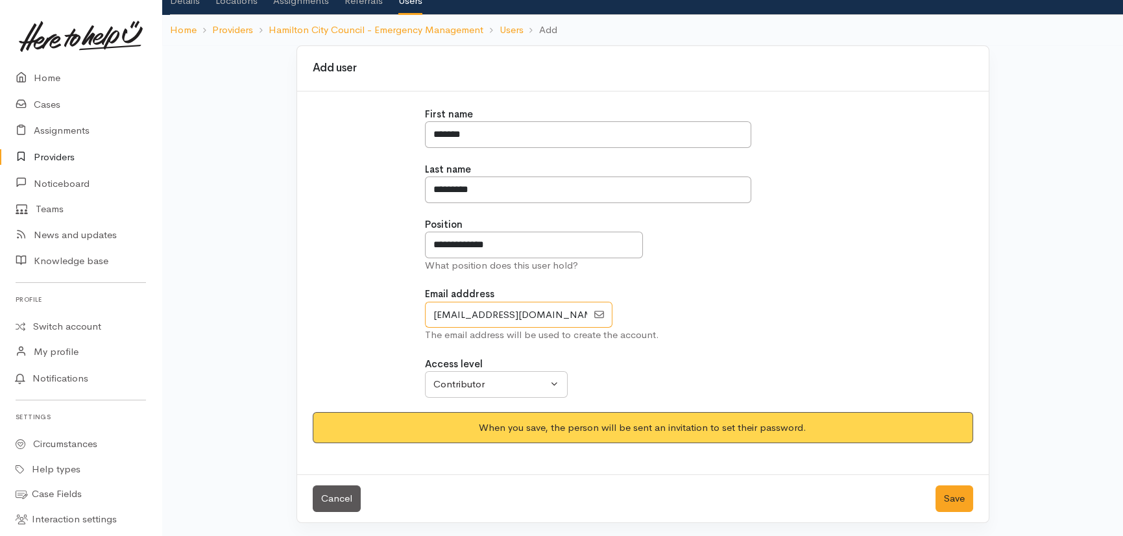
scroll to position [88, 0]
type input "[EMAIL_ADDRESS][DOMAIN_NAME]"
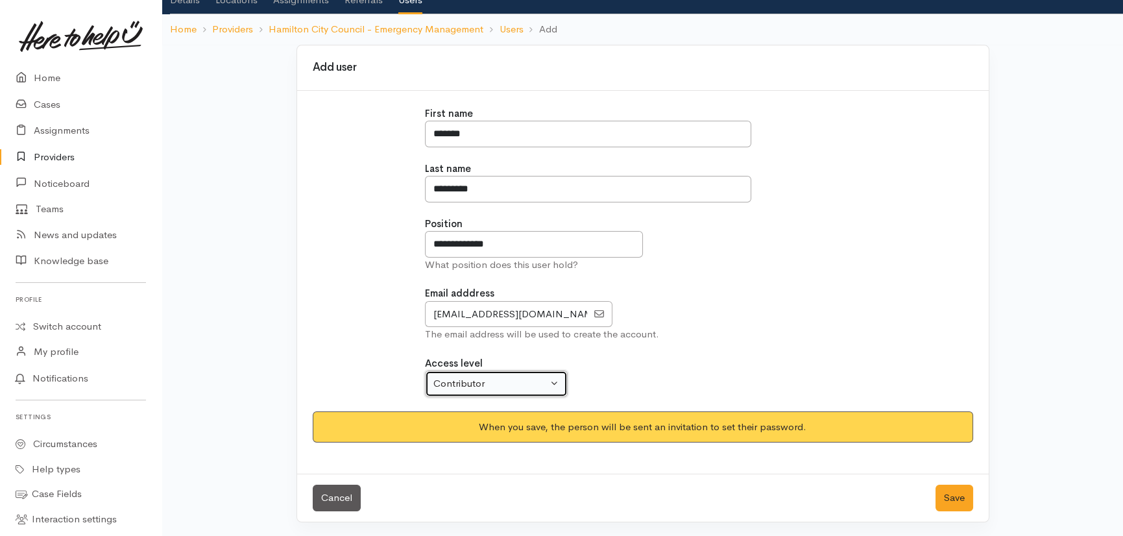
click at [523, 381] on div "Contributor" at bounding box center [490, 383] width 114 height 15
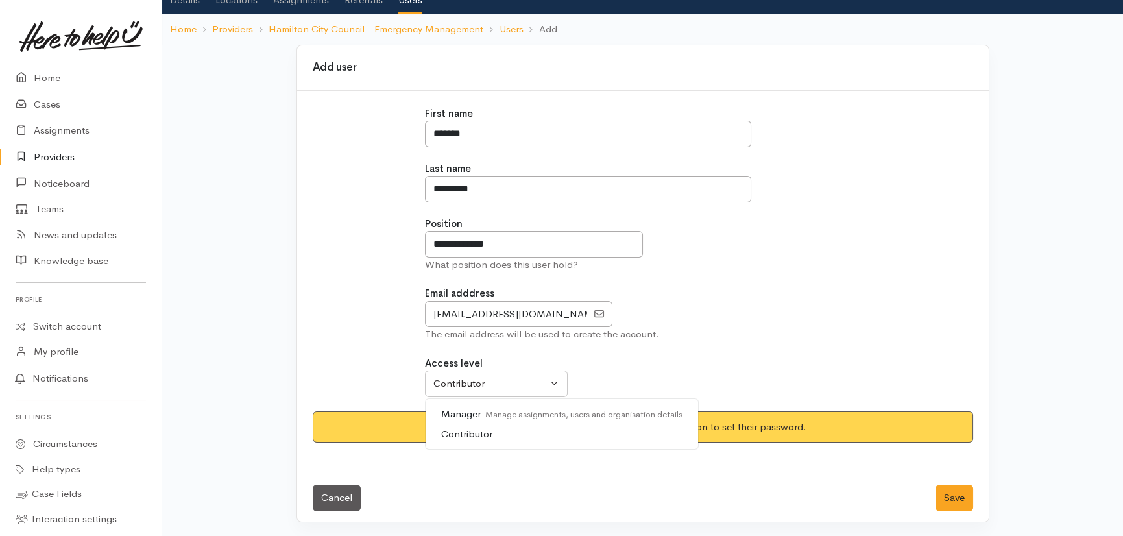
click at [461, 434] on span "Contributor Manage assignments only" at bounding box center [518, 434] width 154 height 15
select select "false"
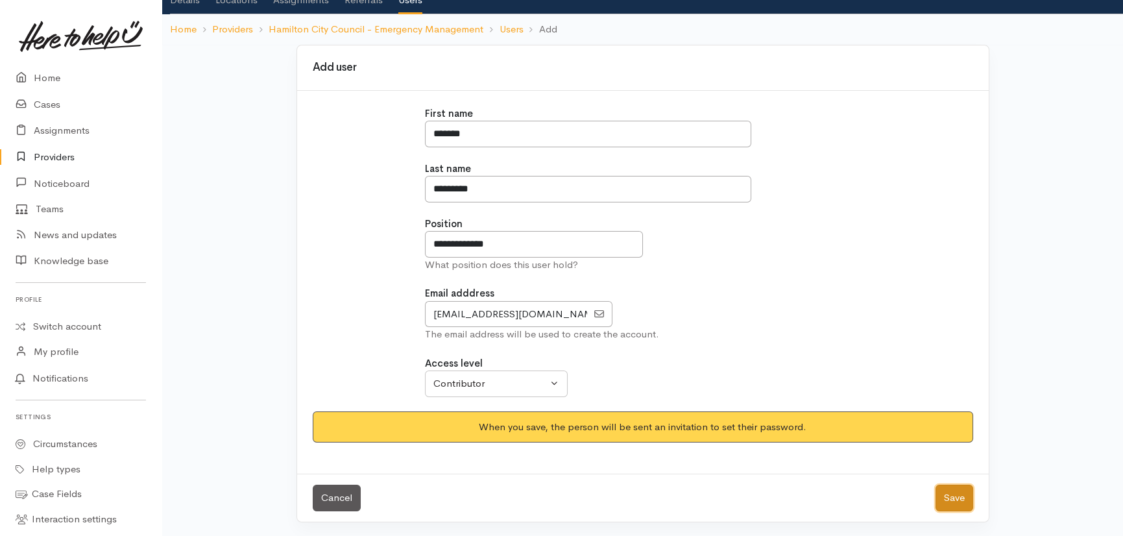
click at [953, 493] on button "Save" at bounding box center [954, 498] width 38 height 27
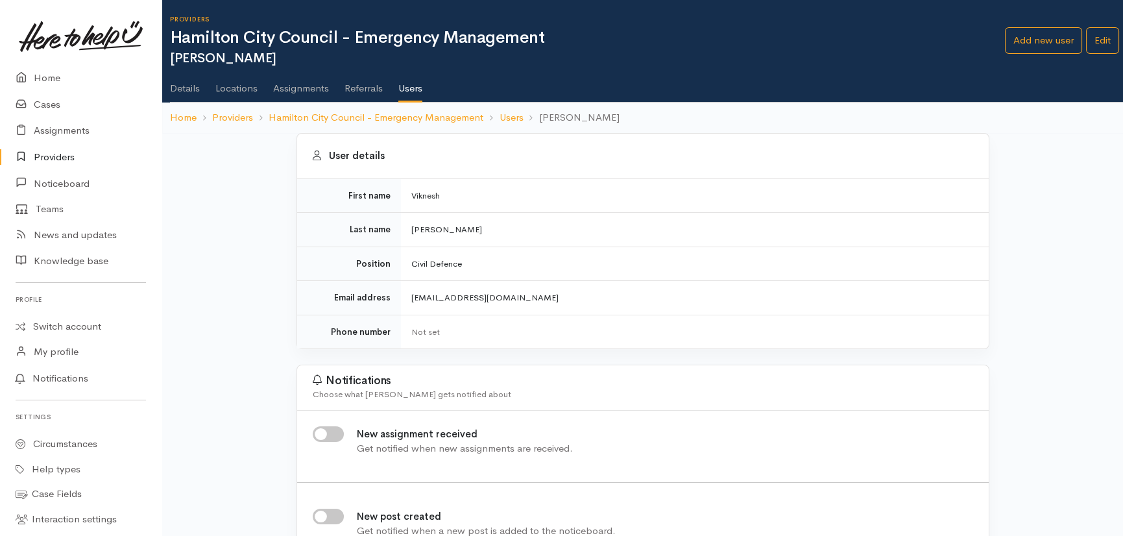
click at [359, 88] on link "Referrals" at bounding box center [363, 84] width 38 height 36
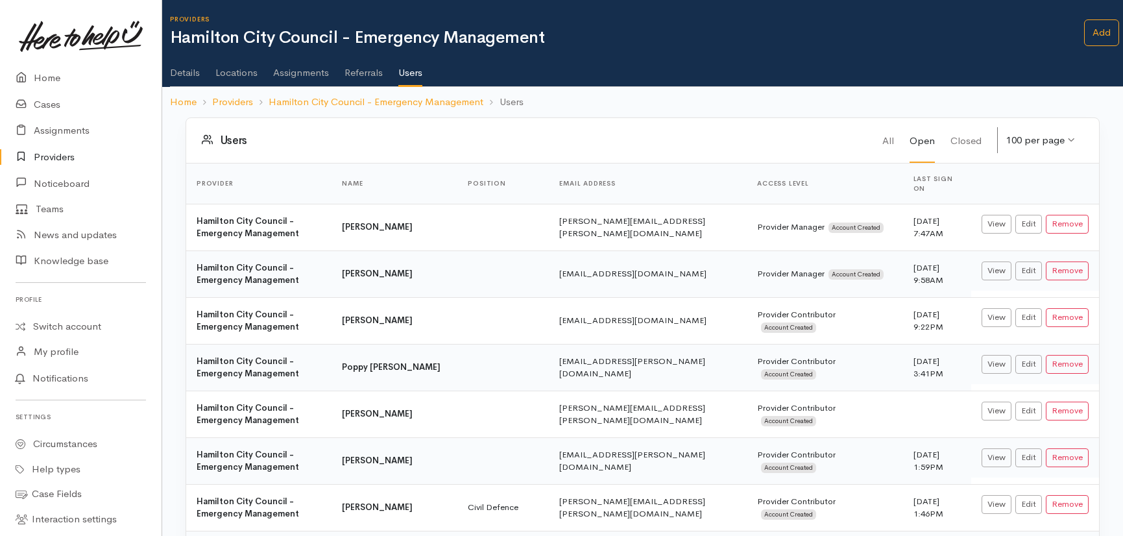
scroll to position [509, 0]
